Goal: Task Accomplishment & Management: Manage account settings

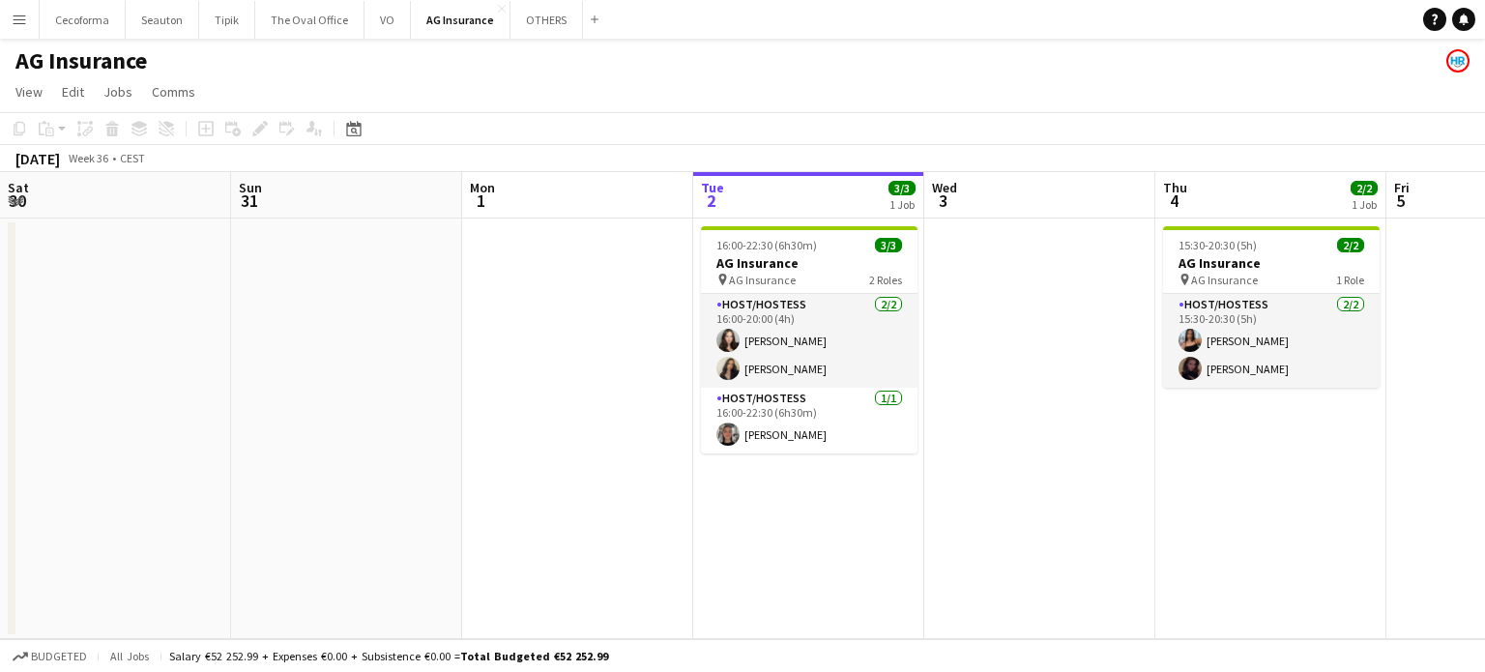
scroll to position [0, 462]
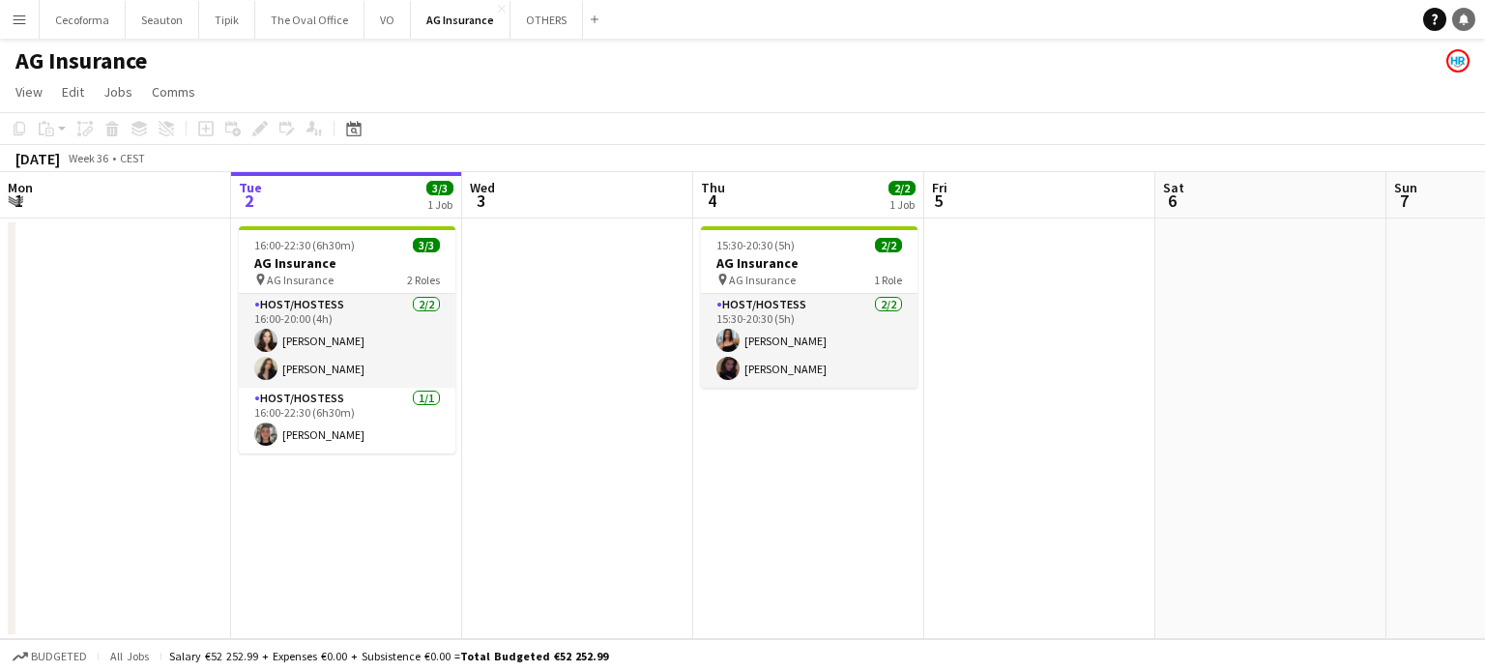
click at [1468, 22] on icon "Notifications" at bounding box center [1464, 20] width 12 height 12
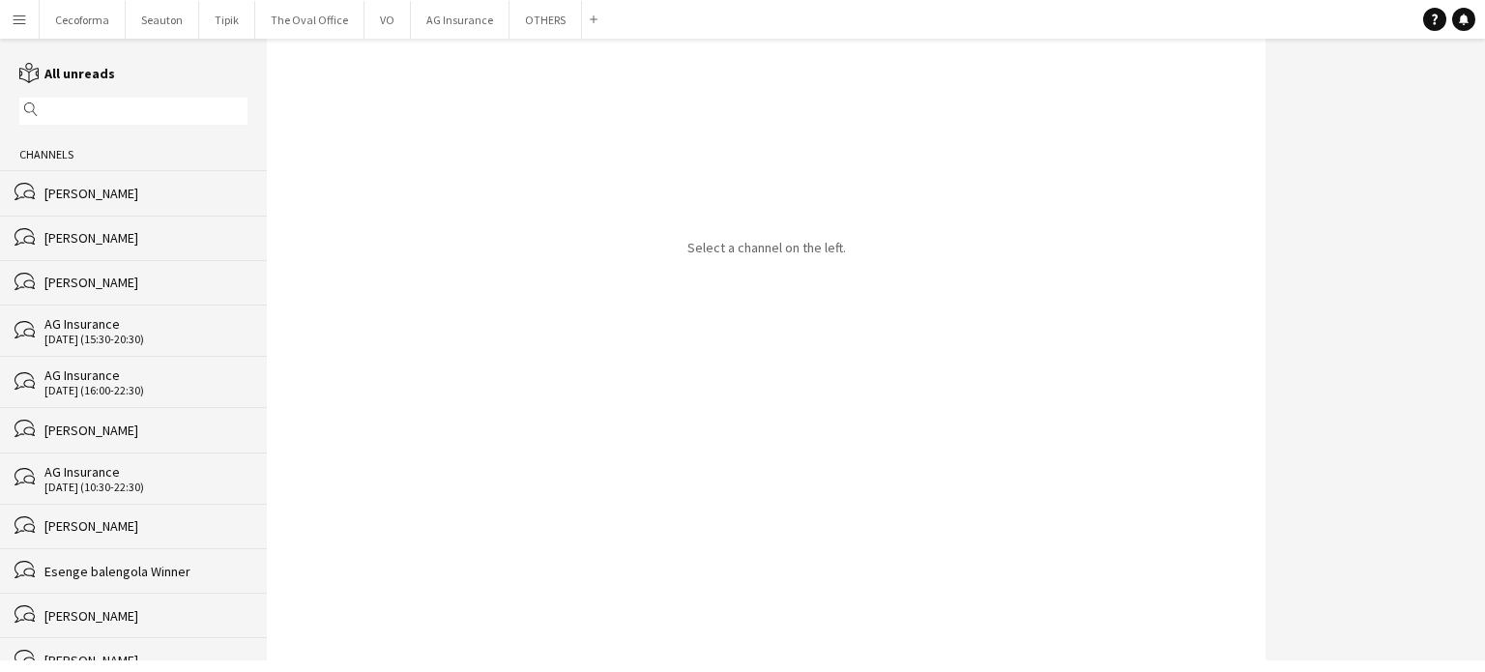
click at [112, 123] on div "magnifier" at bounding box center [133, 111] width 228 height 27
click at [122, 102] on input "text" at bounding box center [143, 110] width 200 height 17
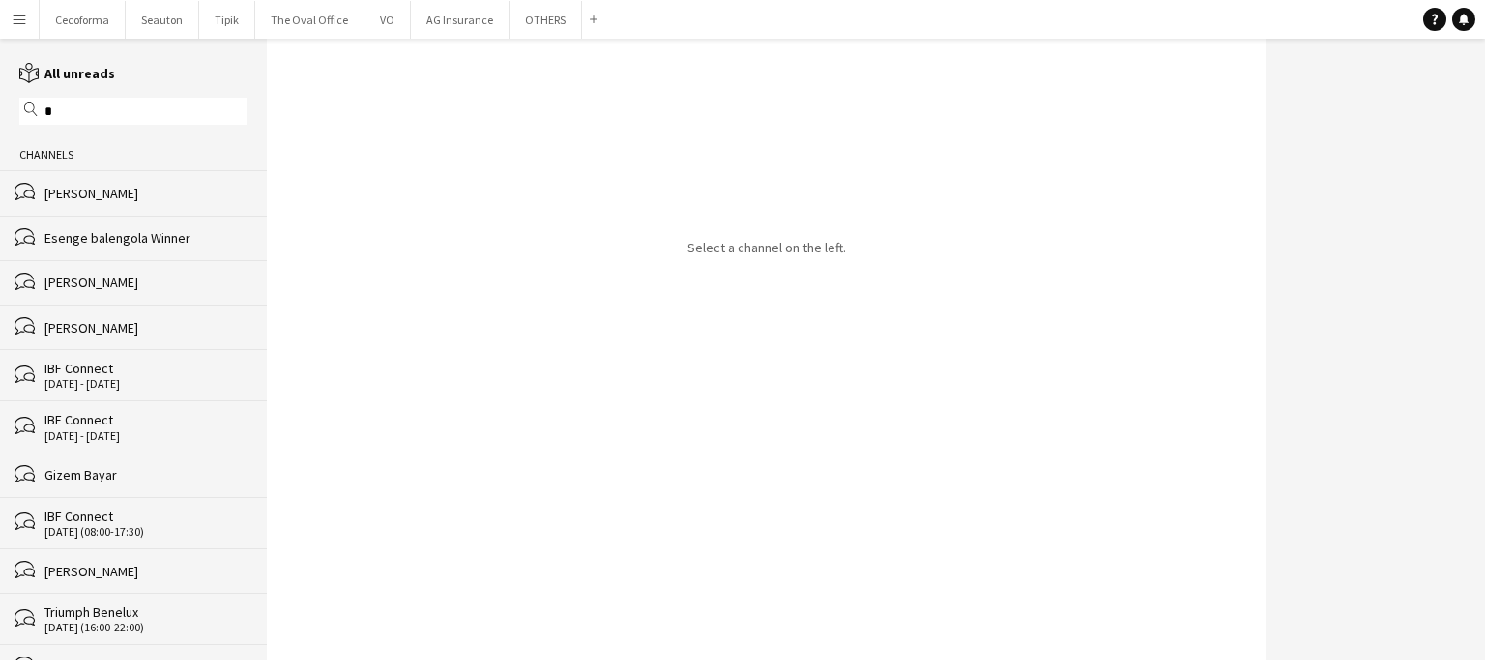
type input "*"
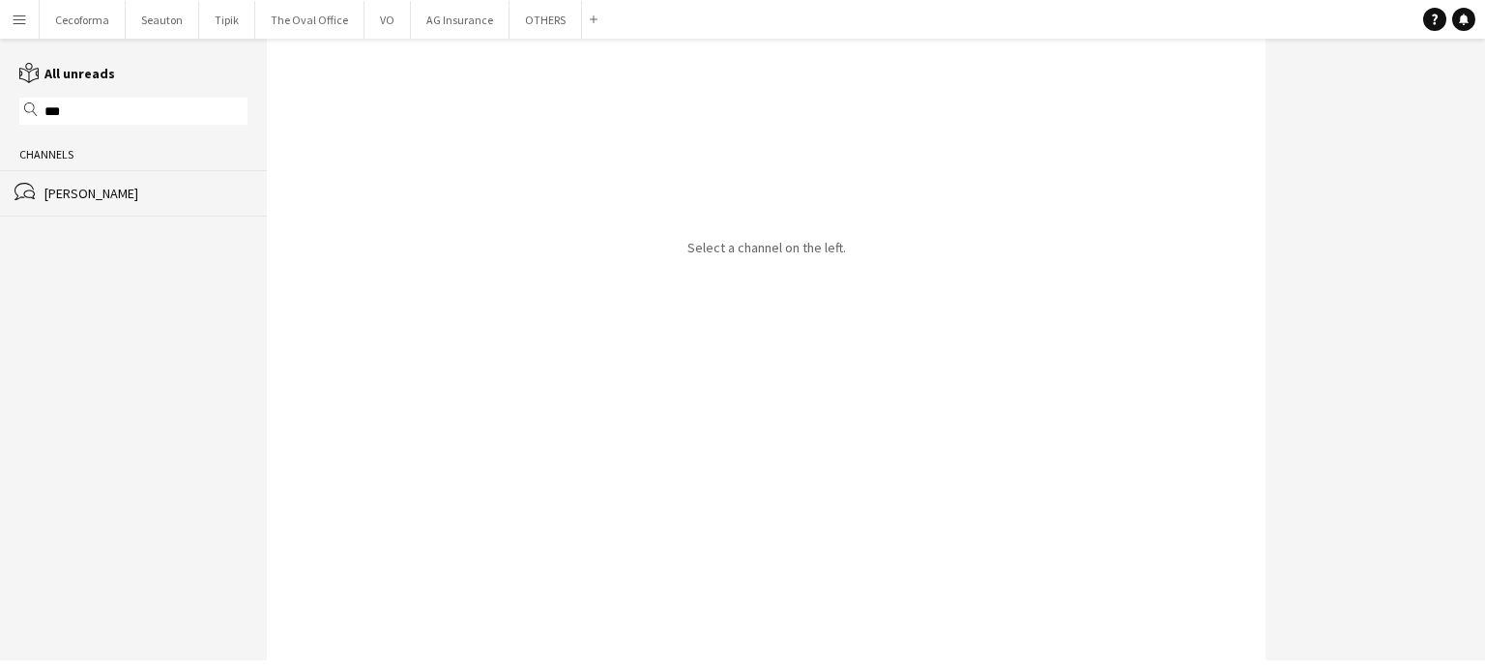
type input "***"
click at [92, 196] on div "[PERSON_NAME]" at bounding box center [145, 193] width 203 height 17
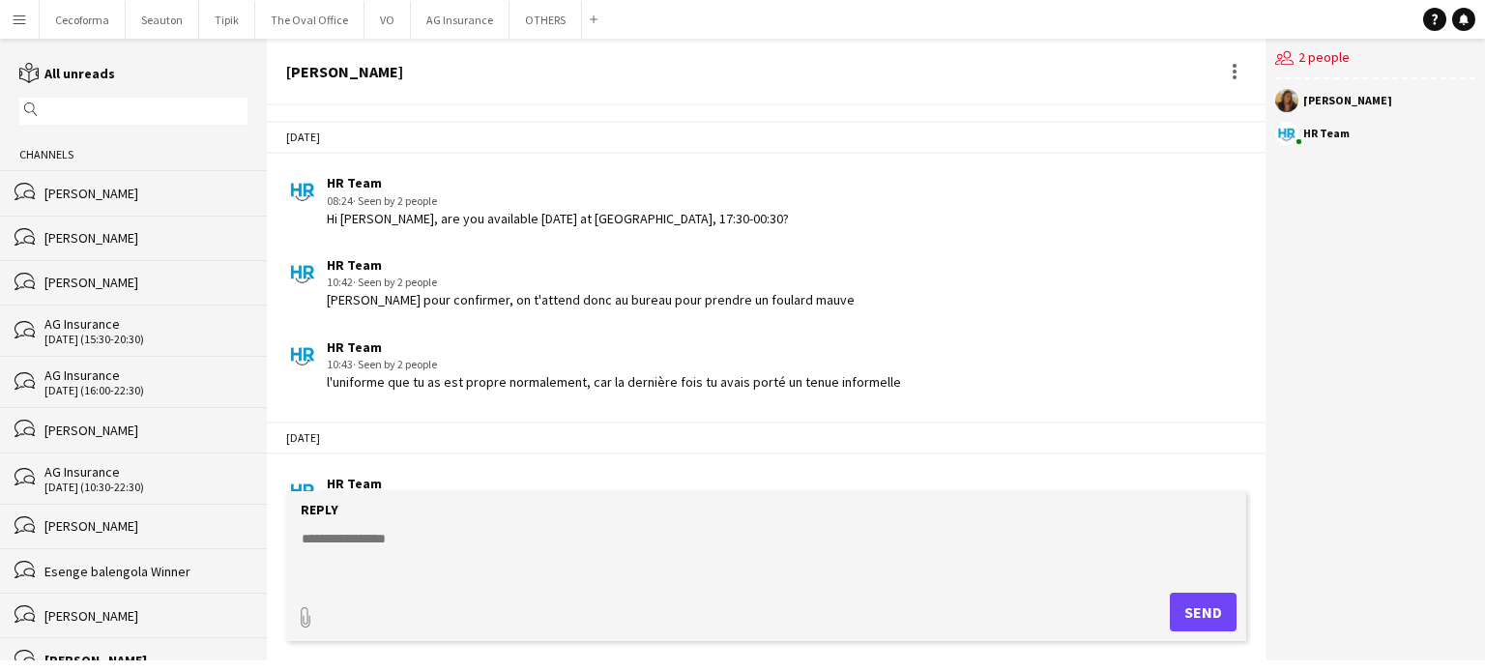
scroll to position [2039, 0]
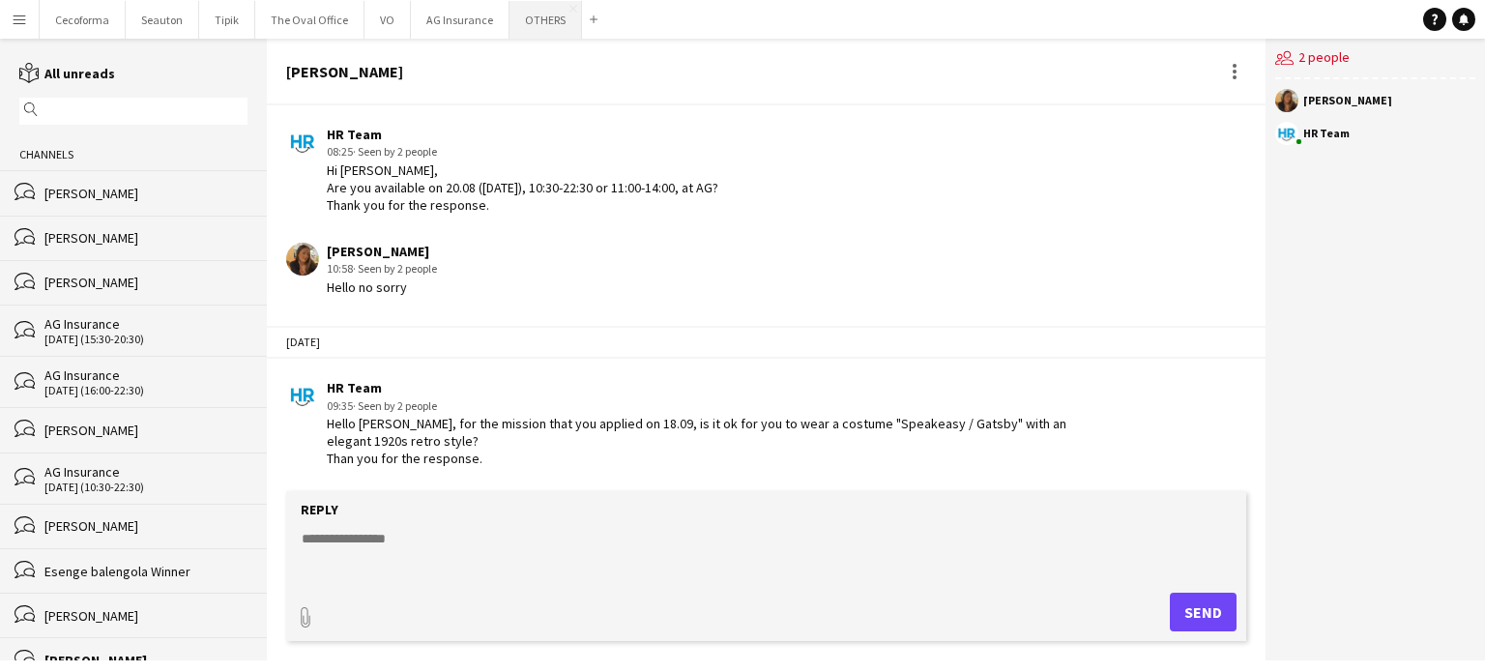
click at [527, 14] on button "OTHERS Close" at bounding box center [545, 20] width 72 height 38
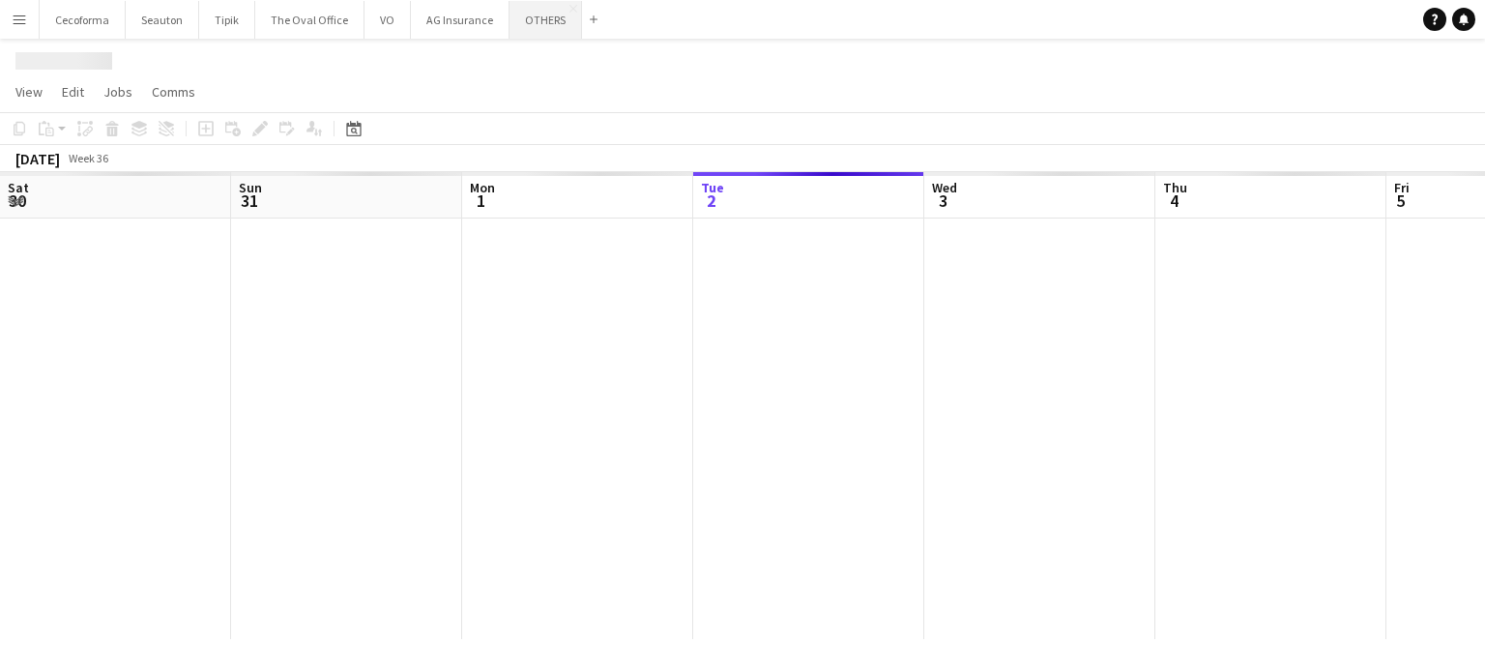
scroll to position [0, 462]
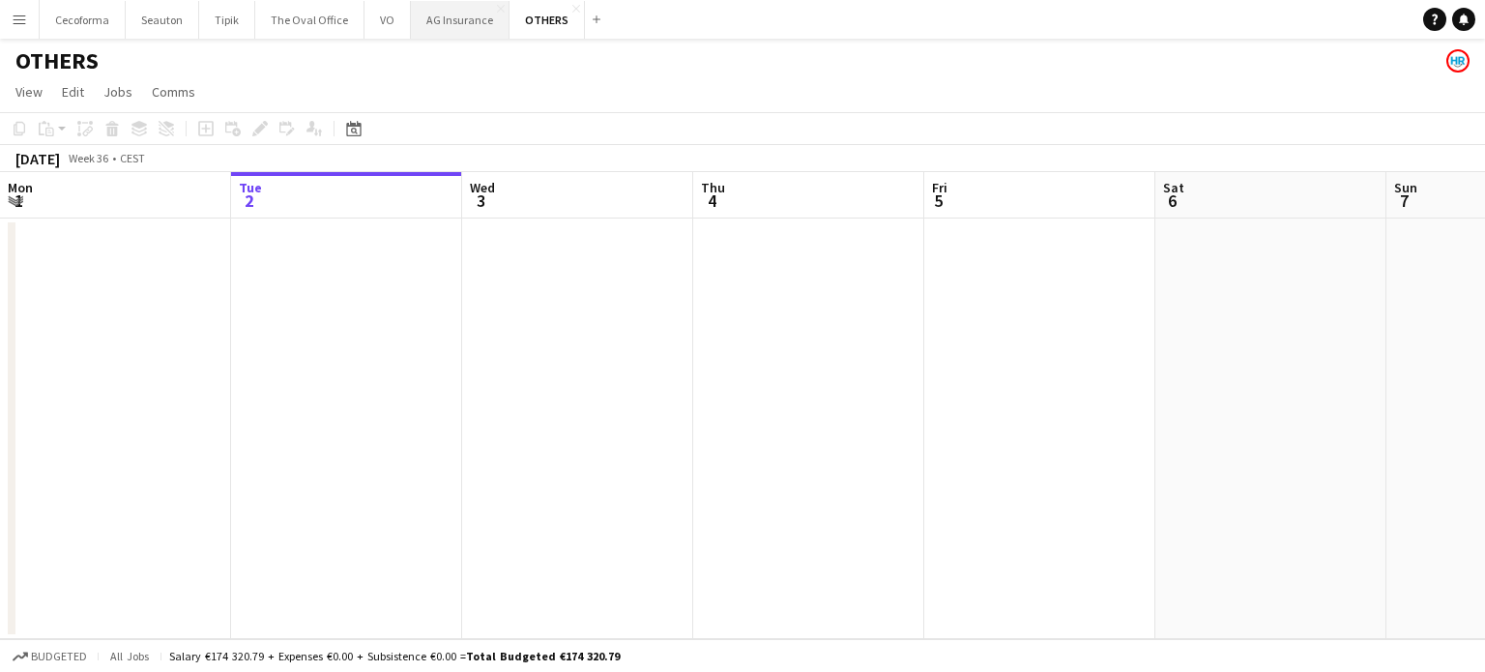
click at [461, 17] on button "AG Insurance Close" at bounding box center [460, 20] width 99 height 38
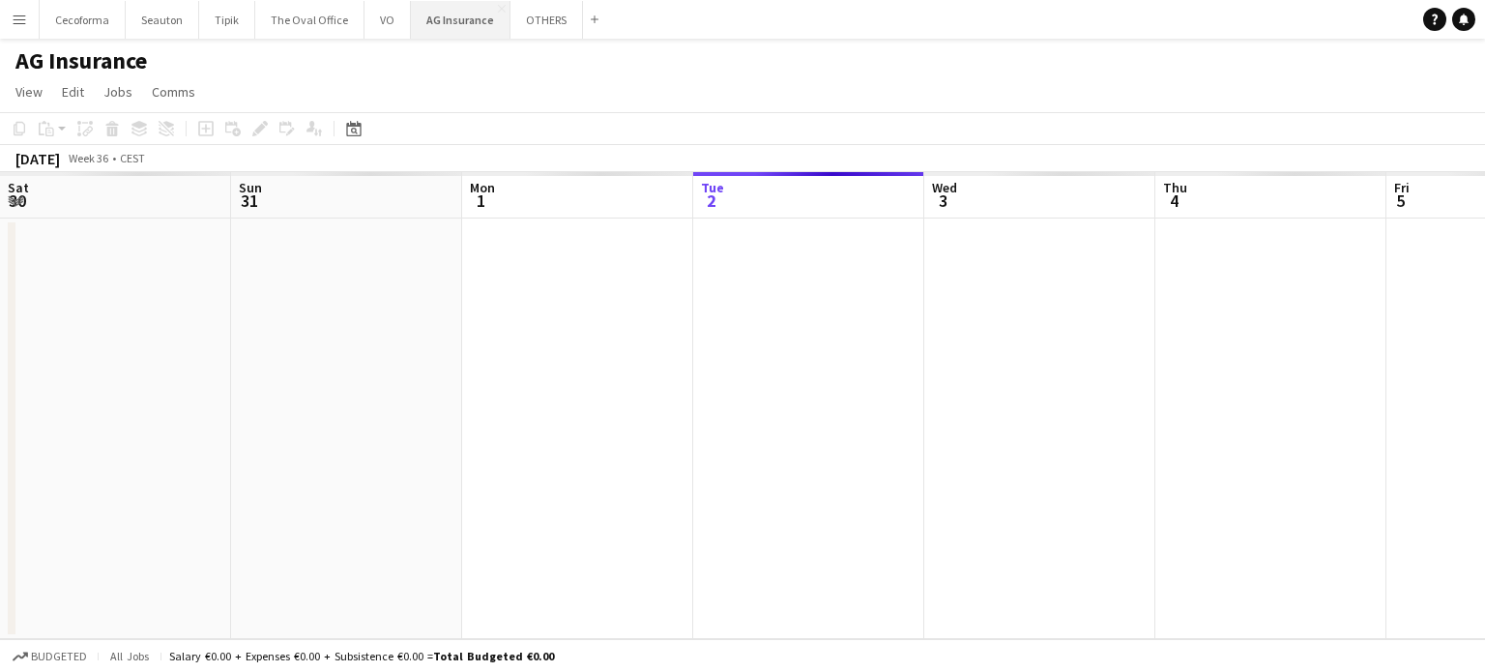
scroll to position [0, 462]
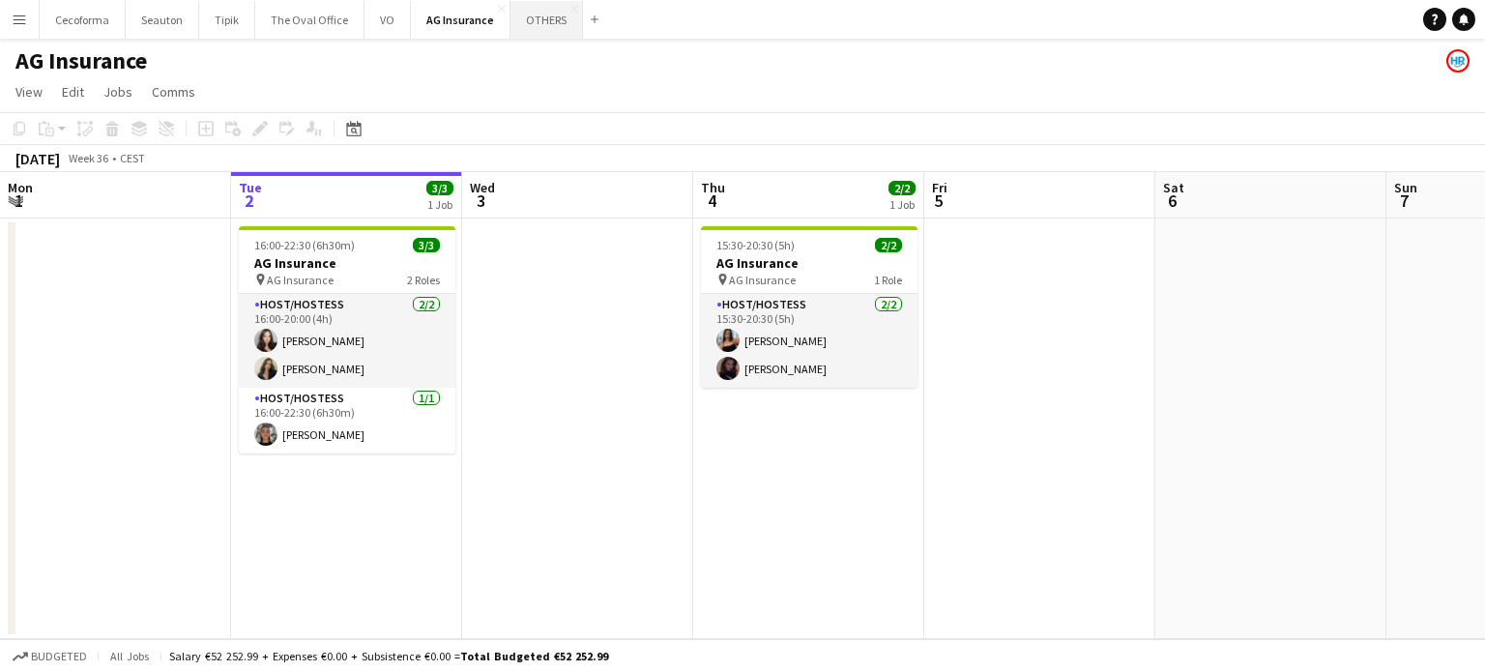
click at [517, 19] on button "OTHERS Close" at bounding box center [546, 20] width 72 height 38
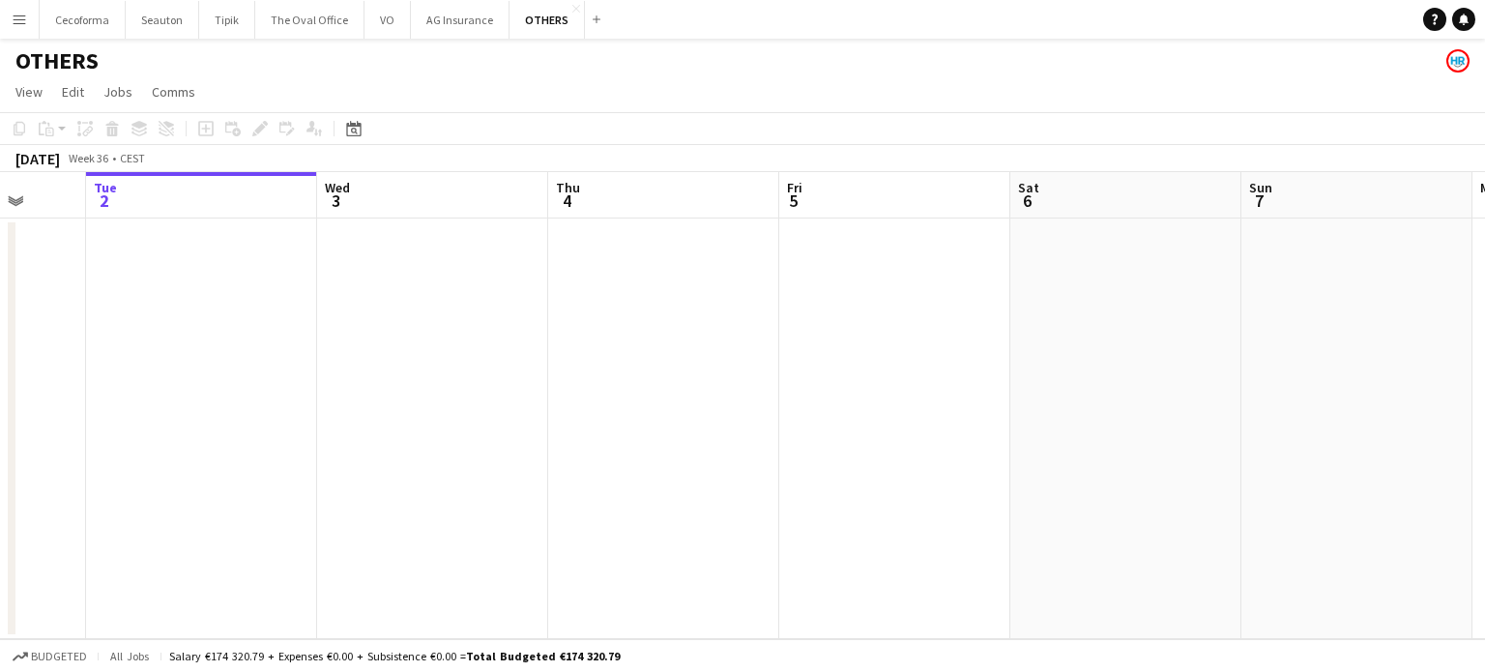
drag, startPoint x: 1023, startPoint y: 485, endPoint x: 547, endPoint y: 454, distance: 476.6
click at [547, 454] on app-calendar-viewport "Sat 30 Sun 31 Mon 1 Tue 2 Wed 3 Thu 4 Fri 5 Sat 6 Sun 7 Mon 8 Tue 9 Wed 10" at bounding box center [742, 405] width 1485 height 467
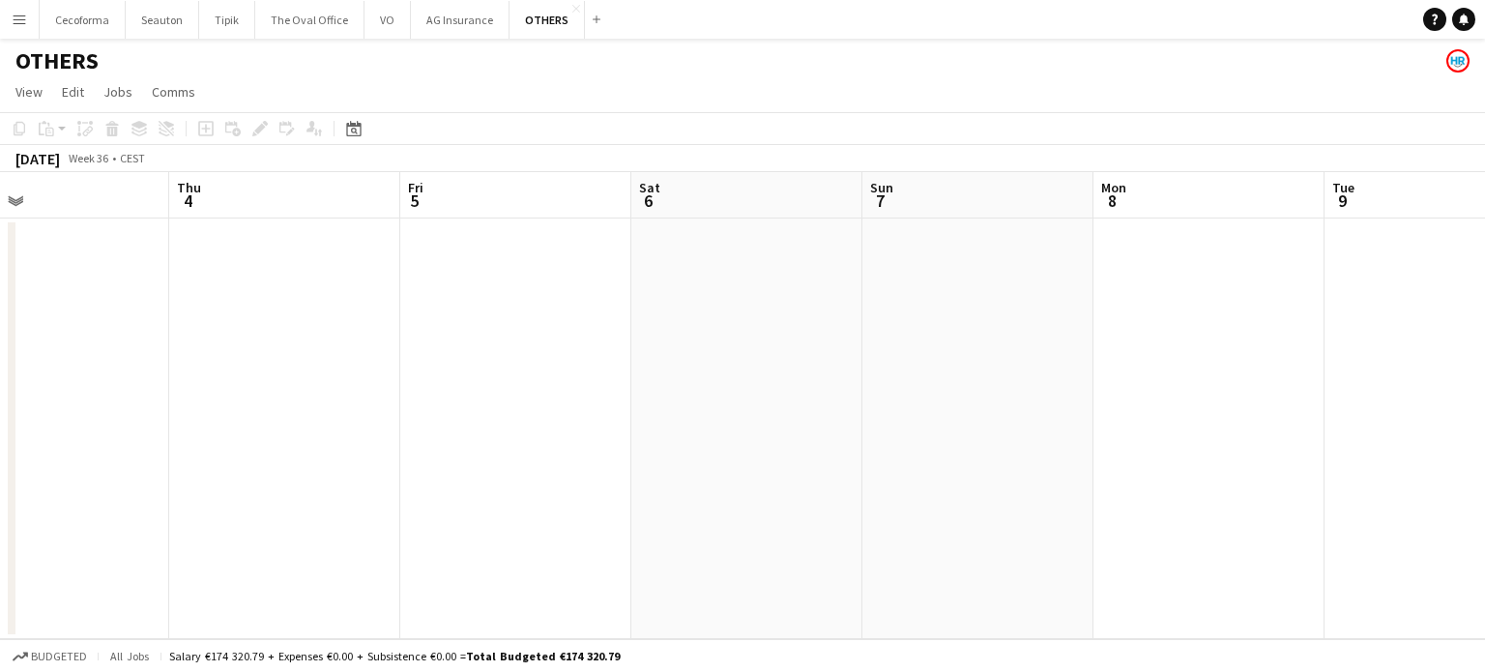
drag, startPoint x: 471, startPoint y: 382, endPoint x: 842, endPoint y: 393, distance: 371.4
click at [466, 378] on app-calendar-viewport "Mon 1 Tue 2 Wed 3 Thu 4 Fri 5 Sat 6 Sun 7 Mon 8 Tue 9 Wed 10 Thu 11 Fri 12" at bounding box center [742, 405] width 1485 height 467
drag, startPoint x: 565, startPoint y: 375, endPoint x: 571, endPoint y: 366, distance: 10.5
click at [553, 371] on app-calendar-viewport "Fri 5 Sat 6 Sun 7 Mon 8 Tue 9 Wed 10 Thu 11 Fri 12 Sat 13 Sun 14 Mon 15 3/3 1 J…" at bounding box center [742, 405] width 1485 height 467
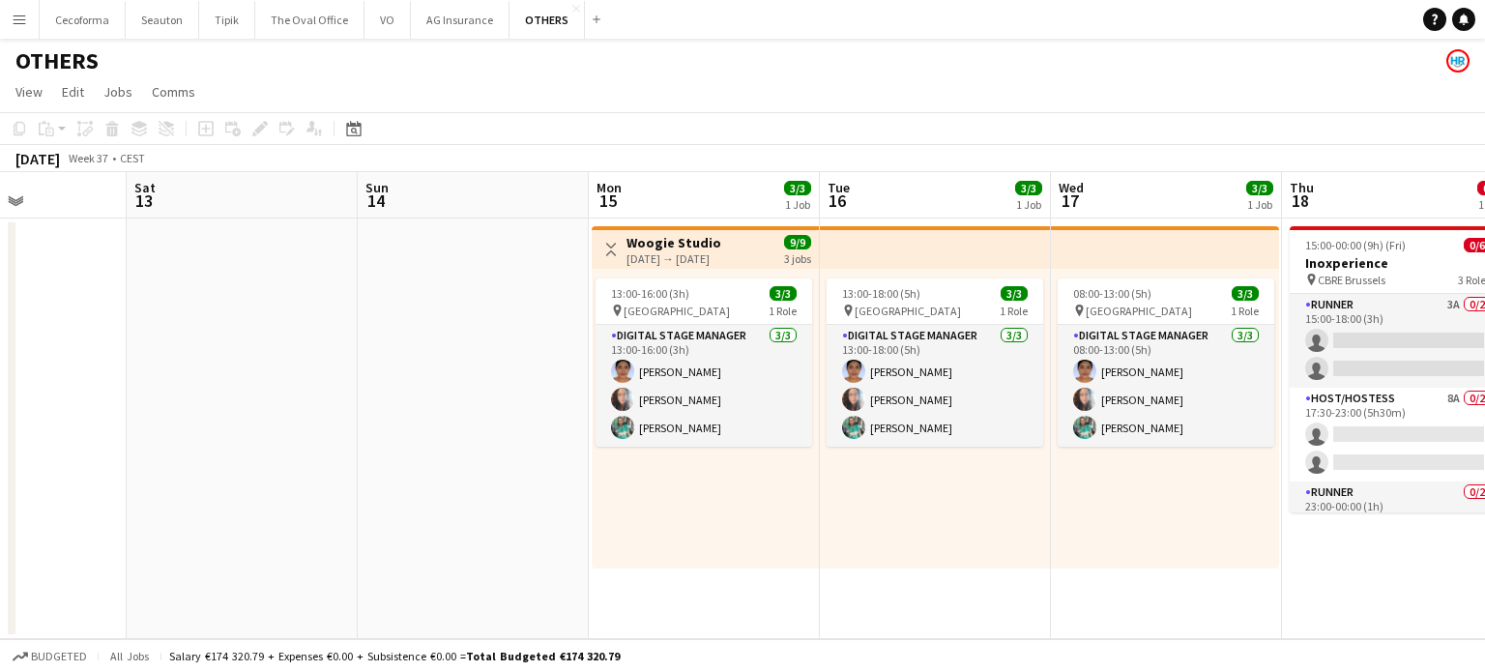
drag, startPoint x: 362, startPoint y: 312, endPoint x: 269, endPoint y: 286, distance: 96.4
click at [269, 286] on app-calendar-viewport "Tue 9 Wed 10 Thu 11 Fri 12 Sat 13 Sun 14 Mon 15 3/3 1 Job Tue 16 3/3 1 Job Wed …" at bounding box center [742, 405] width 1485 height 467
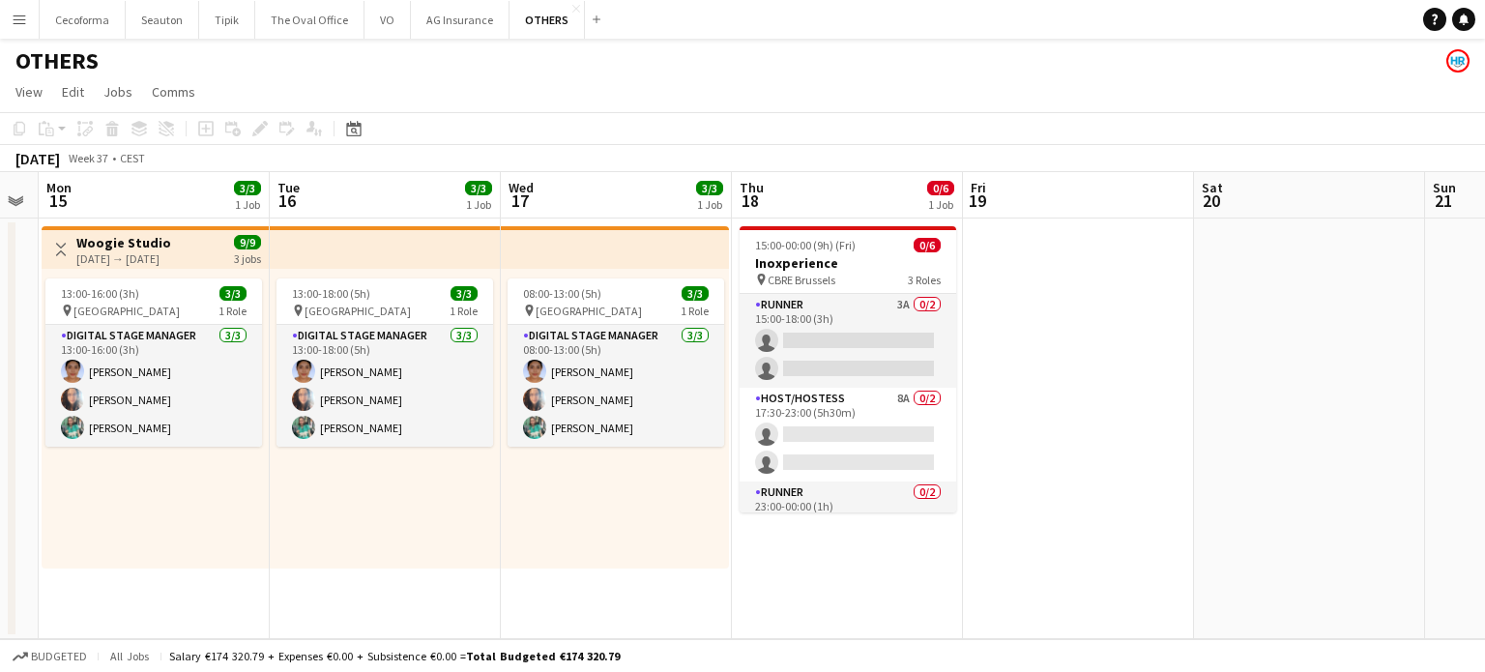
drag, startPoint x: 786, startPoint y: 560, endPoint x: 417, endPoint y: 501, distance: 373.9
click at [454, 509] on app-calendar-viewport "Thu 11 Fri 12 Sat 13 Sun 14 Mon 15 3/3 1 Job Tue 16 3/3 1 Job Wed 17 3/3 1 Job …" at bounding box center [742, 405] width 1485 height 467
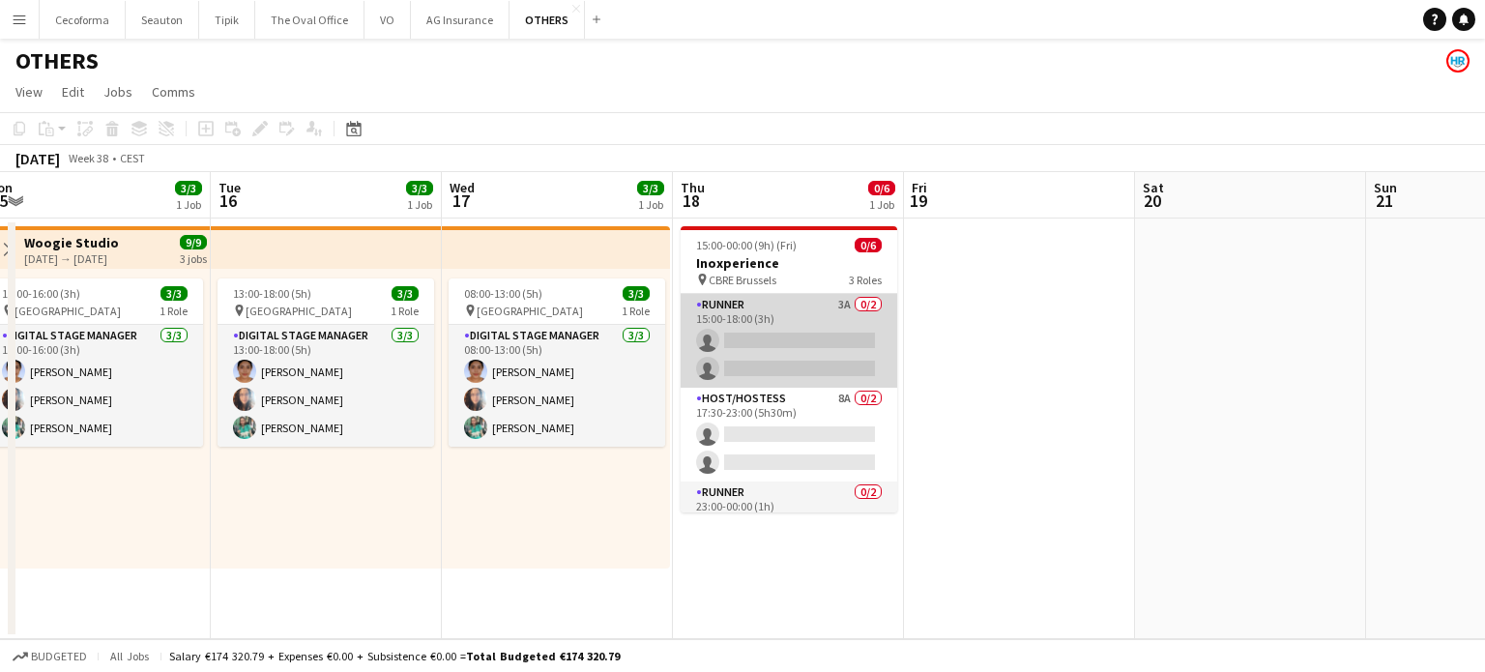
click at [808, 345] on app-card-role "Runner 3A 0/2 15:00-18:00 (3h) single-neutral-actions single-neutral-actions" at bounding box center [789, 341] width 217 height 94
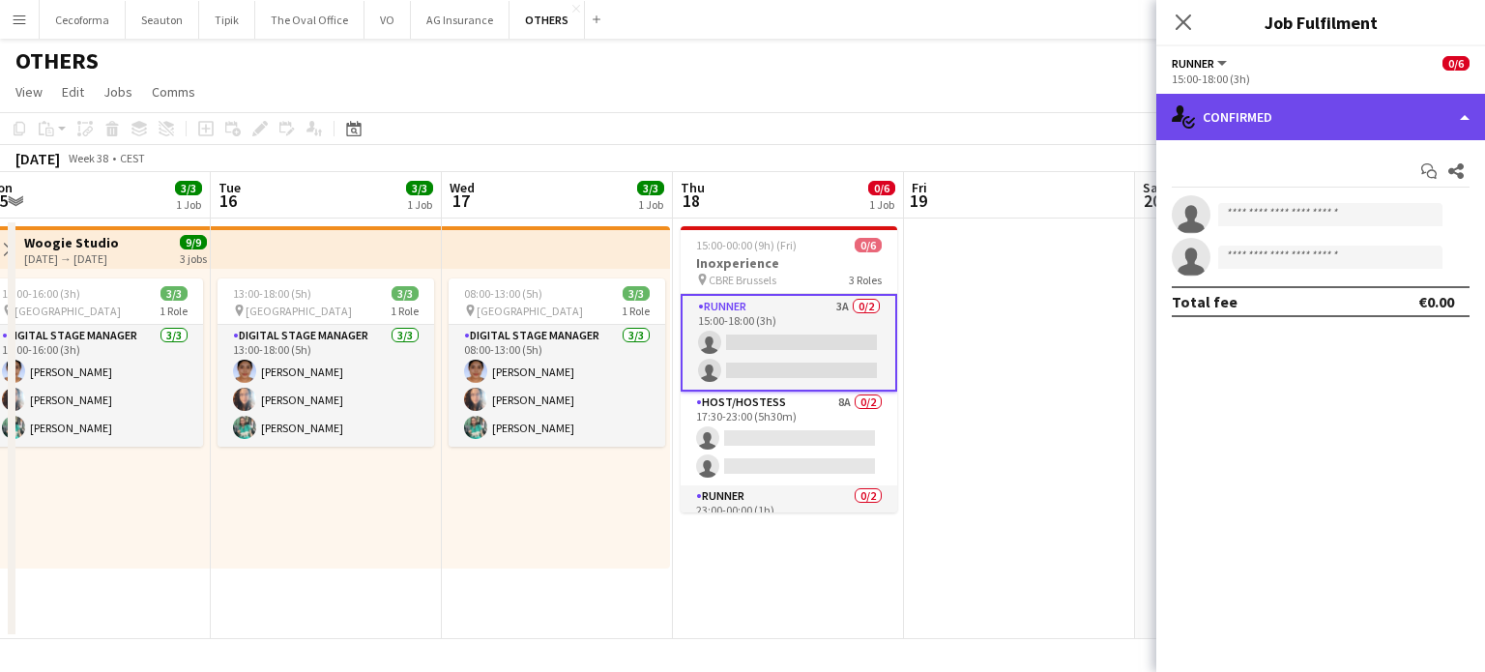
click at [1467, 114] on div "single-neutral-actions-check-2 Confirmed" at bounding box center [1320, 117] width 329 height 46
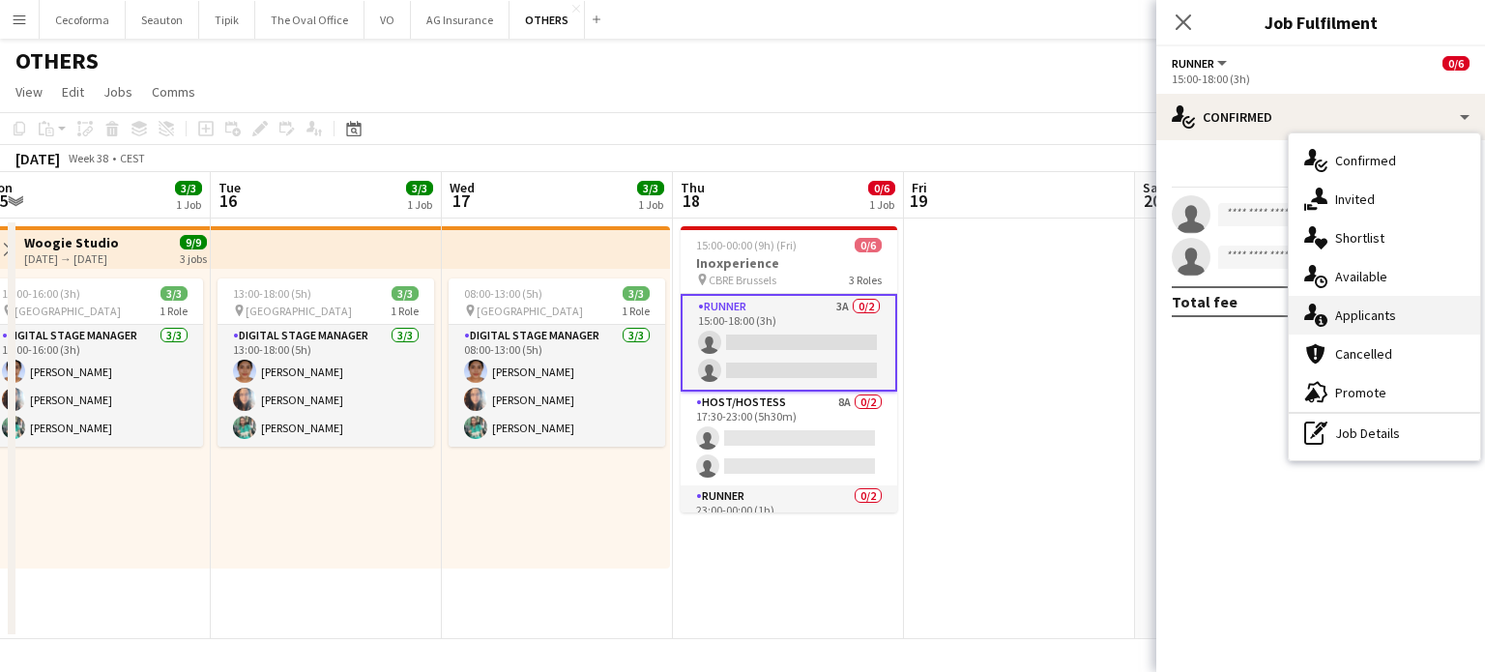
click at [1361, 316] on span "Applicants" at bounding box center [1365, 314] width 61 height 17
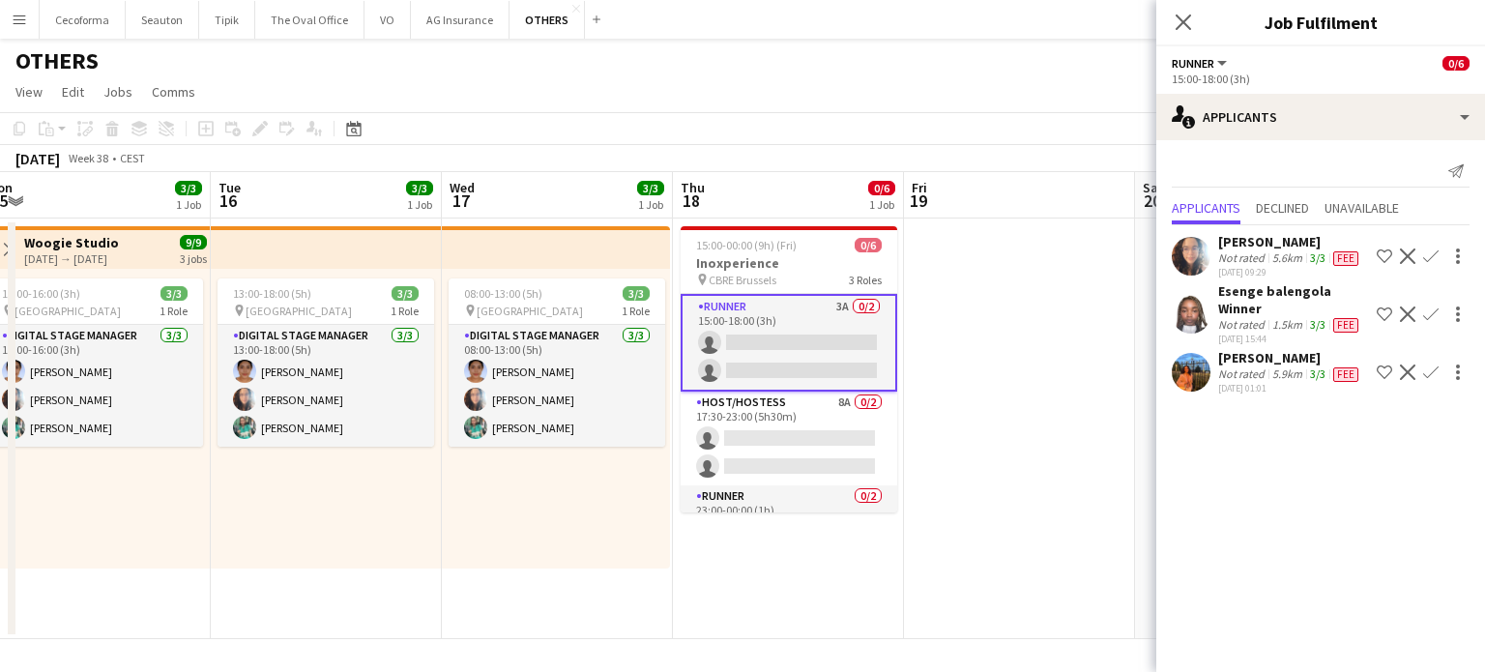
scroll to position [60, 0]
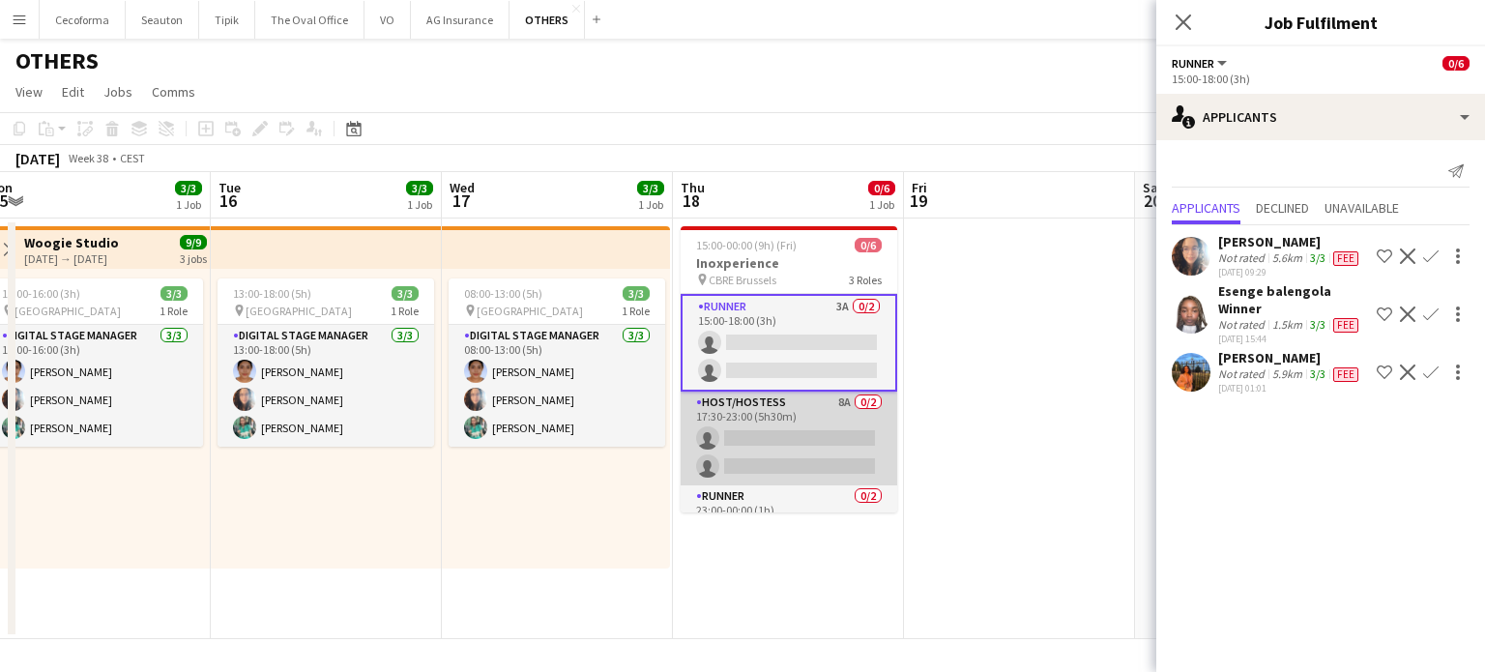
click at [777, 453] on app-card-role "Host/Hostess 8A 0/2 17:30-23:00 (5h30m) single-neutral-actions single-neutral-a…" at bounding box center [789, 438] width 217 height 94
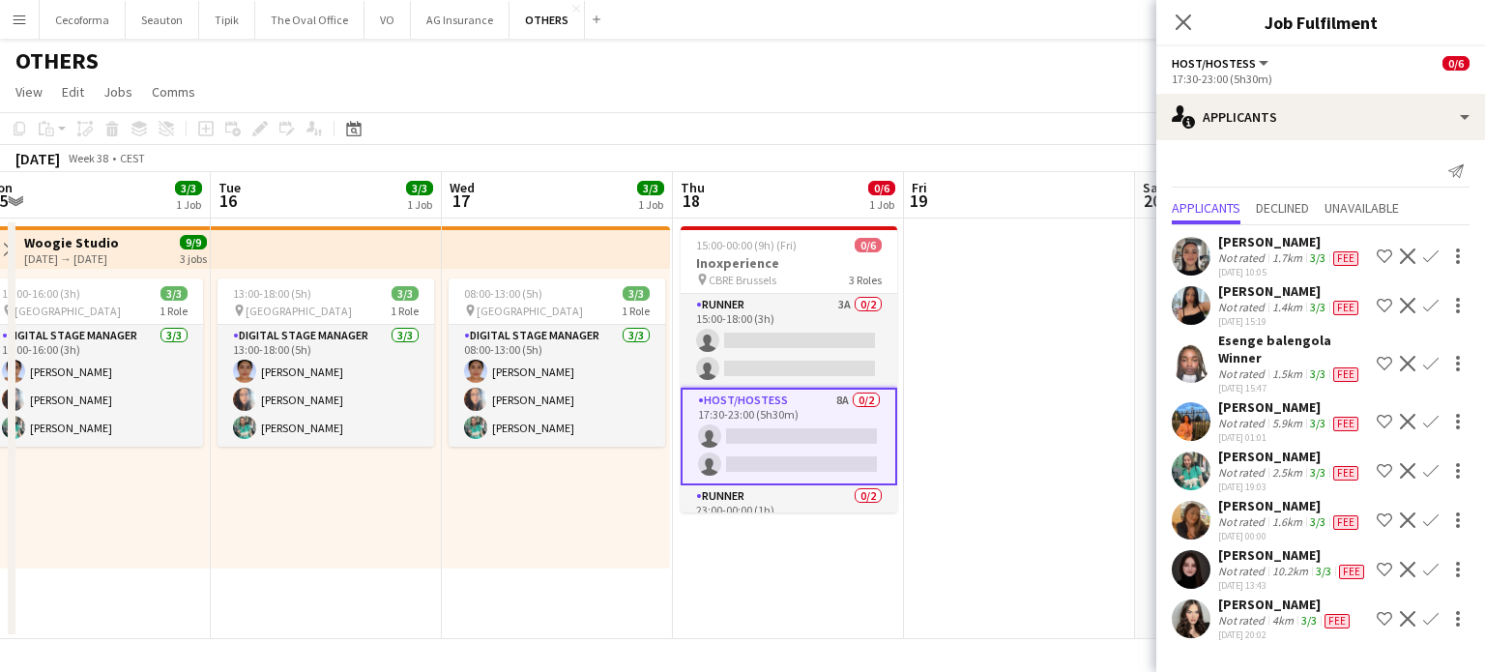
click at [1282, 250] on div "1.7km" at bounding box center [1287, 257] width 38 height 15
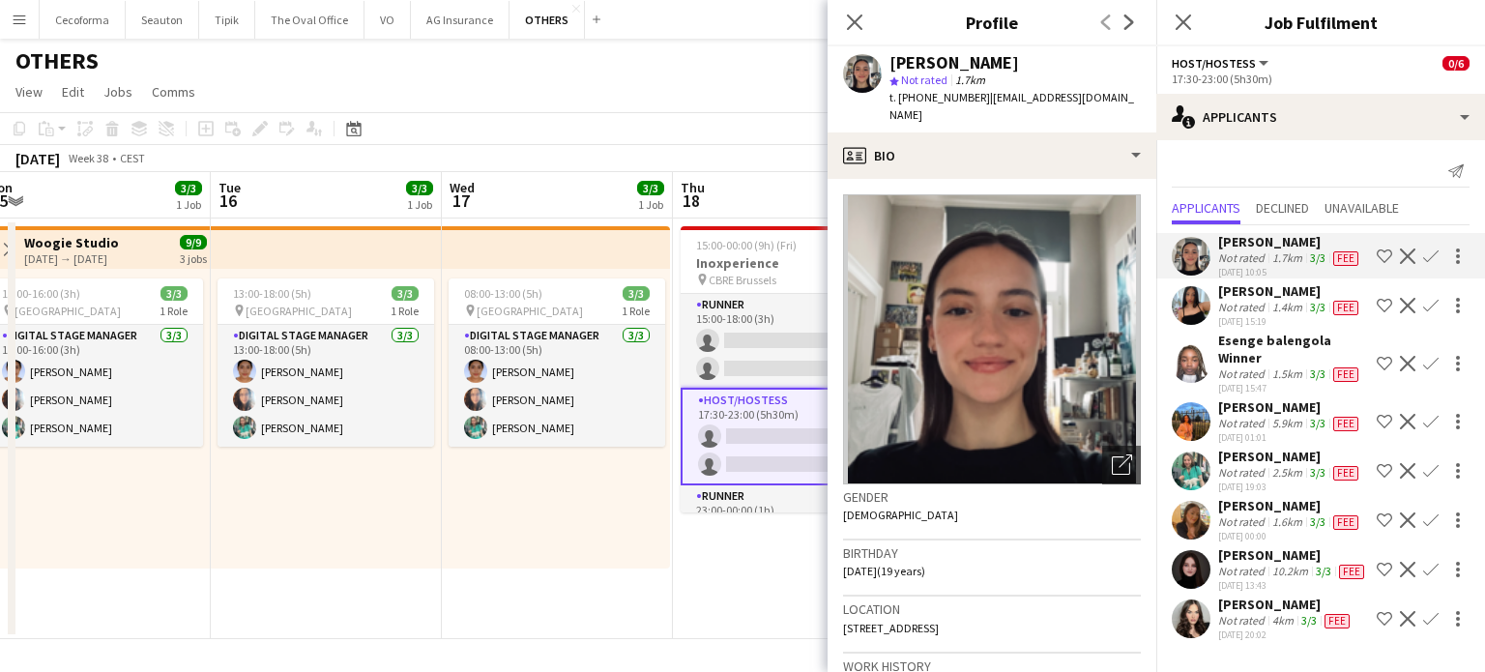
click at [621, 575] on app-date-cell "08:00-13:00 (5h) 3/3 pin Square Meeting Centre 1 Role Digital Stage Manager [DA…" at bounding box center [557, 428] width 231 height 420
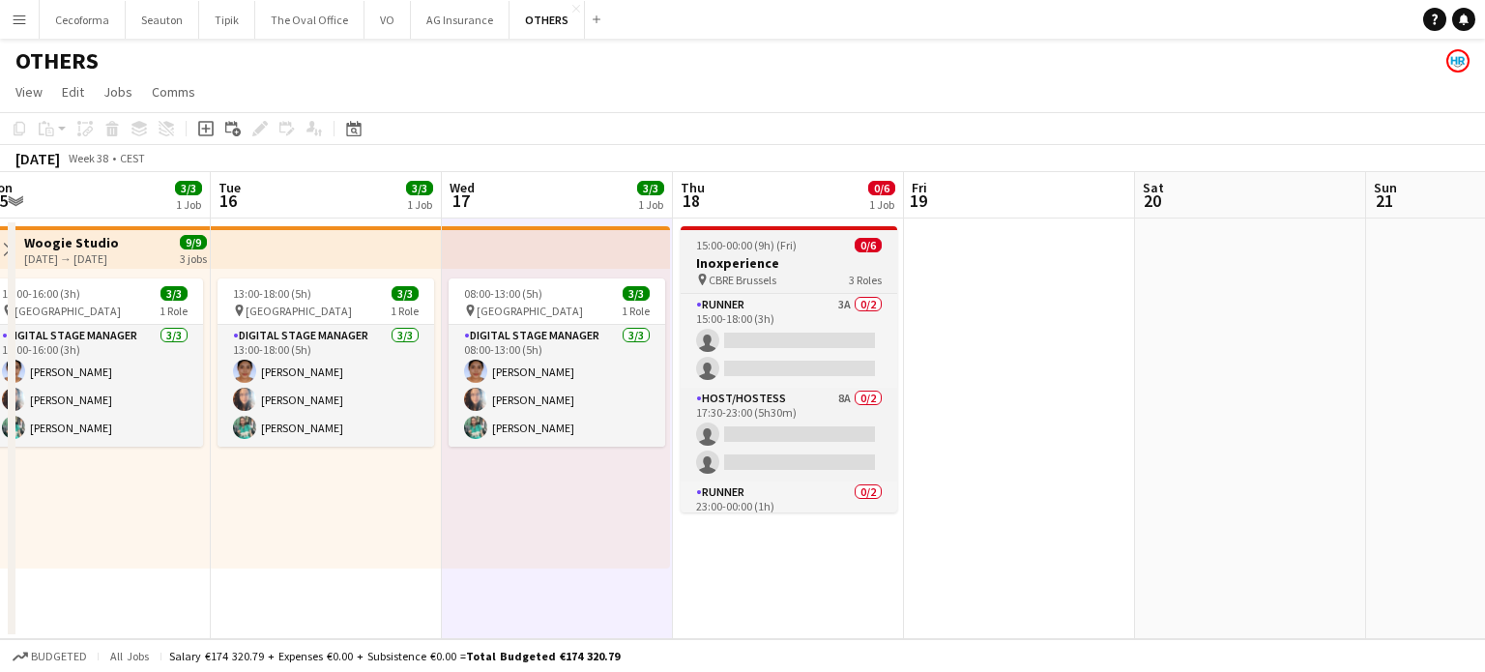
scroll to position [62, 0]
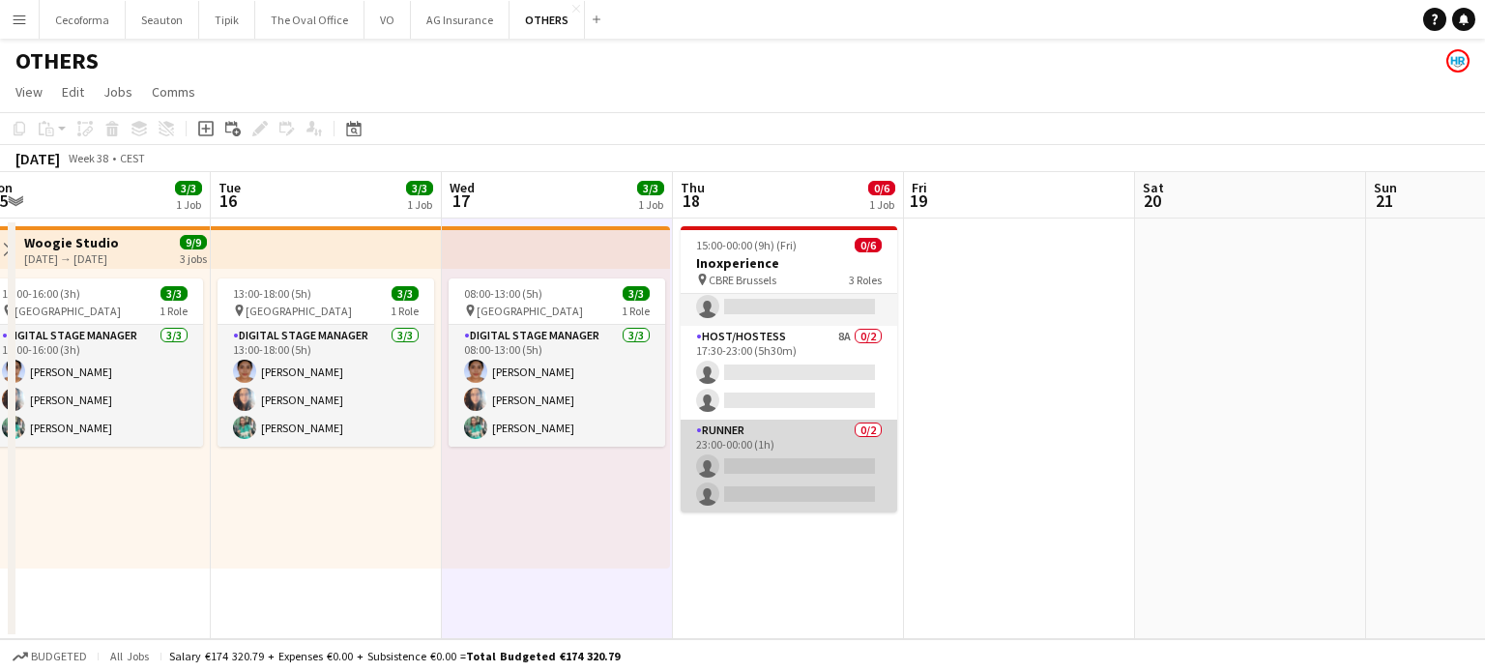
click at [777, 457] on app-card-role "Runner 0/2 23:00-00:00 (1h) single-neutral-actions single-neutral-actions" at bounding box center [789, 467] width 217 height 94
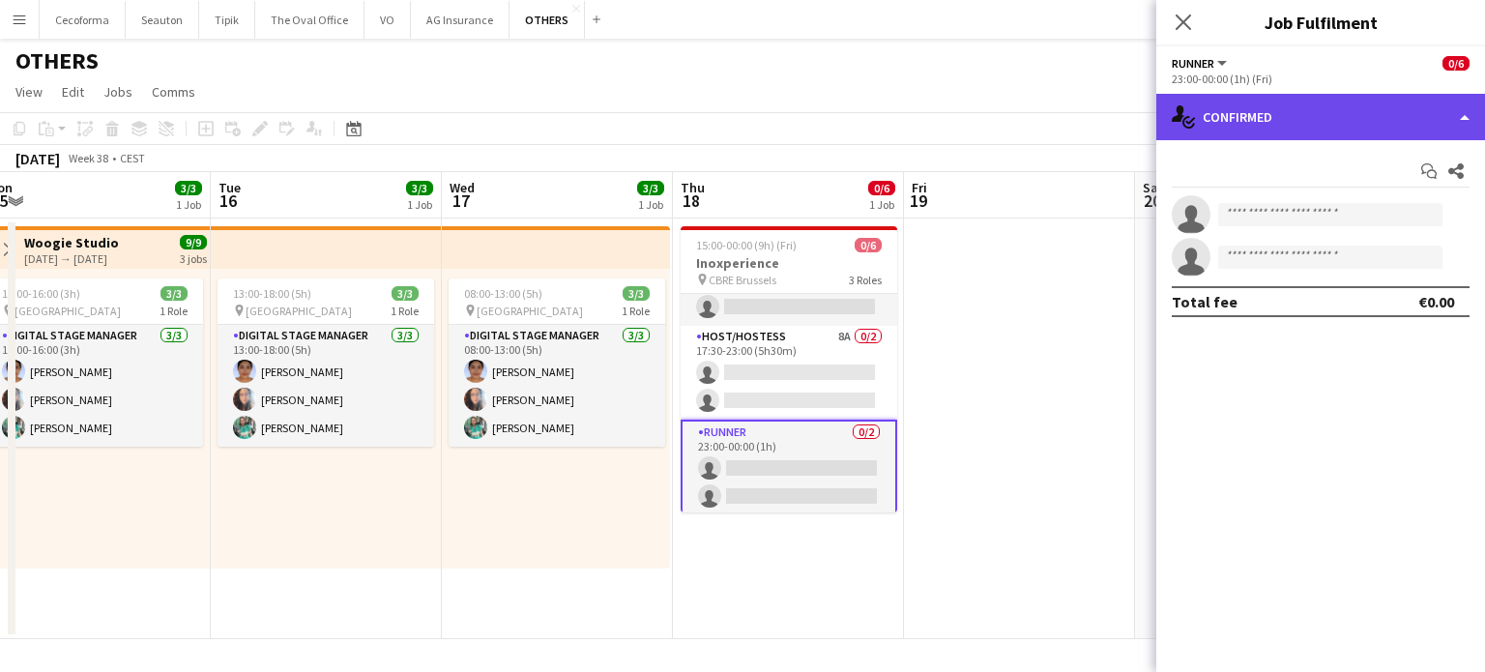
click at [1462, 111] on div "single-neutral-actions-check-2 Confirmed" at bounding box center [1320, 117] width 329 height 46
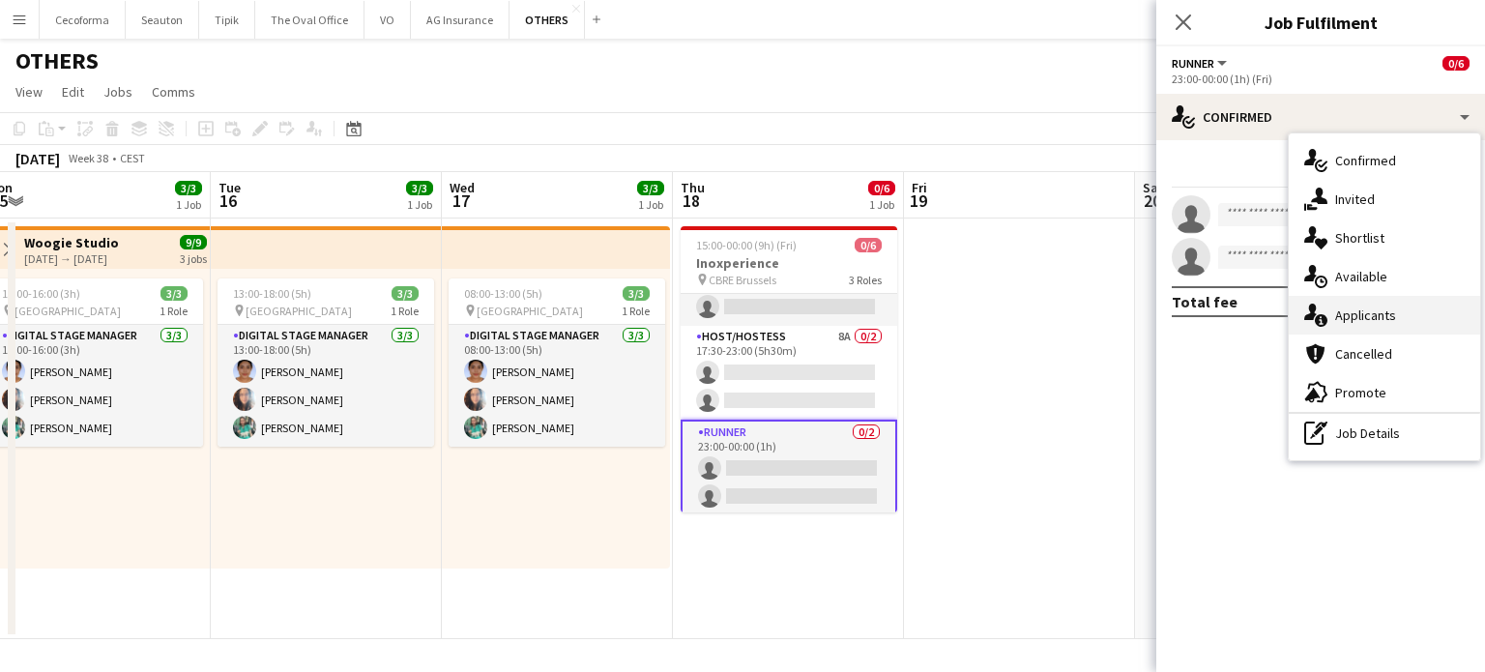
click at [1369, 315] on span "Applicants" at bounding box center [1365, 314] width 61 height 17
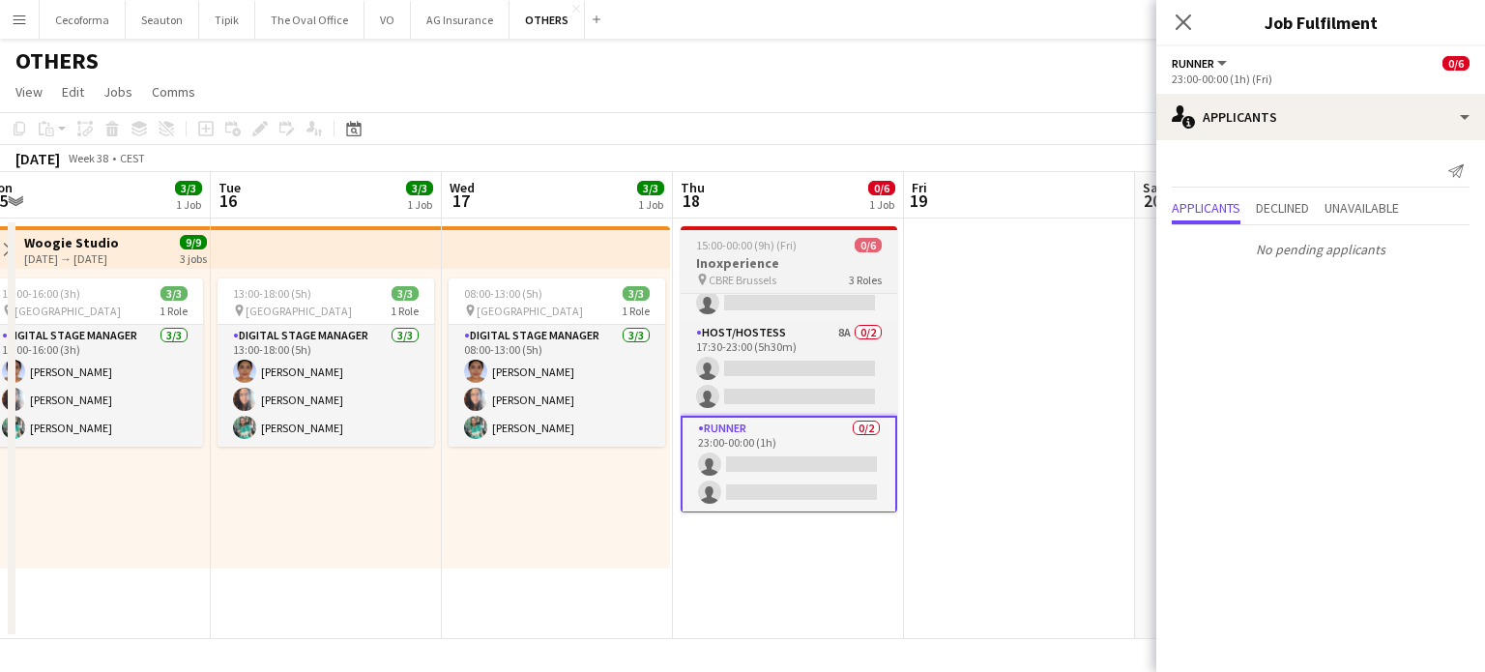
scroll to position [0, 0]
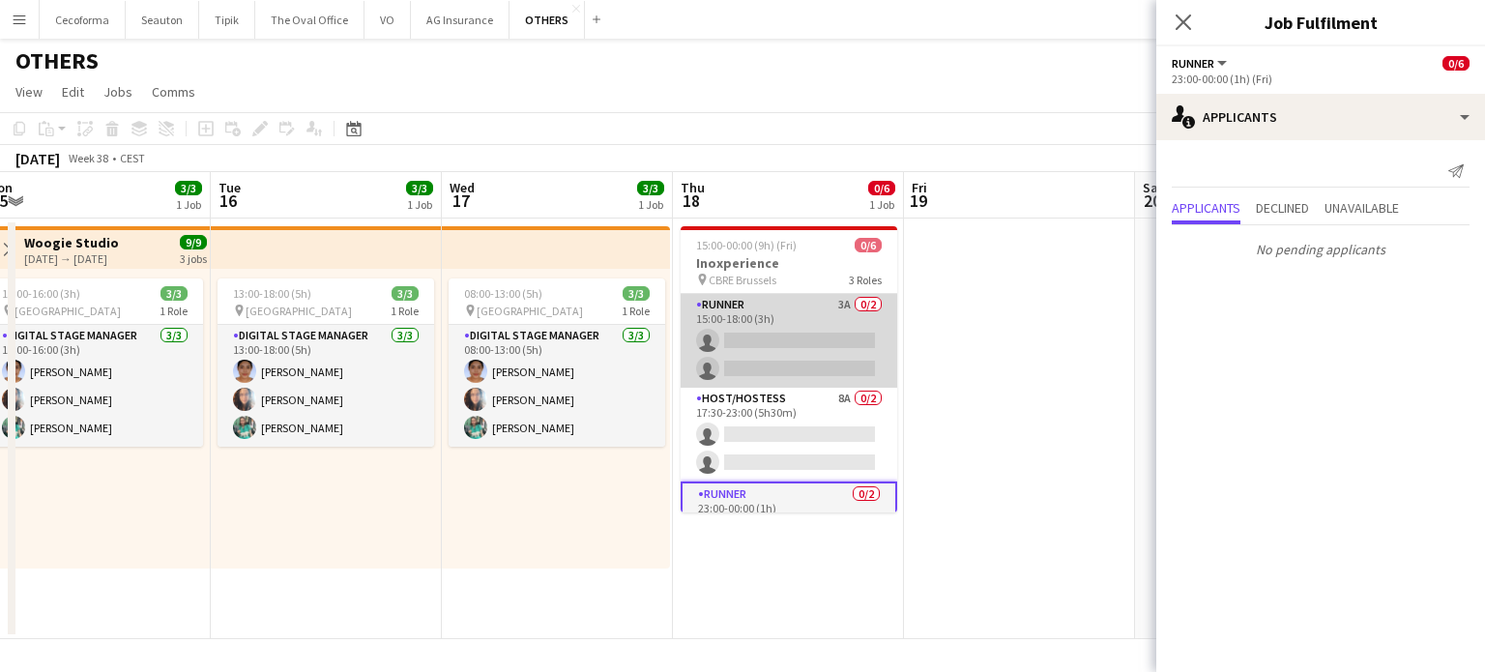
click at [800, 341] on app-card-role "Runner 3A 0/2 15:00-18:00 (3h) single-neutral-actions single-neutral-actions" at bounding box center [789, 341] width 217 height 94
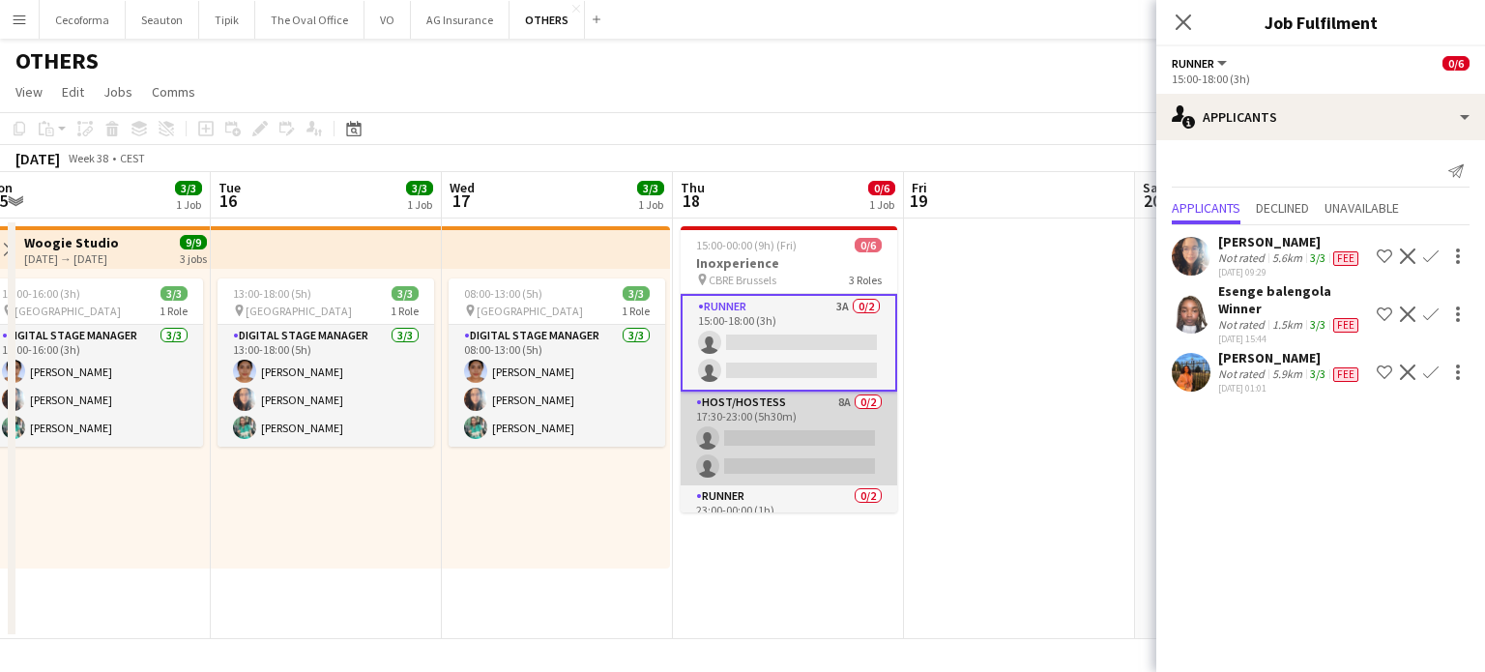
click at [797, 436] on app-card-role "Host/Hostess 8A 0/2 17:30-23:00 (5h30m) single-neutral-actions single-neutral-a…" at bounding box center [789, 438] width 217 height 94
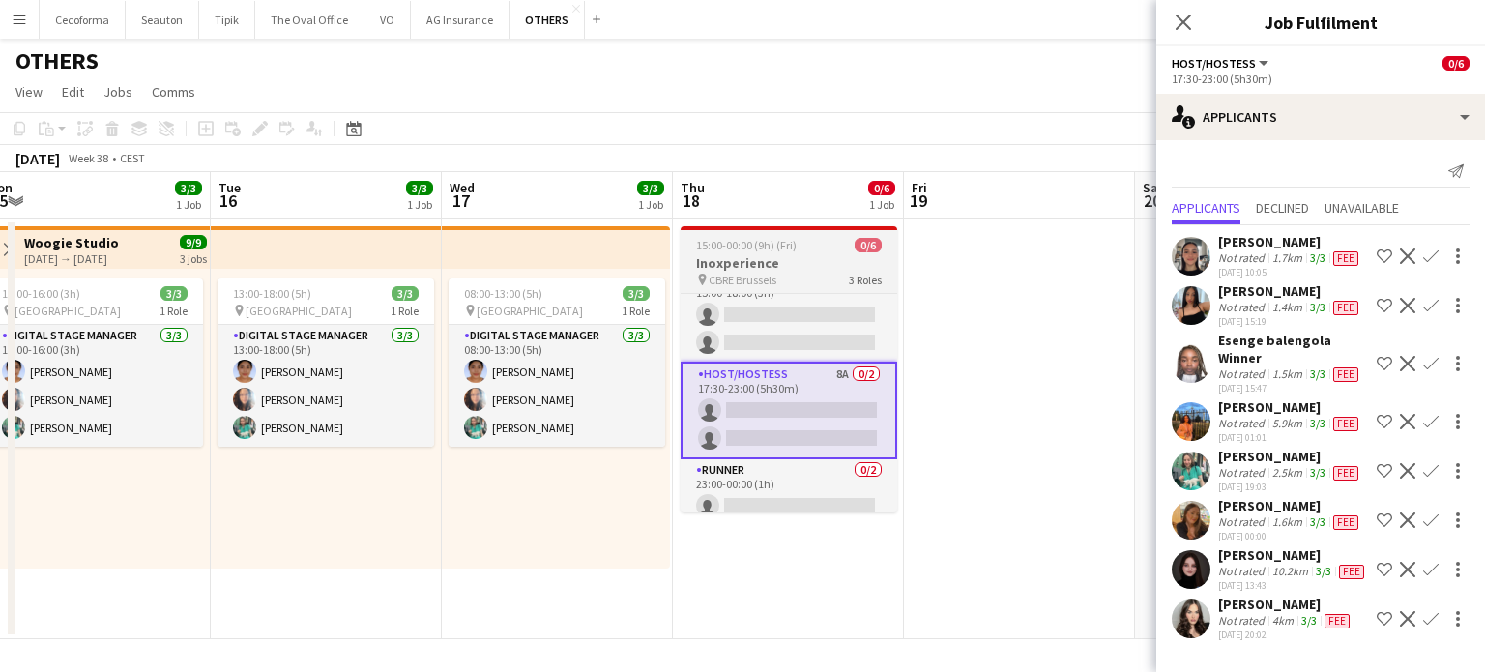
scroll to position [66, 0]
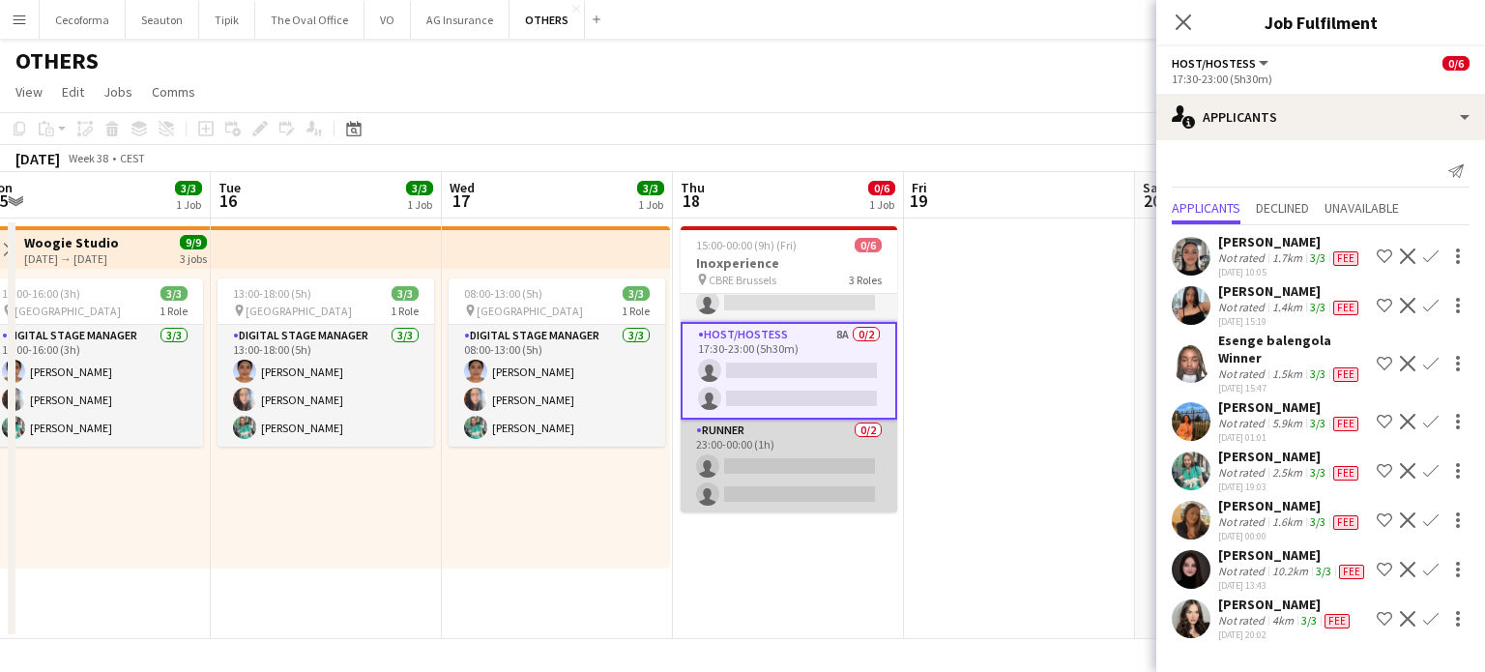
click at [798, 480] on app-card-role "Runner 0/2 23:00-00:00 (1h) single-neutral-actions single-neutral-actions" at bounding box center [789, 467] width 217 height 94
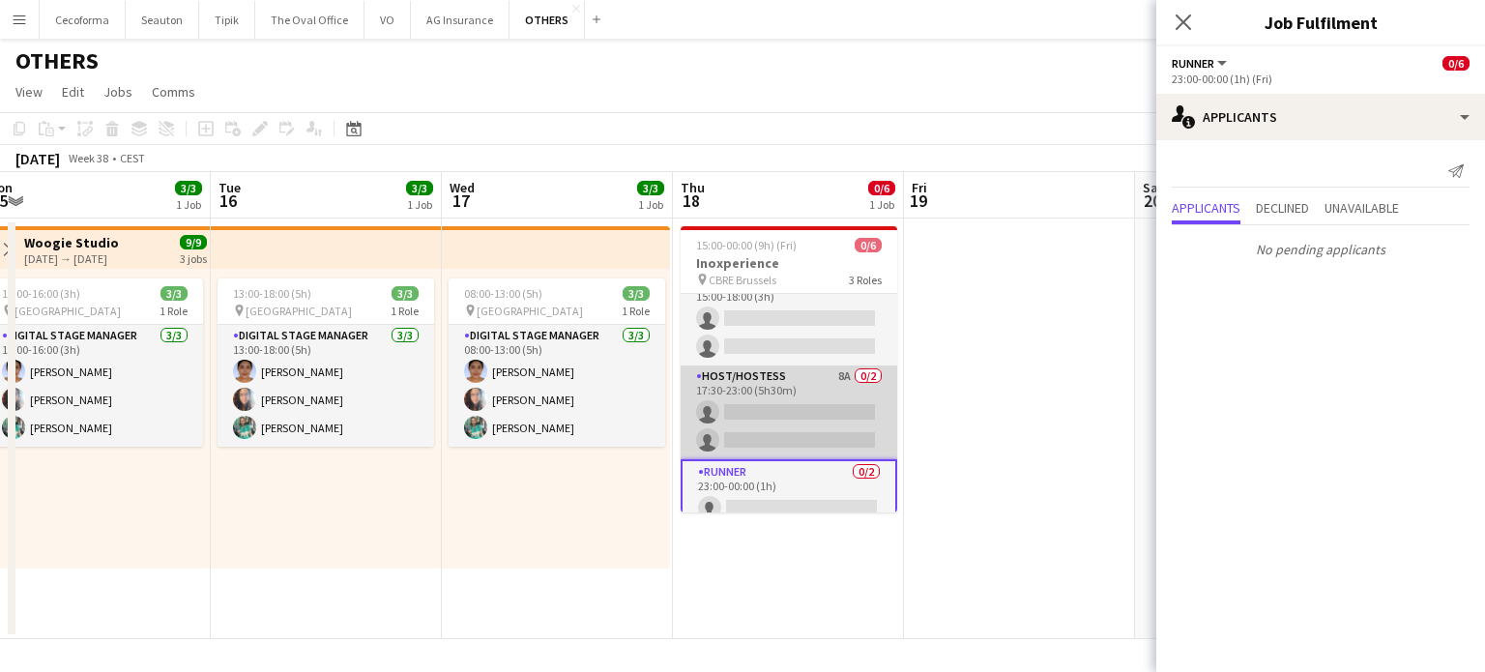
scroll to position [0, 0]
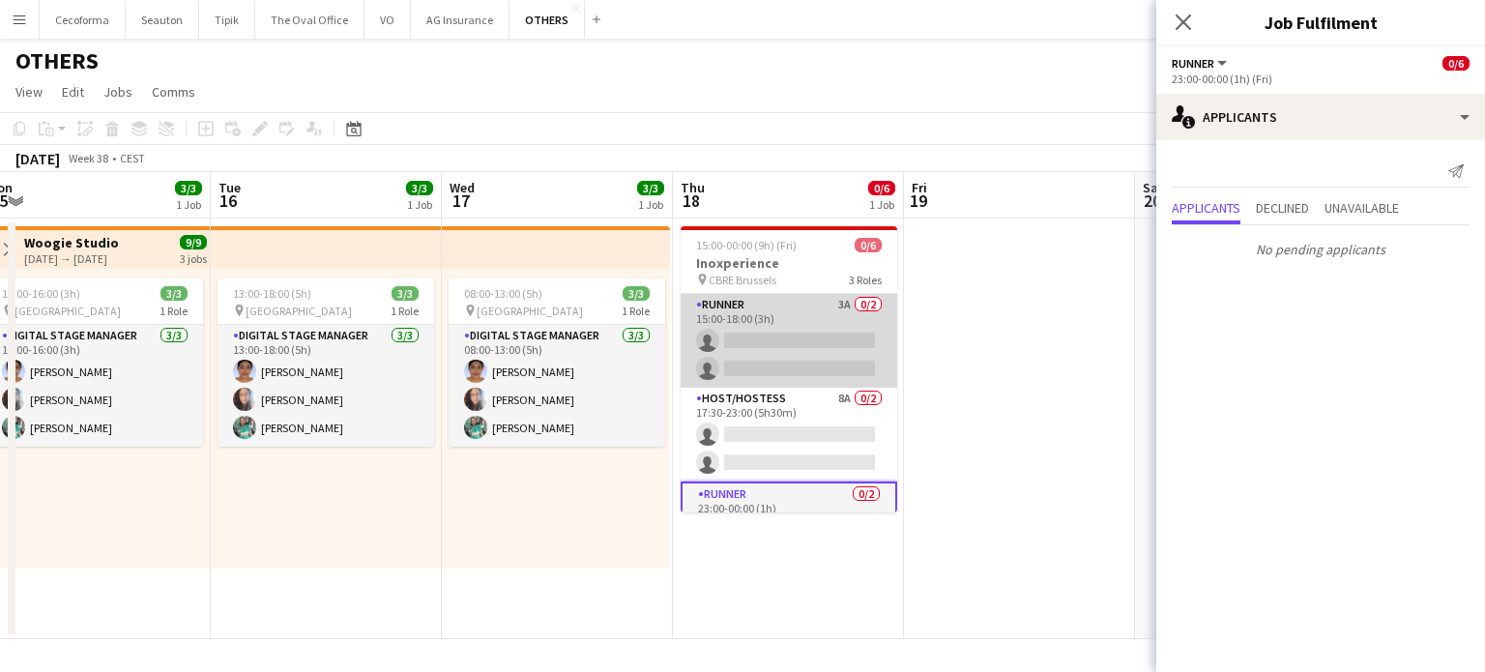
click at [782, 329] on app-card-role "Runner 3A 0/2 15:00-18:00 (3h) single-neutral-actions single-neutral-actions" at bounding box center [789, 341] width 217 height 94
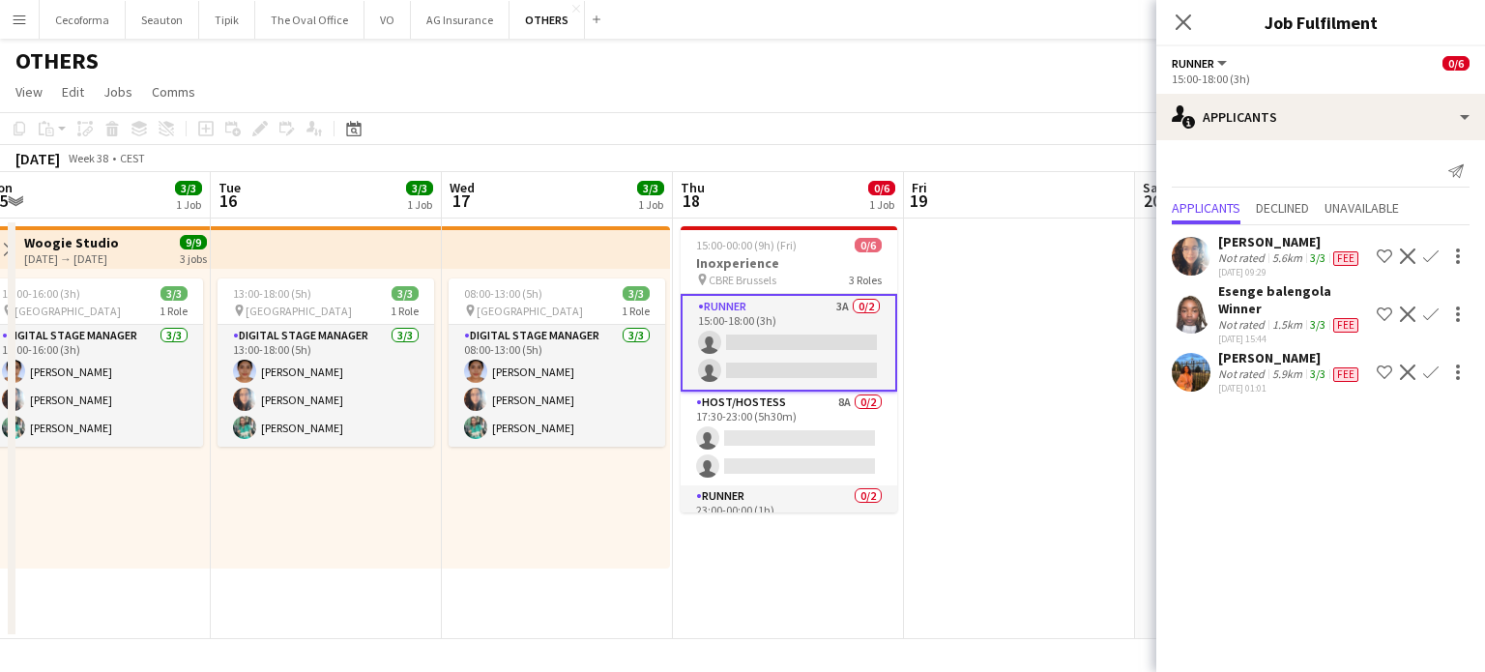
click at [1069, 328] on app-date-cell at bounding box center [1019, 428] width 231 height 420
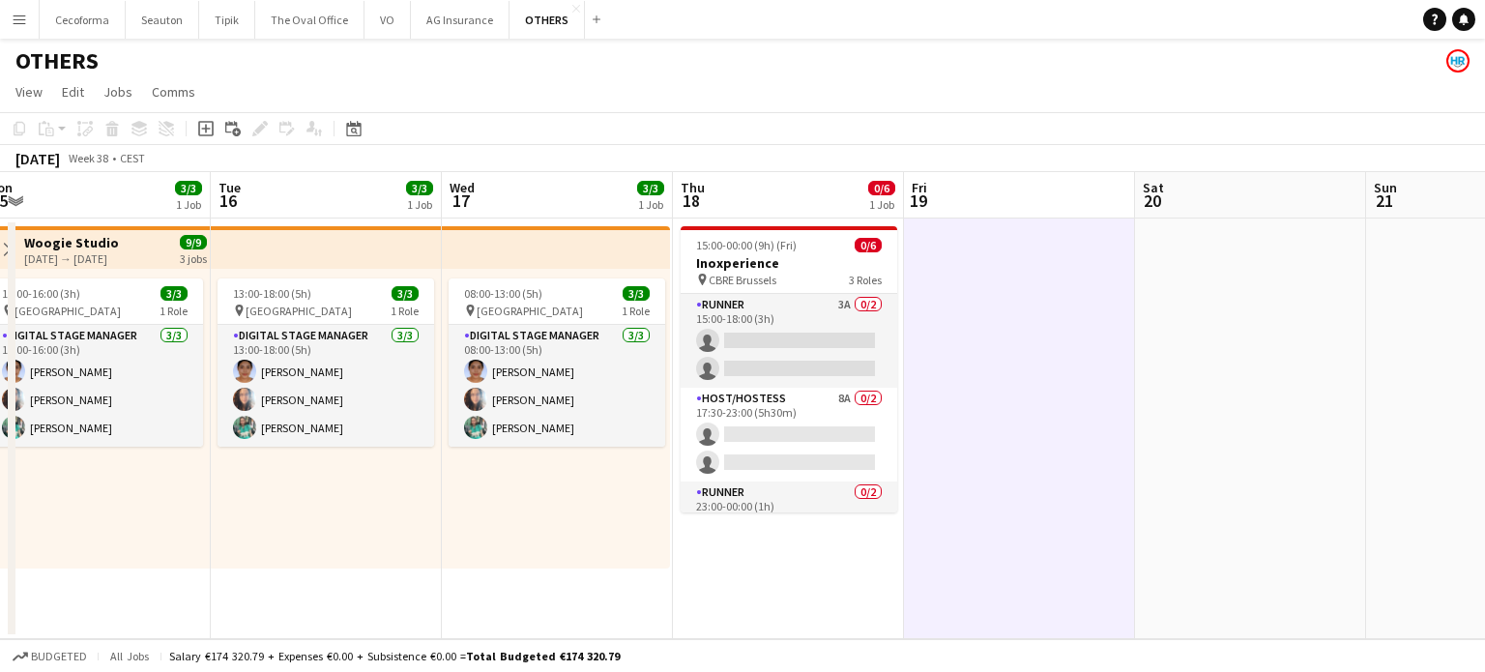
click at [1265, 333] on app-date-cell at bounding box center [1250, 428] width 231 height 420
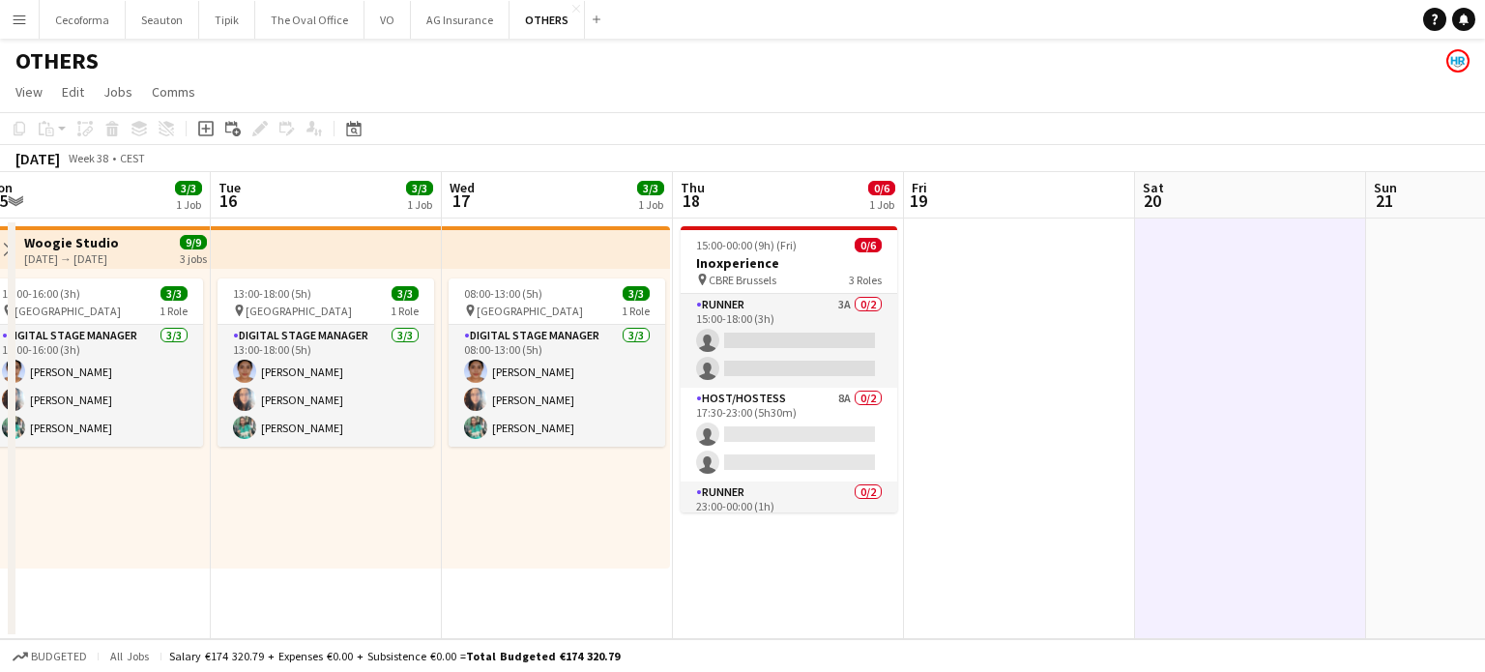
click at [1049, 331] on app-date-cell at bounding box center [1019, 428] width 231 height 420
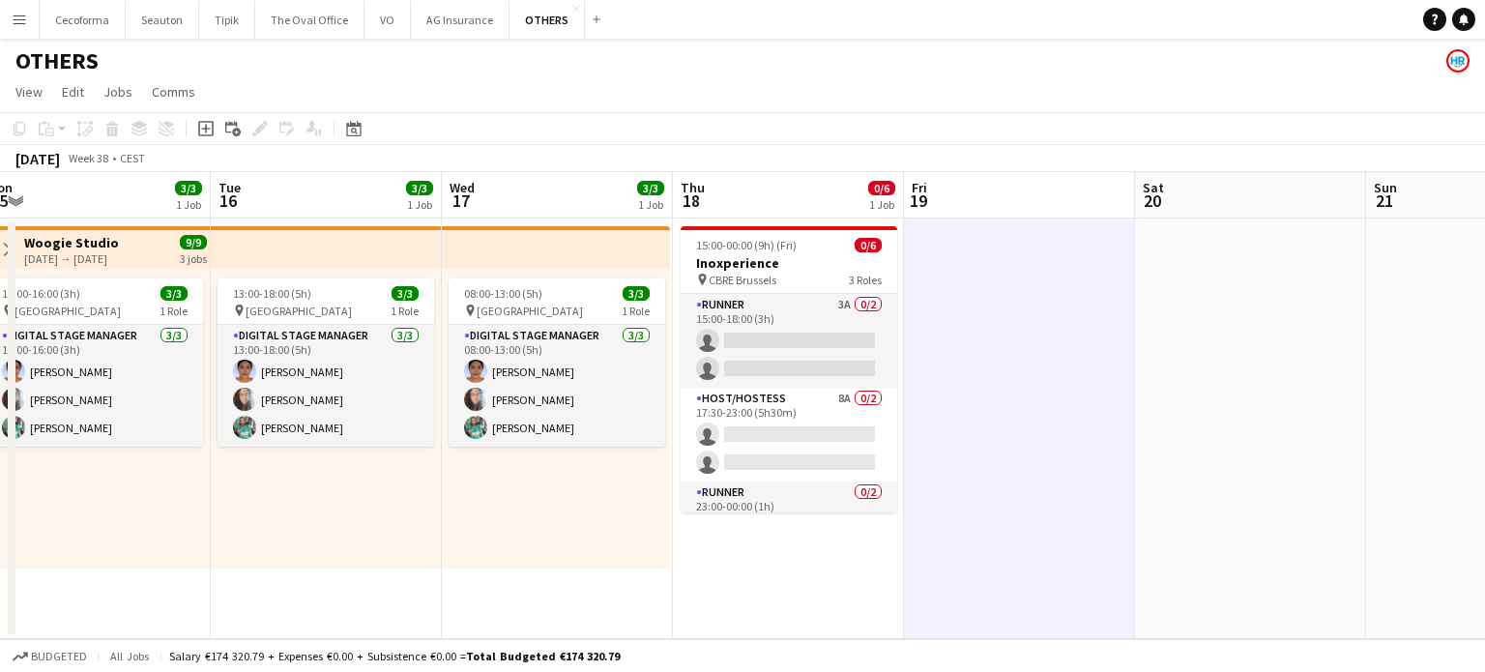
click at [1284, 406] on app-date-cell at bounding box center [1250, 428] width 231 height 420
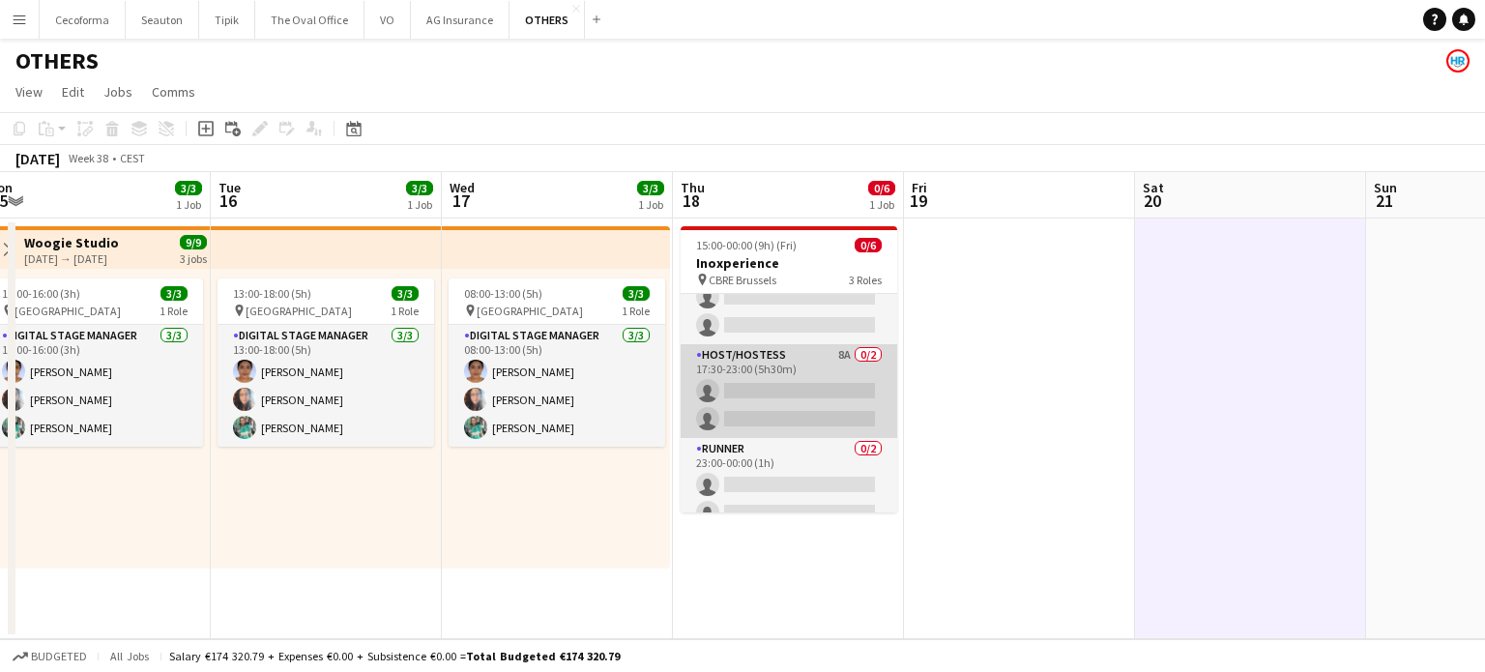
scroll to position [62, 0]
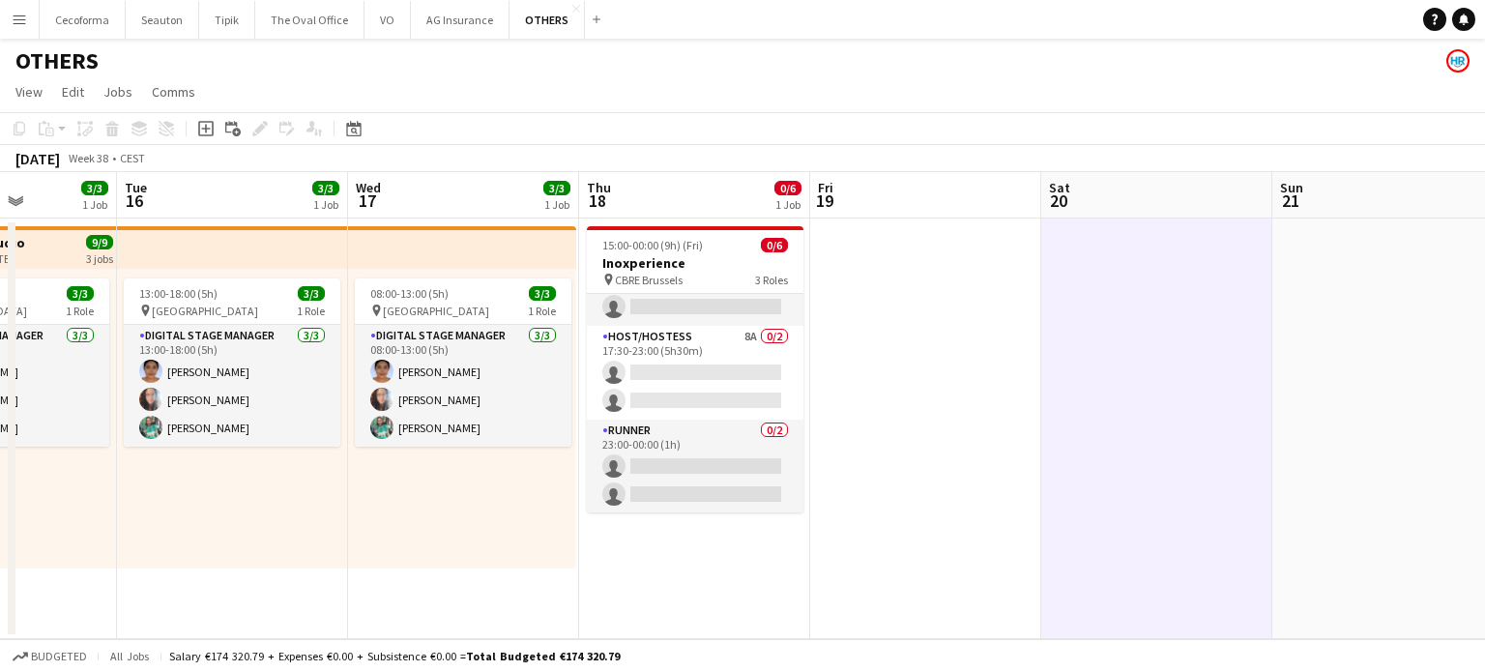
drag, startPoint x: 1022, startPoint y: 423, endPoint x: 323, endPoint y: 328, distance: 705.4
click at [329, 333] on app-calendar-viewport "Sat 13 Sun 14 Mon 15 3/3 1 Job Tue 16 3/3 1 Job Wed 17 3/3 1 Job Thu 18 0/6 1 J…" at bounding box center [742, 405] width 1485 height 467
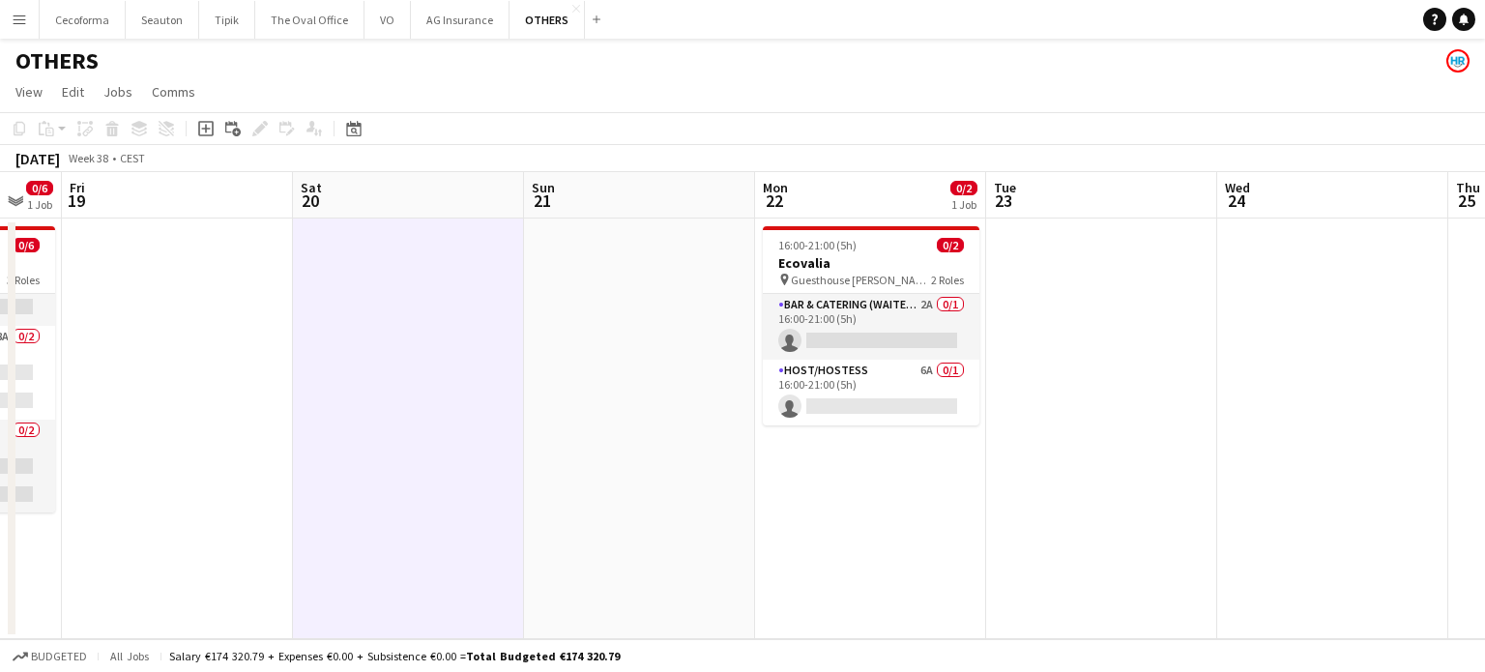
drag, startPoint x: 922, startPoint y: 542, endPoint x: 849, endPoint y: 525, distance: 75.5
click at [851, 525] on app-calendar-viewport "Mon 15 3/3 1 Job Tue 16 3/3 1 Job Wed 17 3/3 1 Job Thu 18 0/6 1 Job Fri 19 Sat …" at bounding box center [742, 405] width 1485 height 467
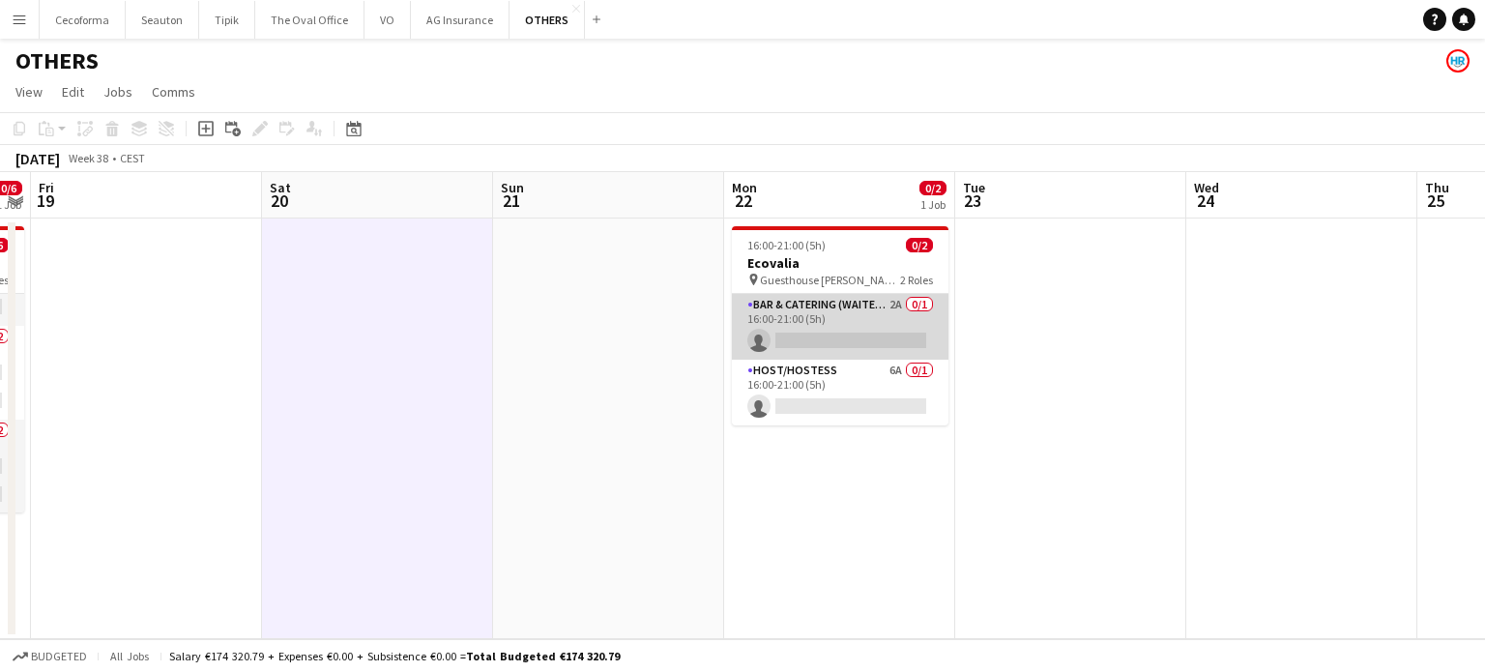
click at [797, 311] on app-card-role "Bar & Catering (Waiter / waitress) 2A 0/1 16:00-21:00 (5h) single-neutral-actio…" at bounding box center [840, 327] width 217 height 66
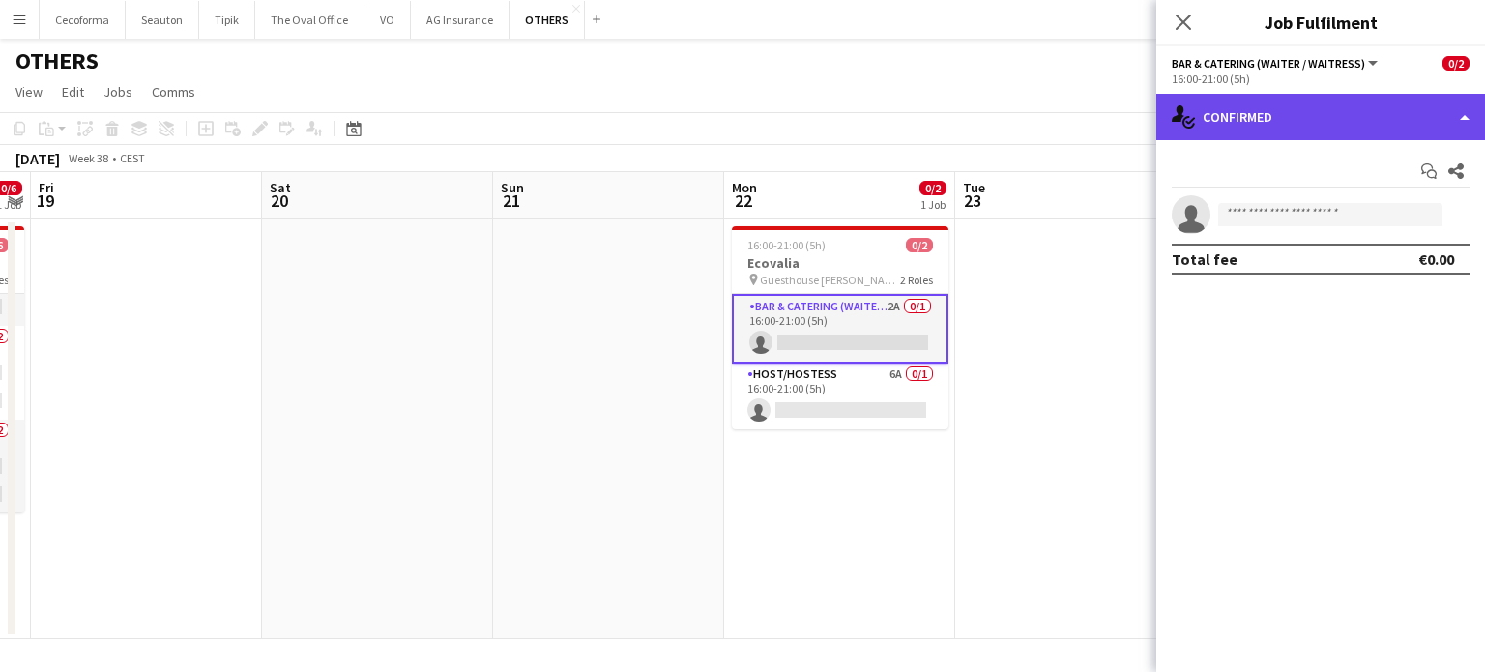
click at [1465, 112] on div "single-neutral-actions-check-2 Confirmed" at bounding box center [1320, 117] width 329 height 46
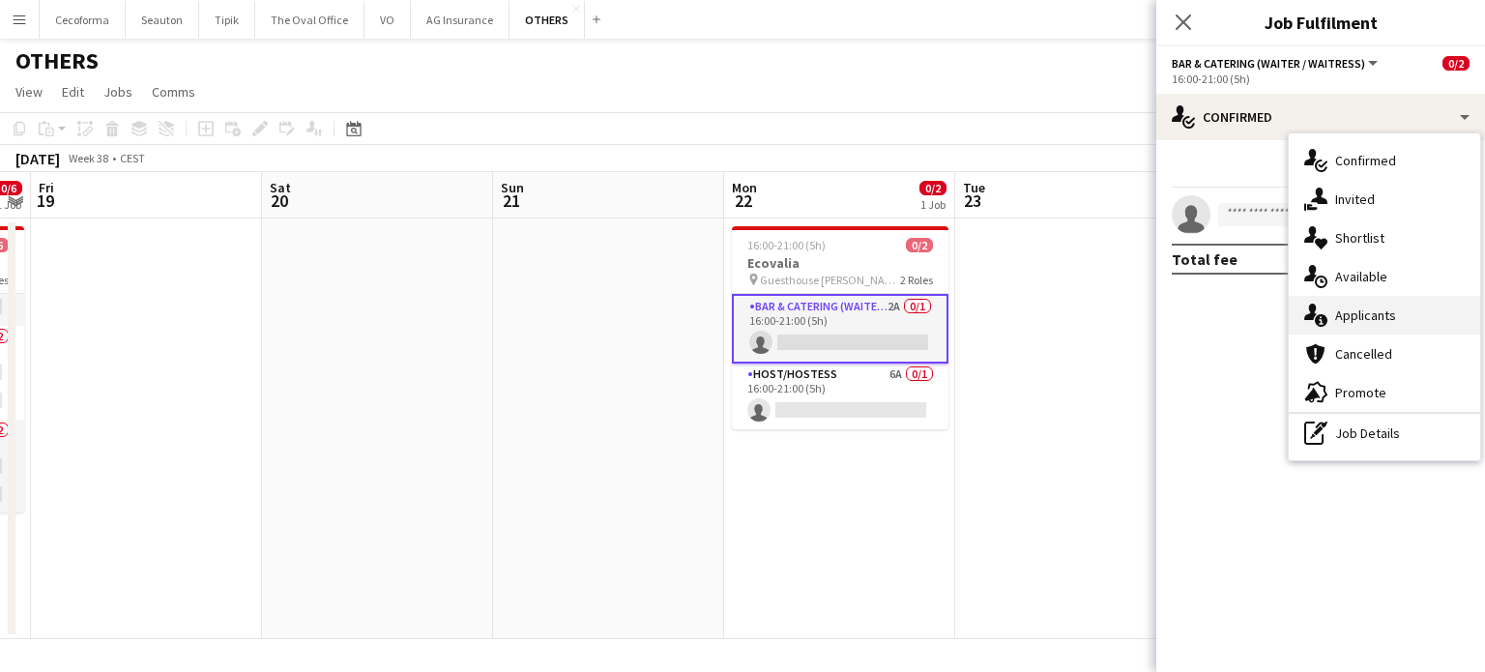
click at [1356, 312] on span "Applicants" at bounding box center [1365, 314] width 61 height 17
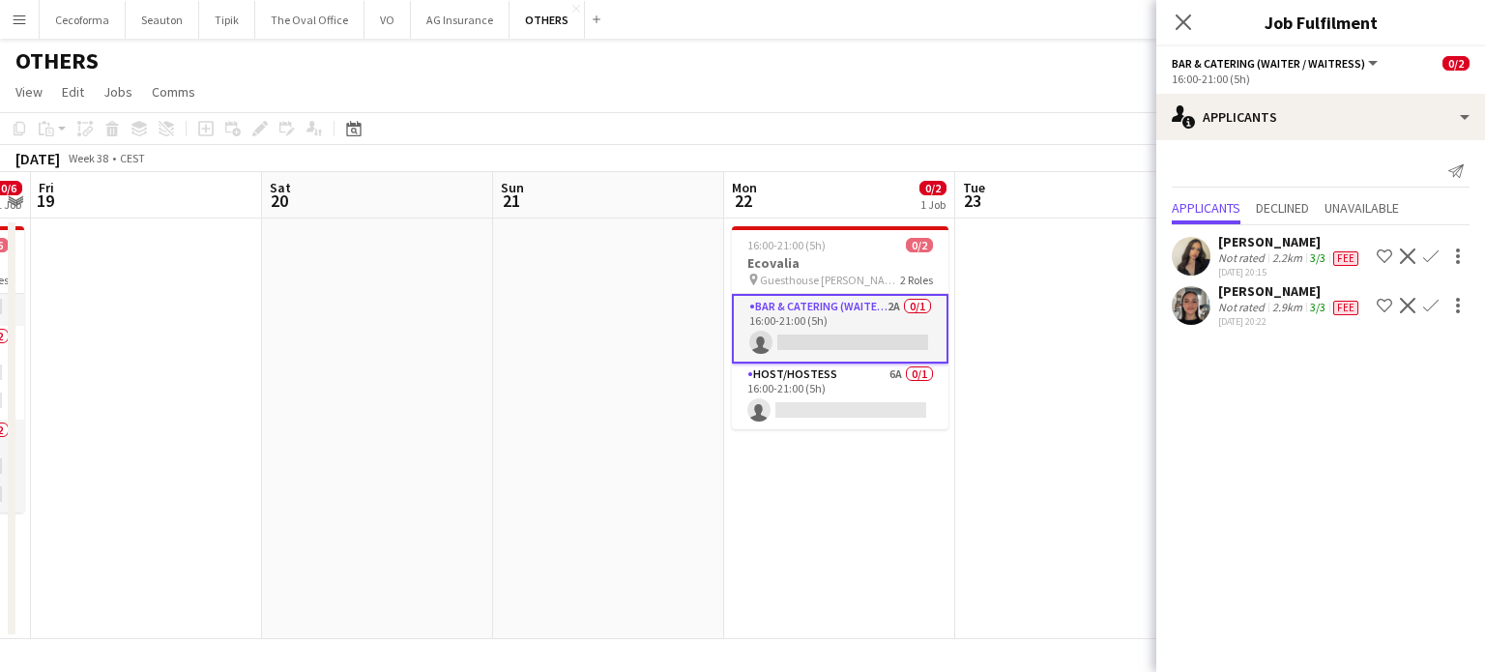
scroll to position [28, 0]
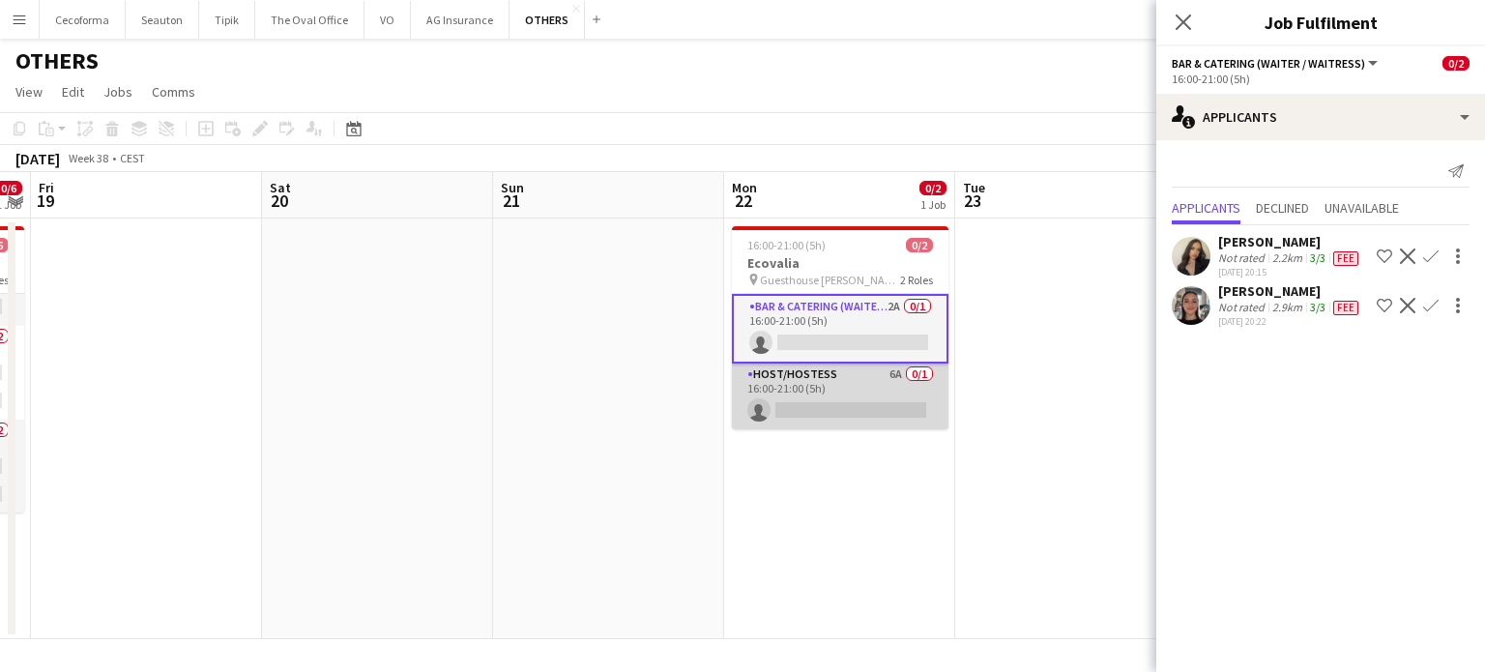
click at [788, 407] on app-card-role "Host/Hostess 6A 0/1 16:00-21:00 (5h) single-neutral-actions" at bounding box center [840, 396] width 217 height 66
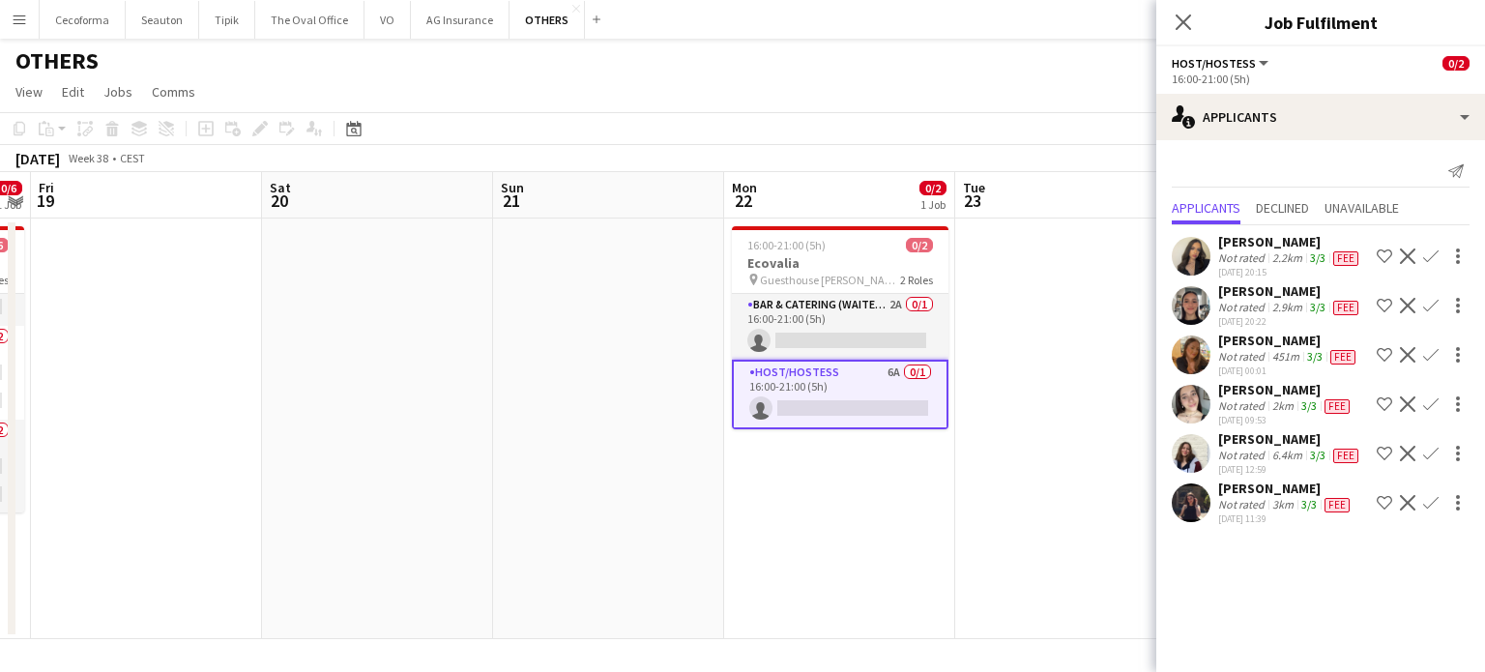
click at [882, 555] on app-date-cell "16:00-21:00 (5h) 0/2 Ecovalia pin Guesthouse [PERSON_NAME] [PERSON_NAME] 2 Role…" at bounding box center [839, 428] width 231 height 420
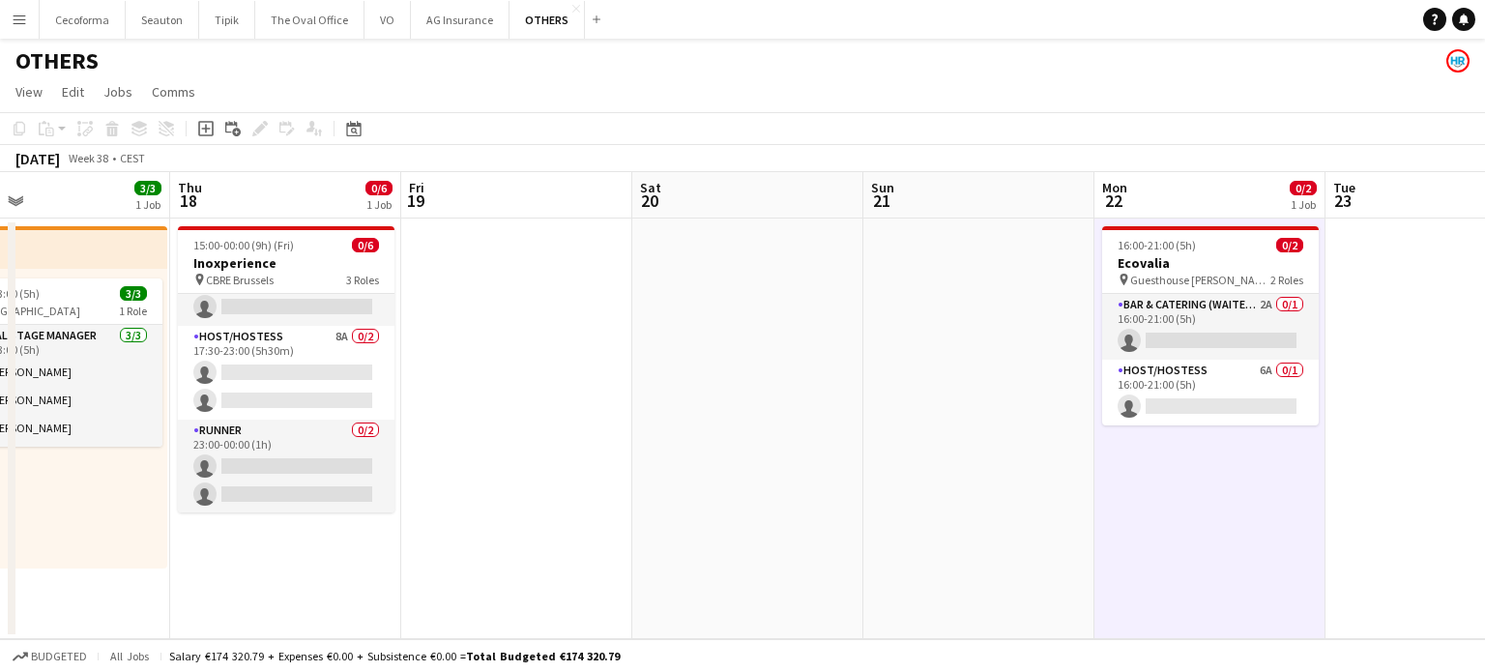
drag, startPoint x: 824, startPoint y: 437, endPoint x: 449, endPoint y: 382, distance: 379.1
click at [449, 382] on app-calendar-viewport "Mon 15 3/3 1 Job Tue 16 3/3 1 Job Wed 17 3/3 1 Job Thu 18 0/6 1 Job Fri 19 Sat …" at bounding box center [742, 405] width 1485 height 467
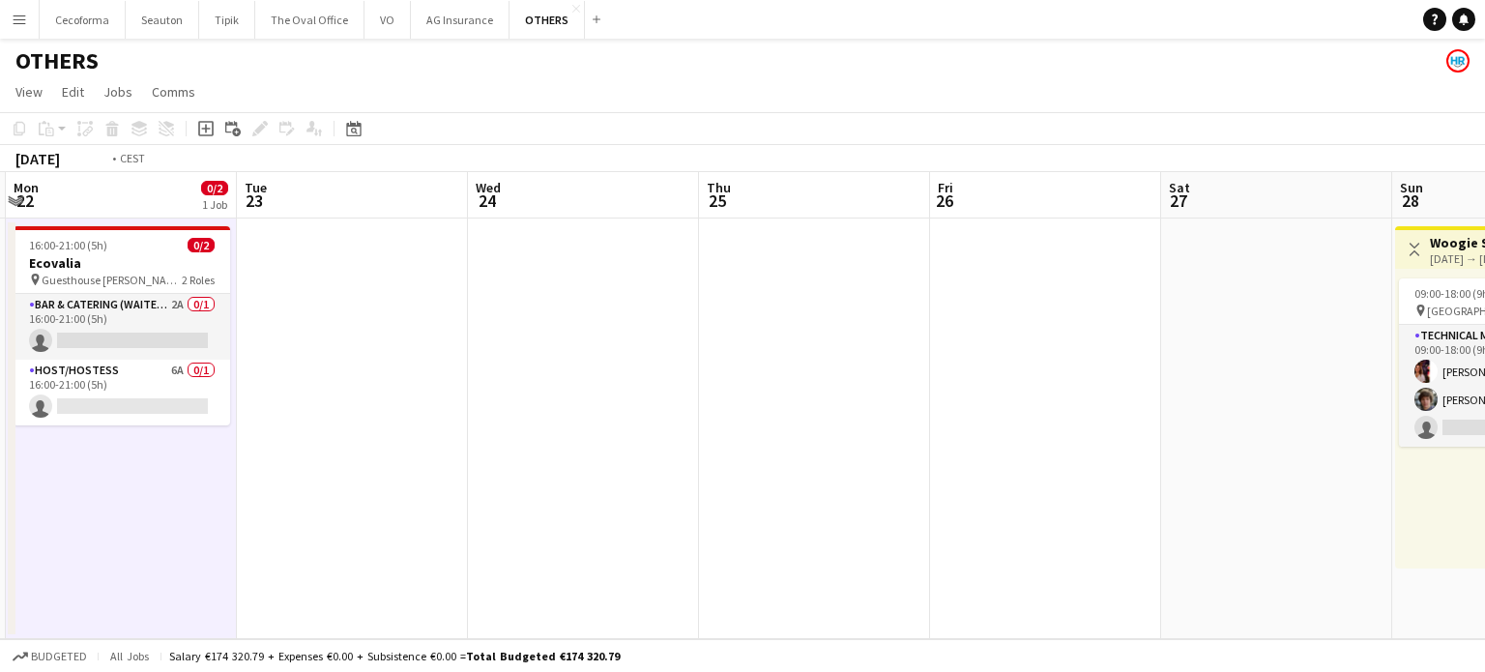
click at [299, 334] on app-calendar-viewport "Fri 19 Sat 20 Sun 21 Mon 22 0/2 1 Job Tue 23 Wed 24 Thu 25 Fri 26 Sat 27 Sun 28…" at bounding box center [742, 405] width 1485 height 467
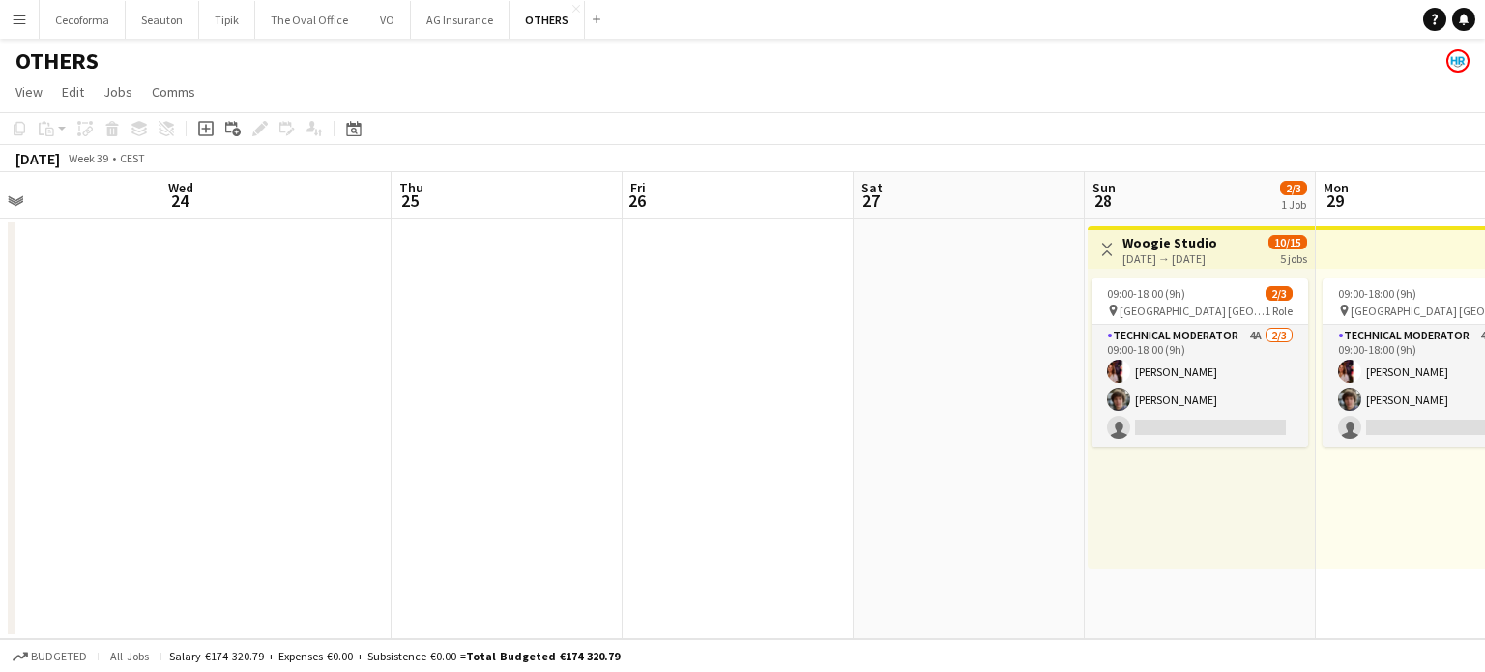
drag, startPoint x: 250, startPoint y: 347, endPoint x: 22, endPoint y: 302, distance: 232.6
click at [43, 307] on app-calendar-viewport "Sun 21 Mon 22 0/2 1 Job Tue 23 Wed 24 Thu 25 Fri 26 Sat 27 Sun 28 2/3 1 Job Mon…" at bounding box center [742, 405] width 1485 height 467
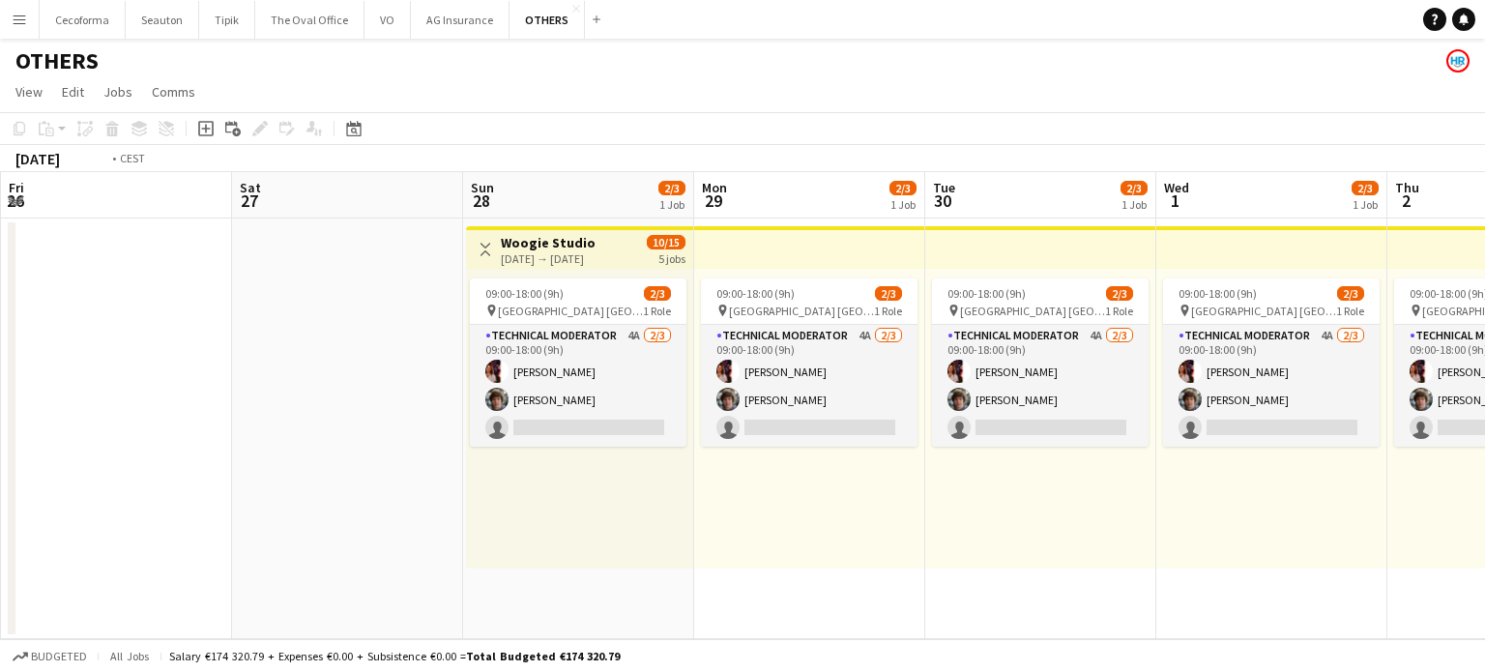
drag, startPoint x: 673, startPoint y: 481, endPoint x: 44, endPoint y: 378, distance: 636.8
click at [46, 379] on app-calendar-viewport "Tue 23 Wed 24 Thu 25 Fri 26 Sat 27 Sun 28 2/3 1 Job Mon 29 2/3 1 Job Tue 30 2/3…" at bounding box center [742, 405] width 1485 height 467
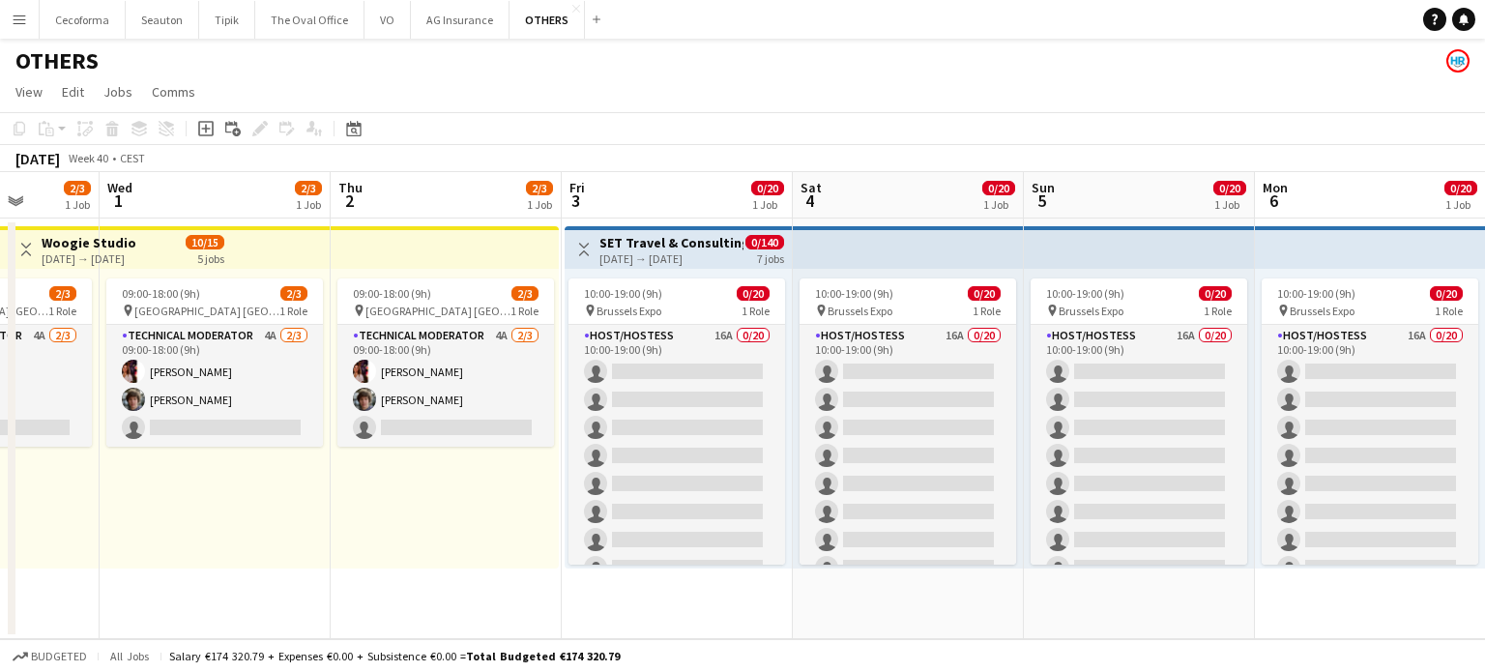
drag, startPoint x: 294, startPoint y: 428, endPoint x: 0, endPoint y: 377, distance: 298.3
click at [0, 377] on app-calendar-viewport "Sat 27 Sun 28 2/3 1 Job Mon 29 2/3 1 Job Tue 30 2/3 1 Job Wed 1 2/3 1 Job Thu 2…" at bounding box center [742, 405] width 1485 height 467
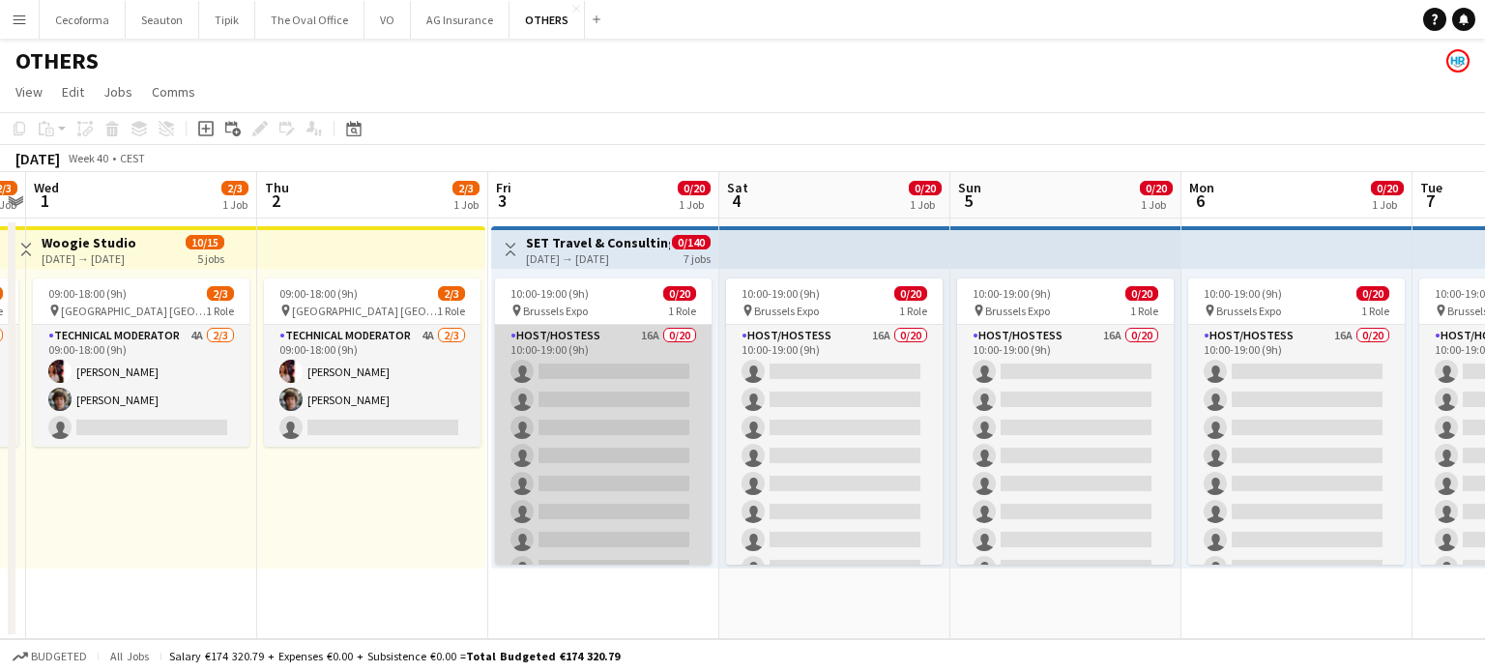
click at [615, 465] on app-card-role "Host/Hostess 16A 0/20 10:00-19:00 (9h) single-neutral-actions single-neutral-ac…" at bounding box center [603, 624] width 217 height 598
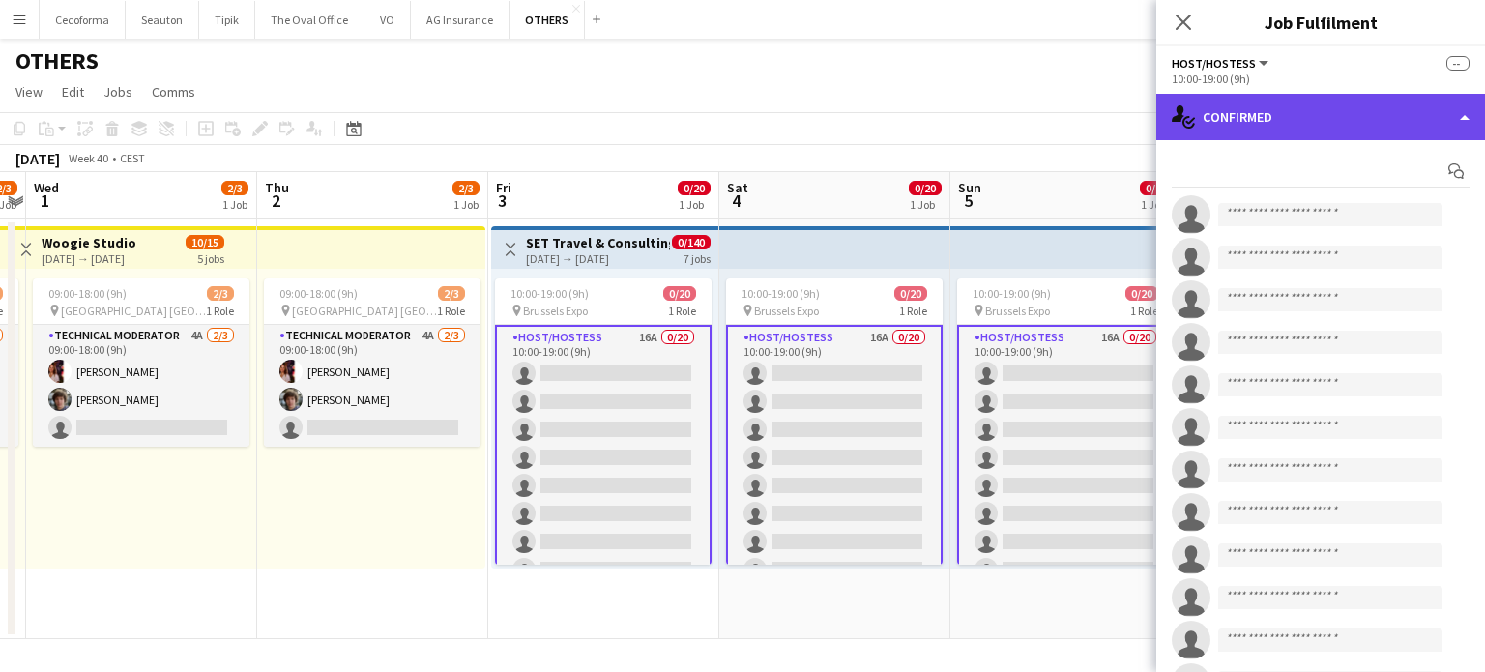
click at [1465, 118] on div "single-neutral-actions-check-2 Confirmed" at bounding box center [1320, 117] width 329 height 46
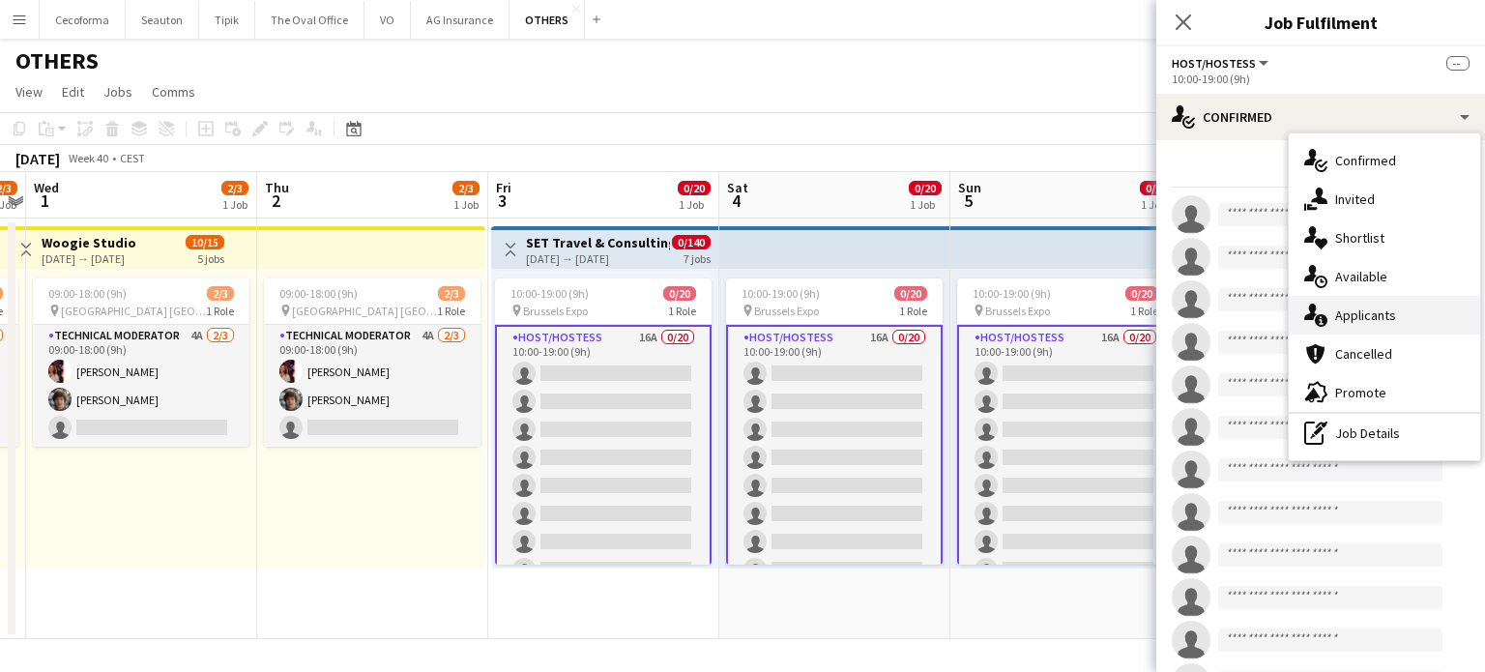
click at [1367, 311] on span "Applicants" at bounding box center [1365, 314] width 61 height 17
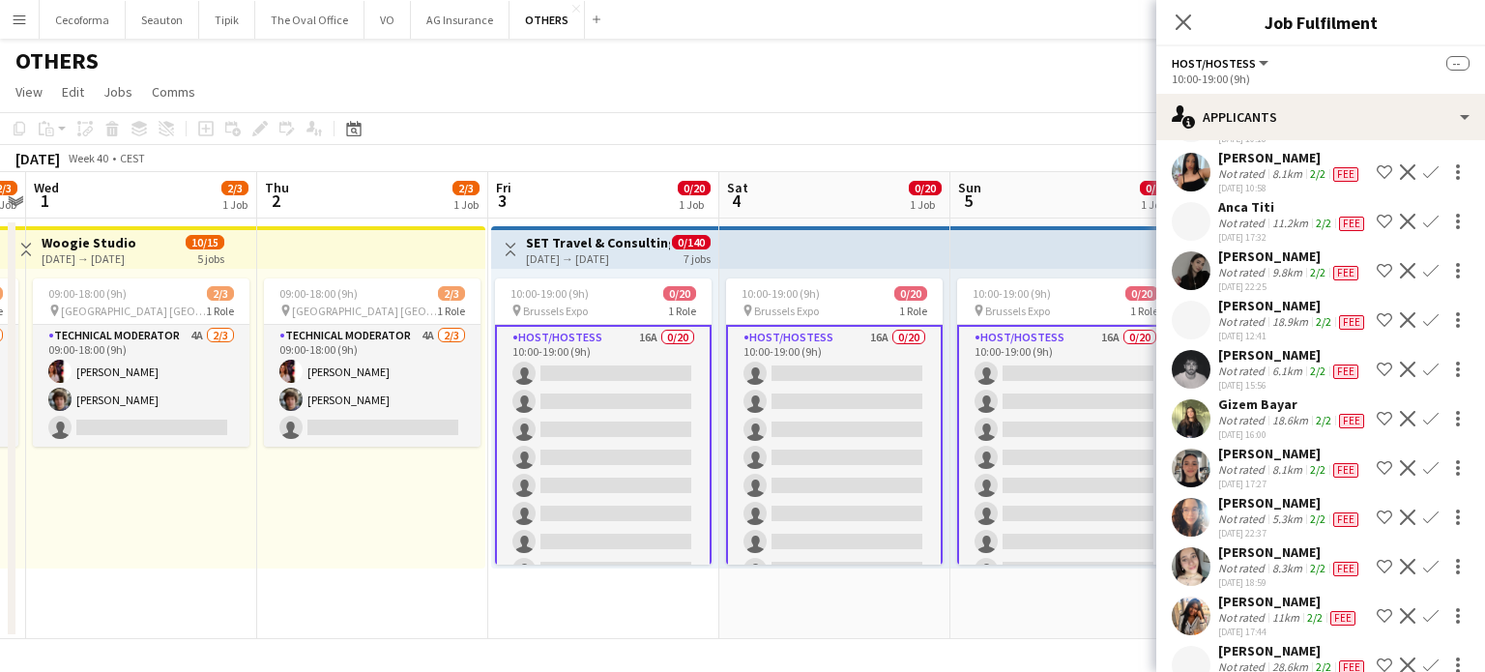
scroll to position [616, 0]
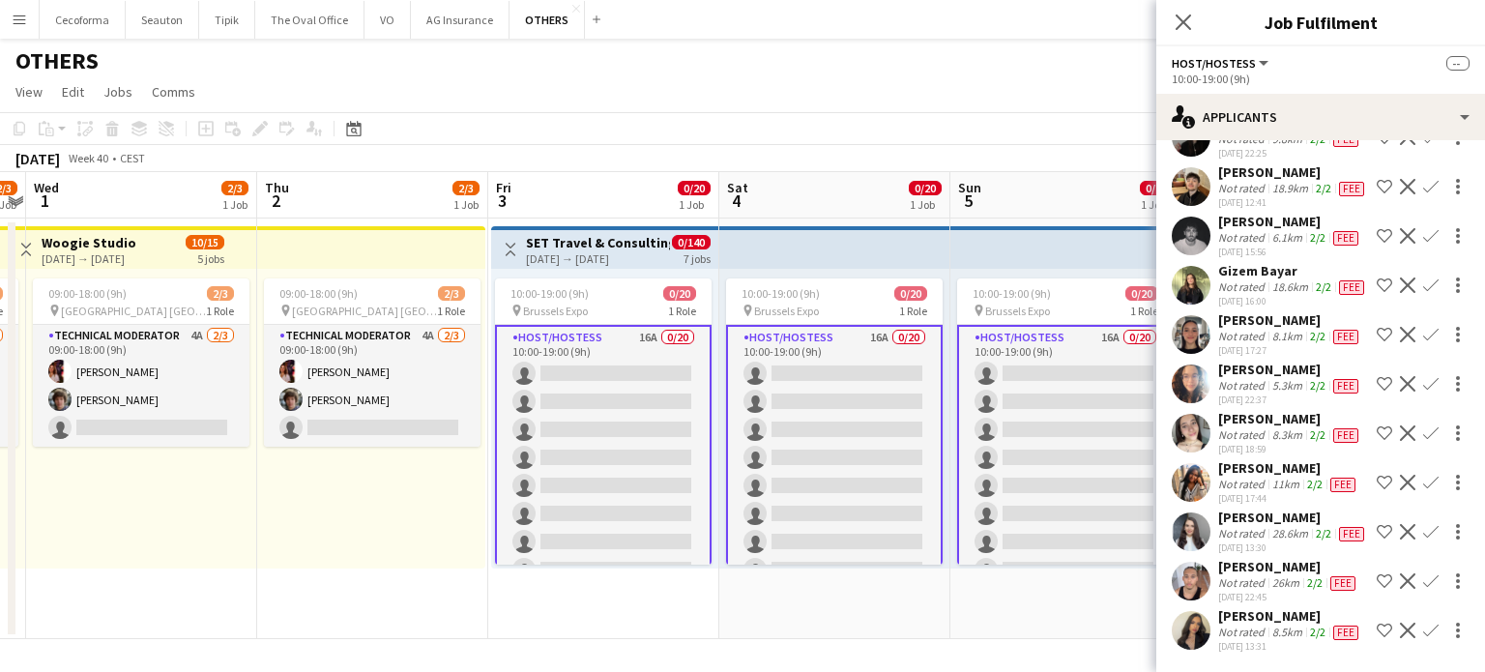
click at [1059, 613] on app-date-cell "10:00-19:00 (9h) 0/20 pin Brussels Expo 1 Role Host/Hostess 16A 0/20 10:00-19:0…" at bounding box center [1065, 428] width 231 height 420
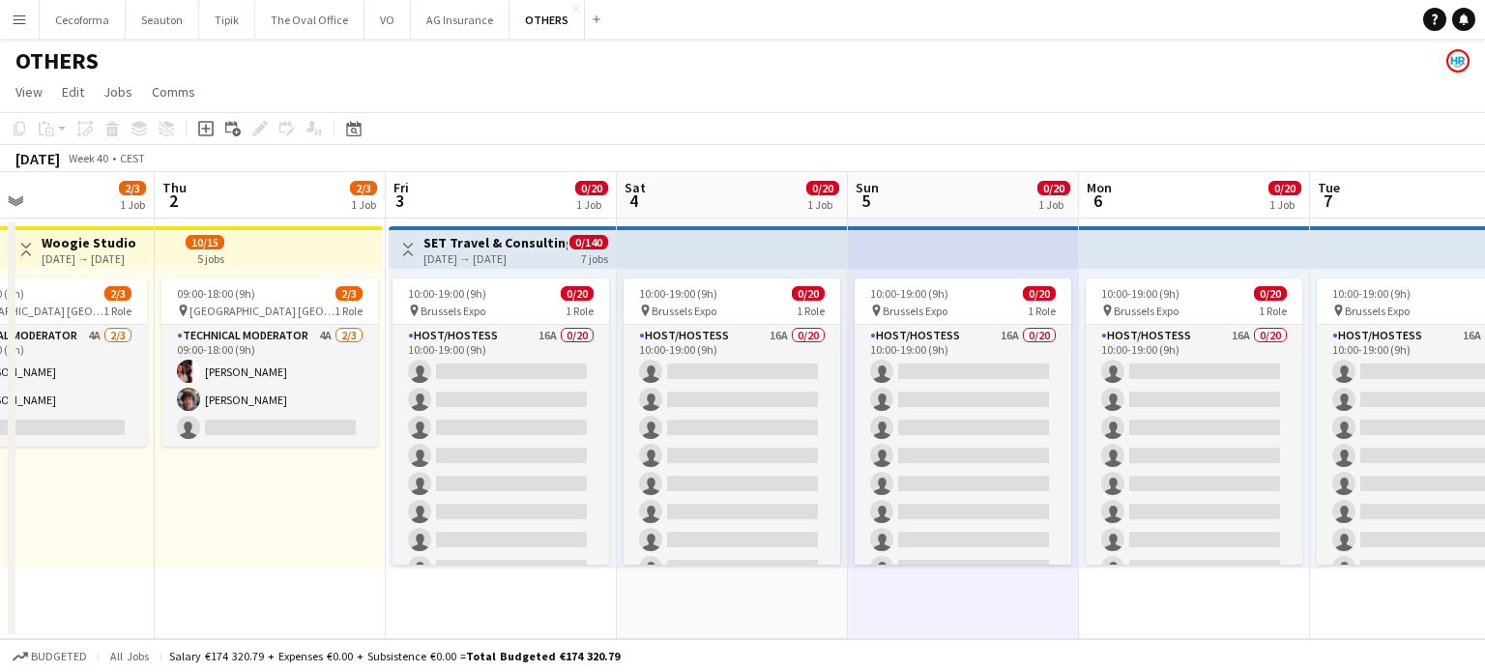
scroll to position [0, 577]
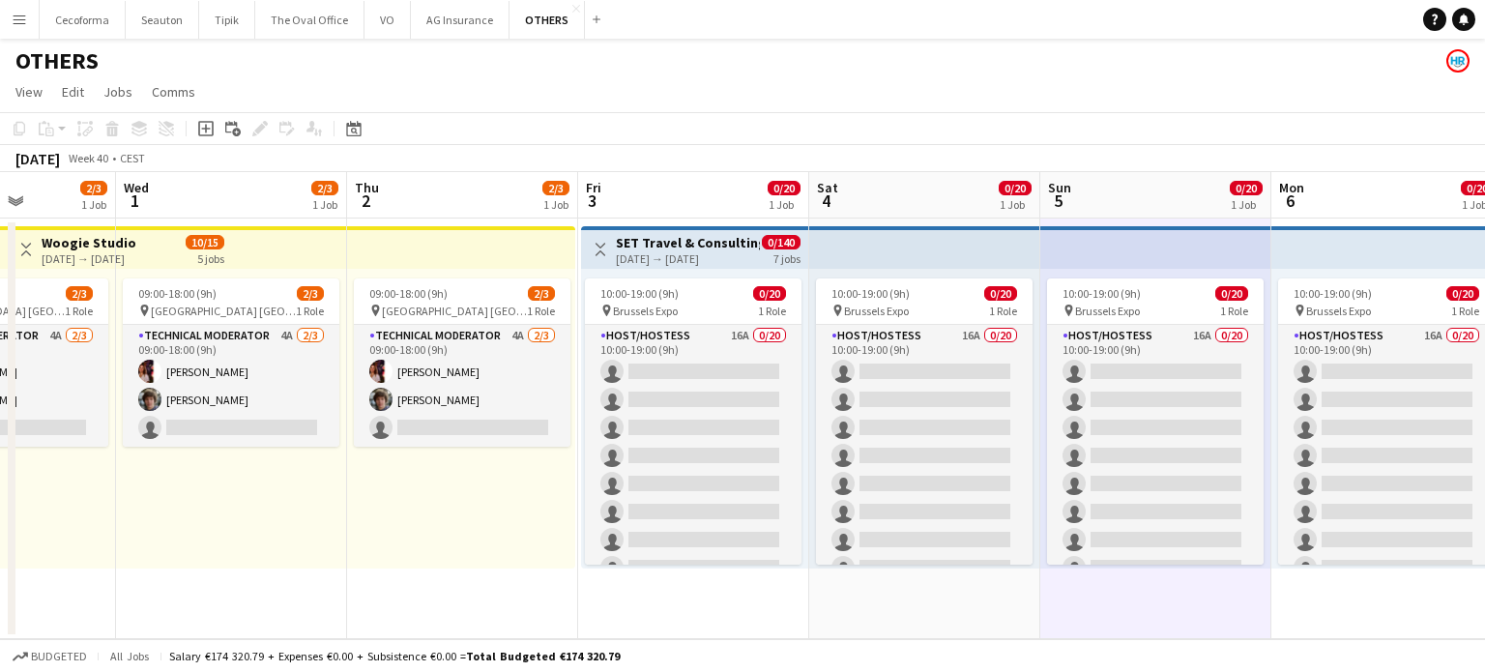
drag, startPoint x: 372, startPoint y: 602, endPoint x: 0, endPoint y: 570, distance: 373.5
click at [0, 571] on app-calendar-viewport "Sun 28 2/3 1 Job Mon 29 2/3 1 Job Tue 30 2/3 1 Job Wed 1 2/3 1 Job Thu 2 2/3 1 …" at bounding box center [742, 405] width 1485 height 467
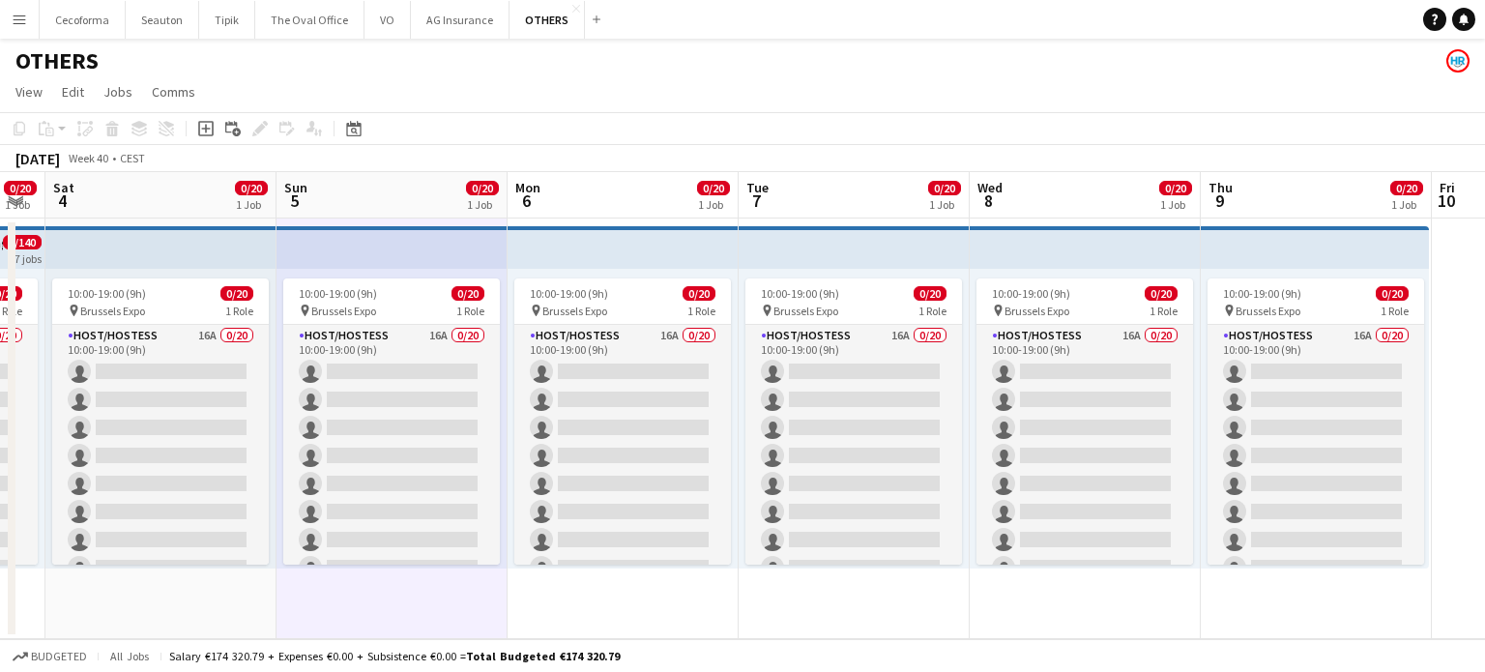
drag, startPoint x: 1117, startPoint y: 610, endPoint x: 775, endPoint y: 589, distance: 342.9
click at [779, 589] on app-calendar-viewport "Tue 30 2/3 1 Job Wed 1 2/3 1 Job Thu 2 2/3 1 Job Fri 3 0/20 1 Job Sat 4 0/20 1 …" at bounding box center [742, 405] width 1485 height 467
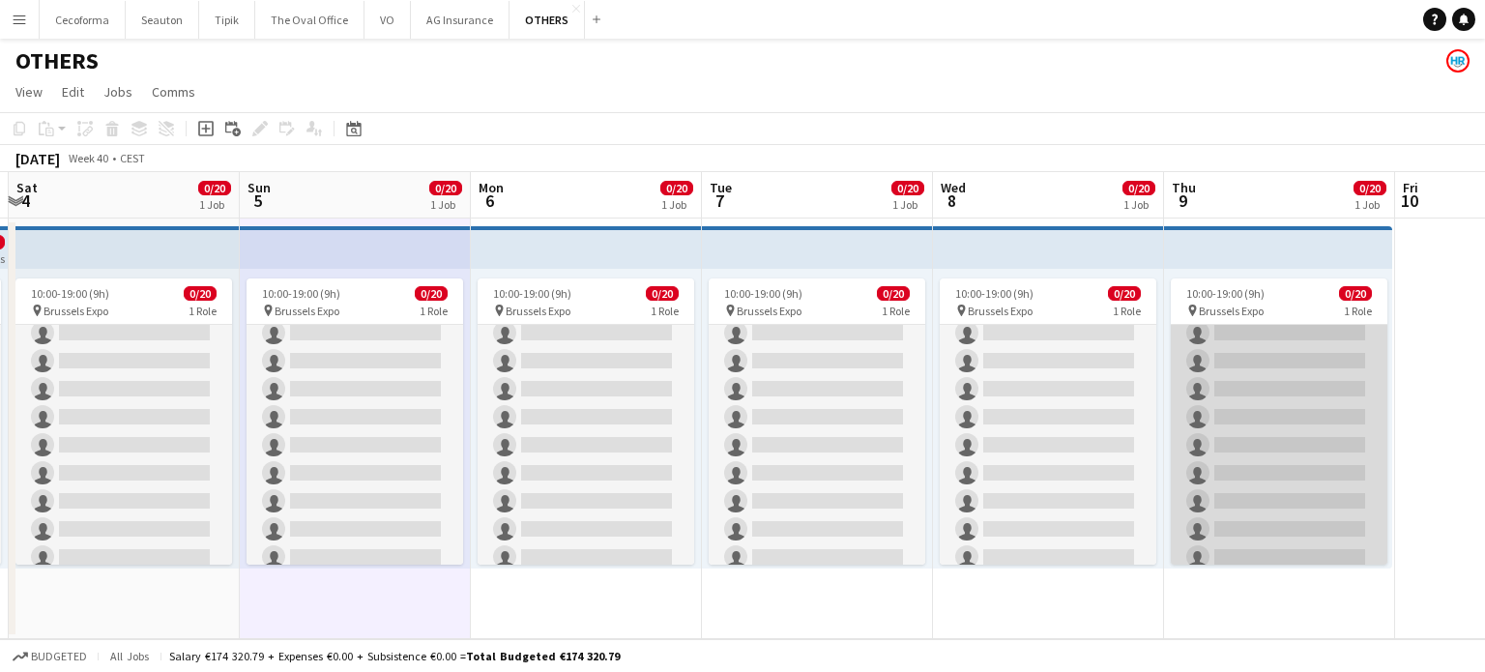
scroll to position [0, 0]
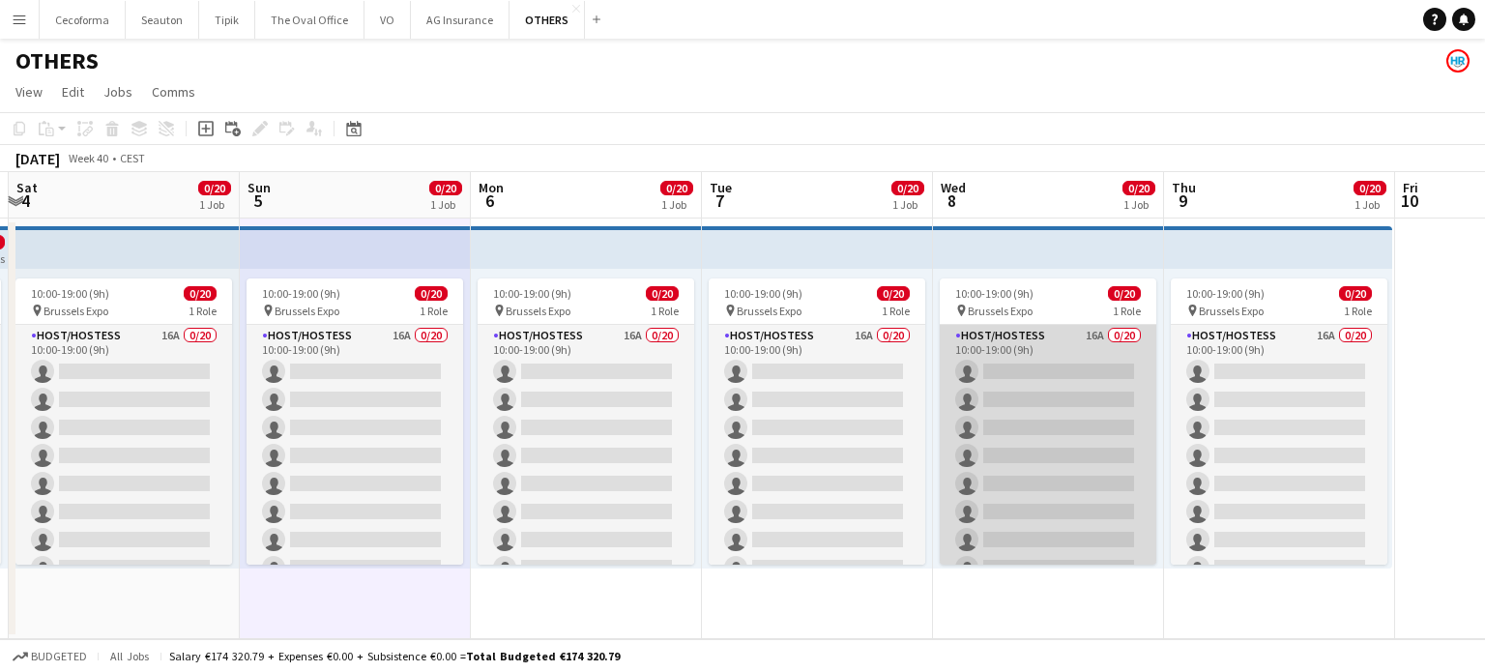
click at [1075, 492] on app-card-role "Host/Hostess 16A 0/20 10:00-19:00 (9h) single-neutral-actions single-neutral-ac…" at bounding box center [1048, 624] width 217 height 598
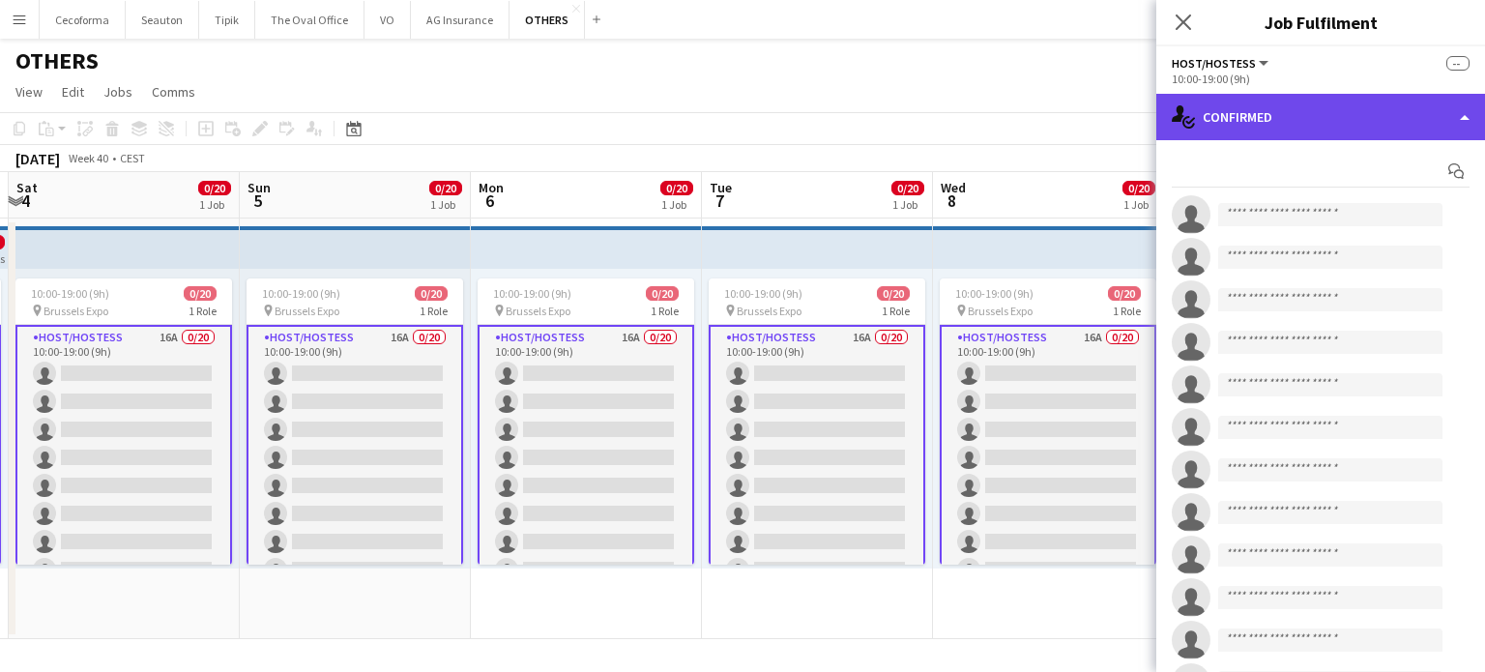
click at [1469, 119] on div "single-neutral-actions-check-2 Confirmed" at bounding box center [1320, 117] width 329 height 46
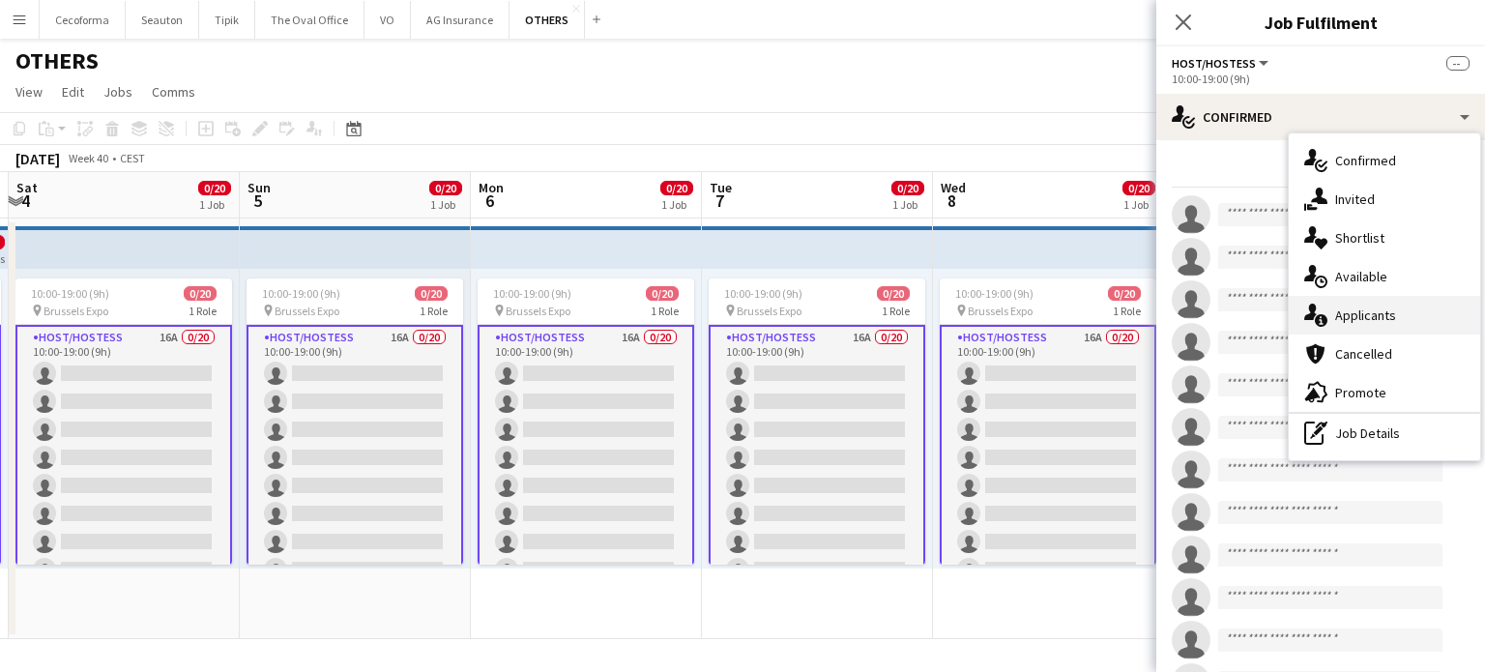
click at [1369, 316] on span "Applicants" at bounding box center [1365, 314] width 61 height 17
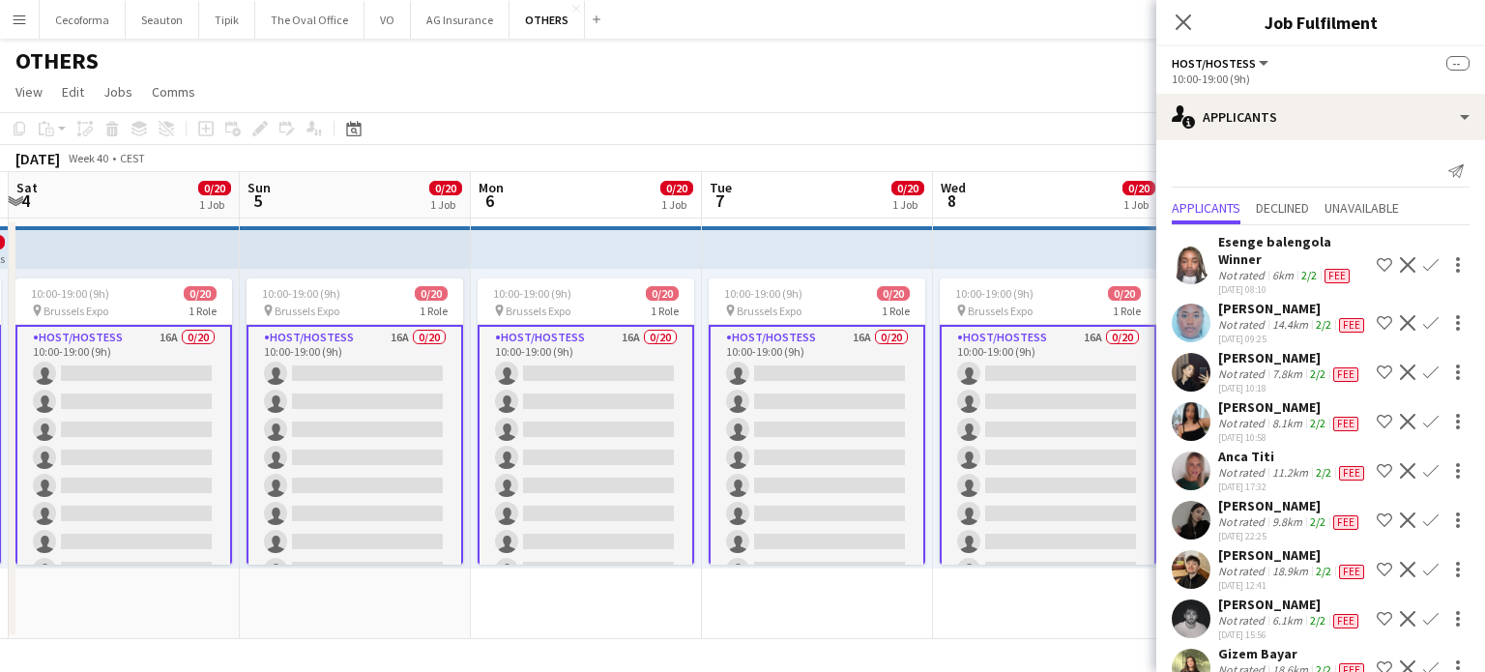
click at [1249, 542] on div "[DATE] 22:25" at bounding box center [1290, 536] width 144 height 13
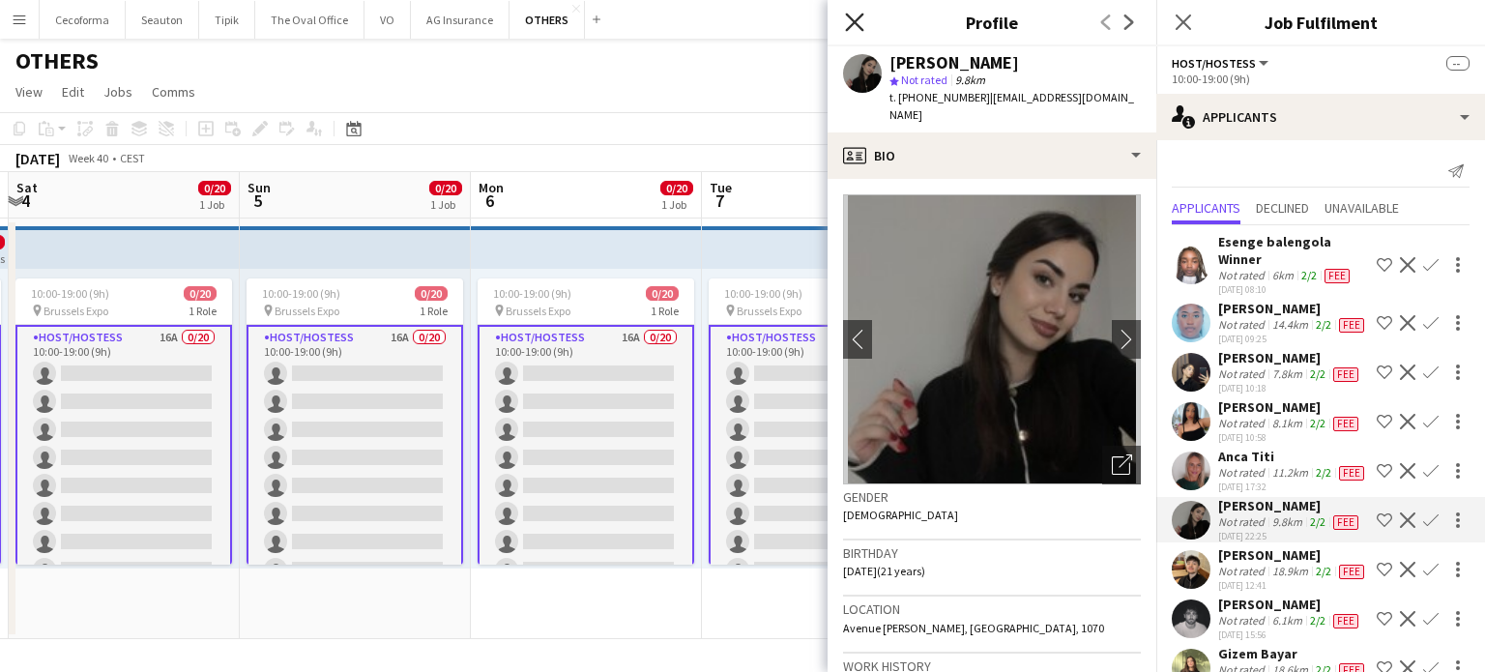
click at [861, 26] on icon "Close pop-in" at bounding box center [854, 22] width 18 height 18
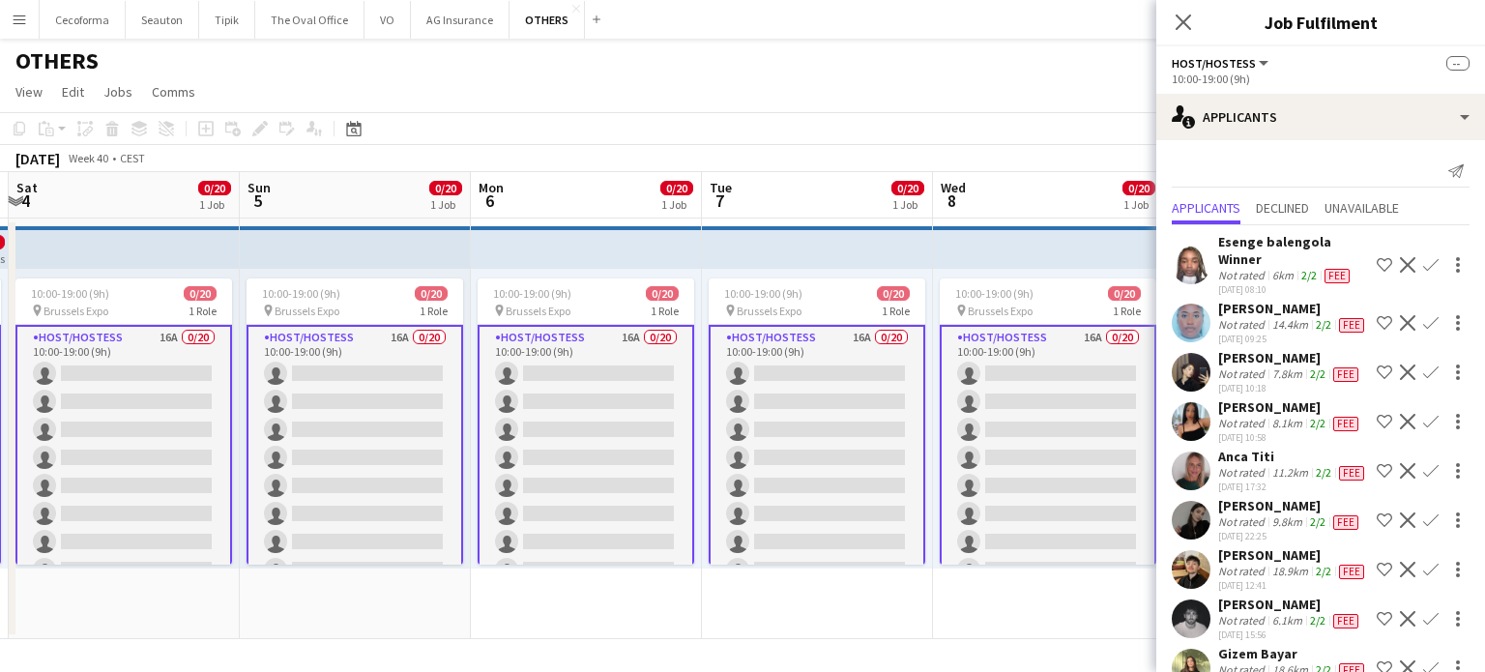
click at [1052, 615] on app-date-cell "10:00-19:00 (9h) 0/20 pin Brussels Expo 1 Role Host/Hostess 16A 0/20 10:00-19:0…" at bounding box center [1048, 428] width 231 height 420
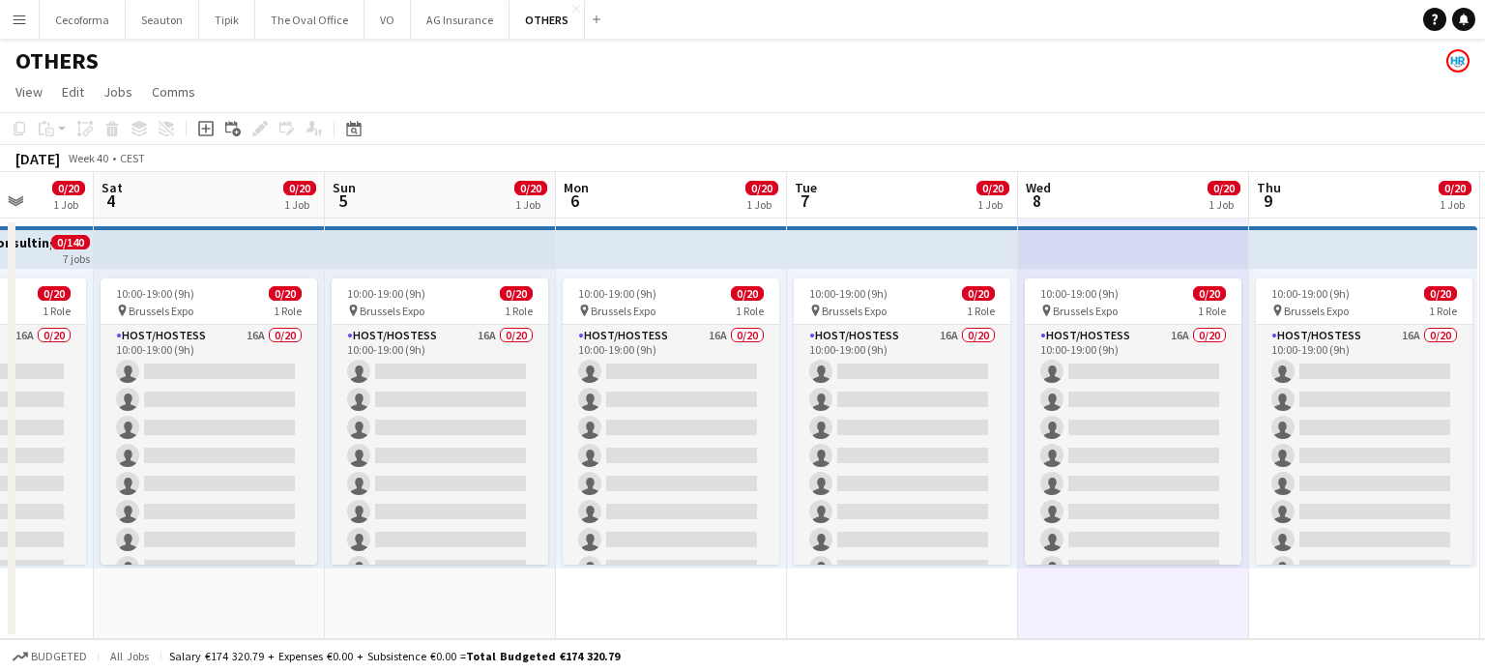
scroll to position [0, 424]
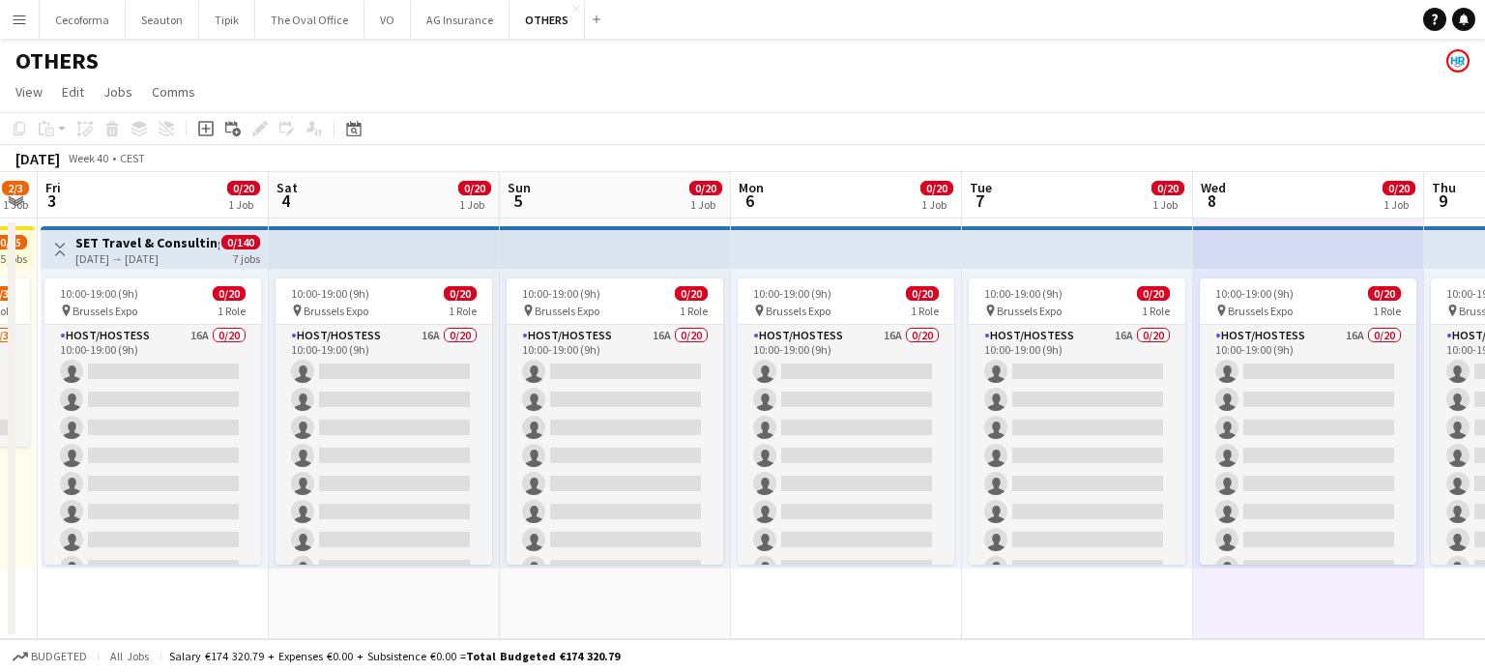
drag, startPoint x: 754, startPoint y: 595, endPoint x: 1015, endPoint y: 610, distance: 261.4
click at [1015, 610] on app-calendar-viewport "Wed 1 2/3 1 Job Thu 2 2/3 1 Job Fri 3 0/20 1 Job Sat 4 0/20 1 Job Sun 5 0/20 1 …" at bounding box center [742, 405] width 1485 height 467
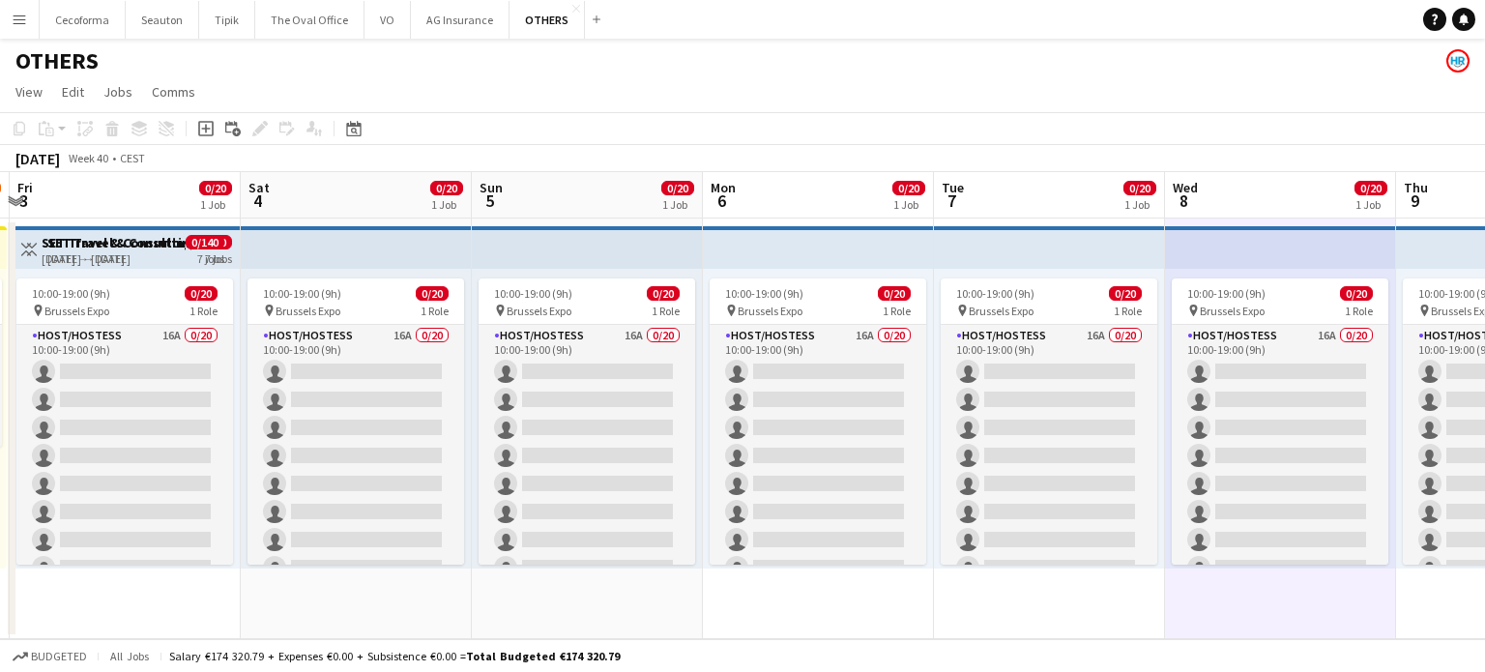
scroll to position [0, 575]
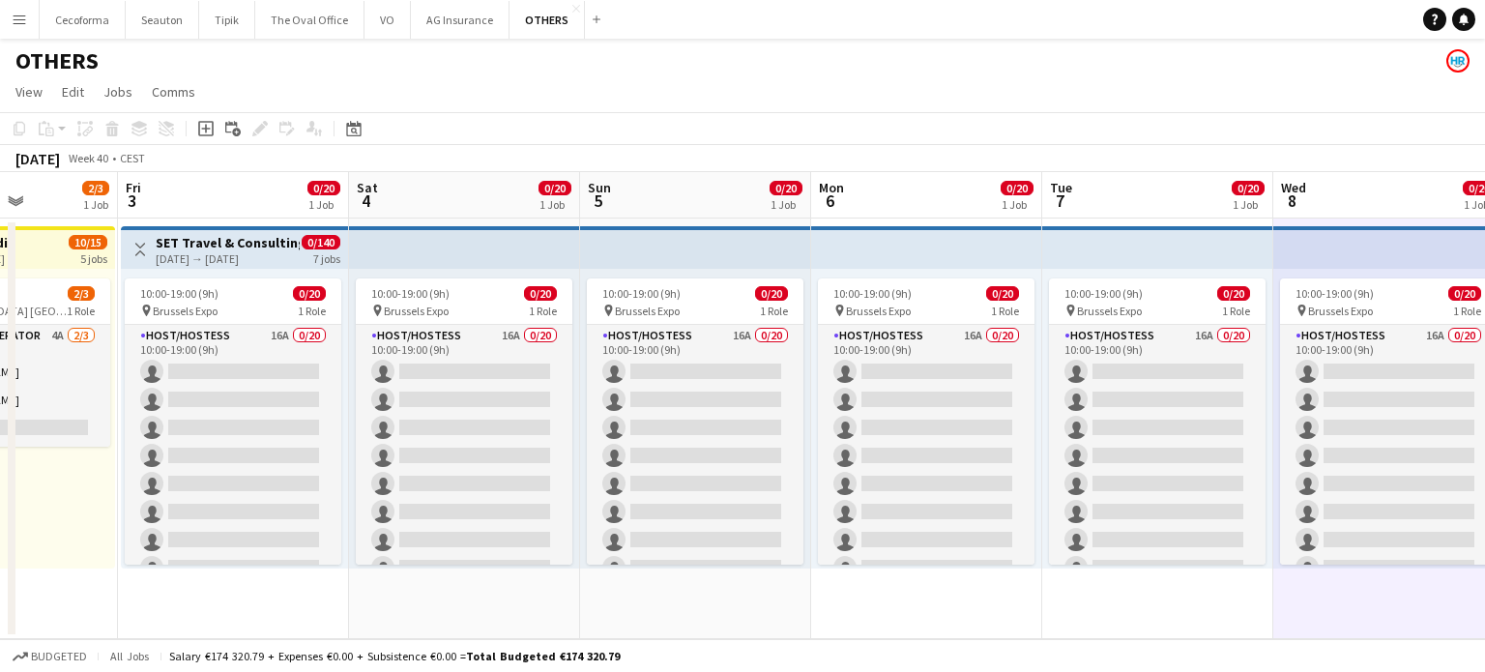
drag, startPoint x: 921, startPoint y: 615, endPoint x: 1313, endPoint y: 652, distance: 393.3
click at [1313, 652] on app-board "OTHERS View Day view expanded Day view collapsed Month view Date picker Jump to…" at bounding box center [742, 355] width 1485 height 633
